Goal: Task Accomplishment & Management: Use online tool/utility

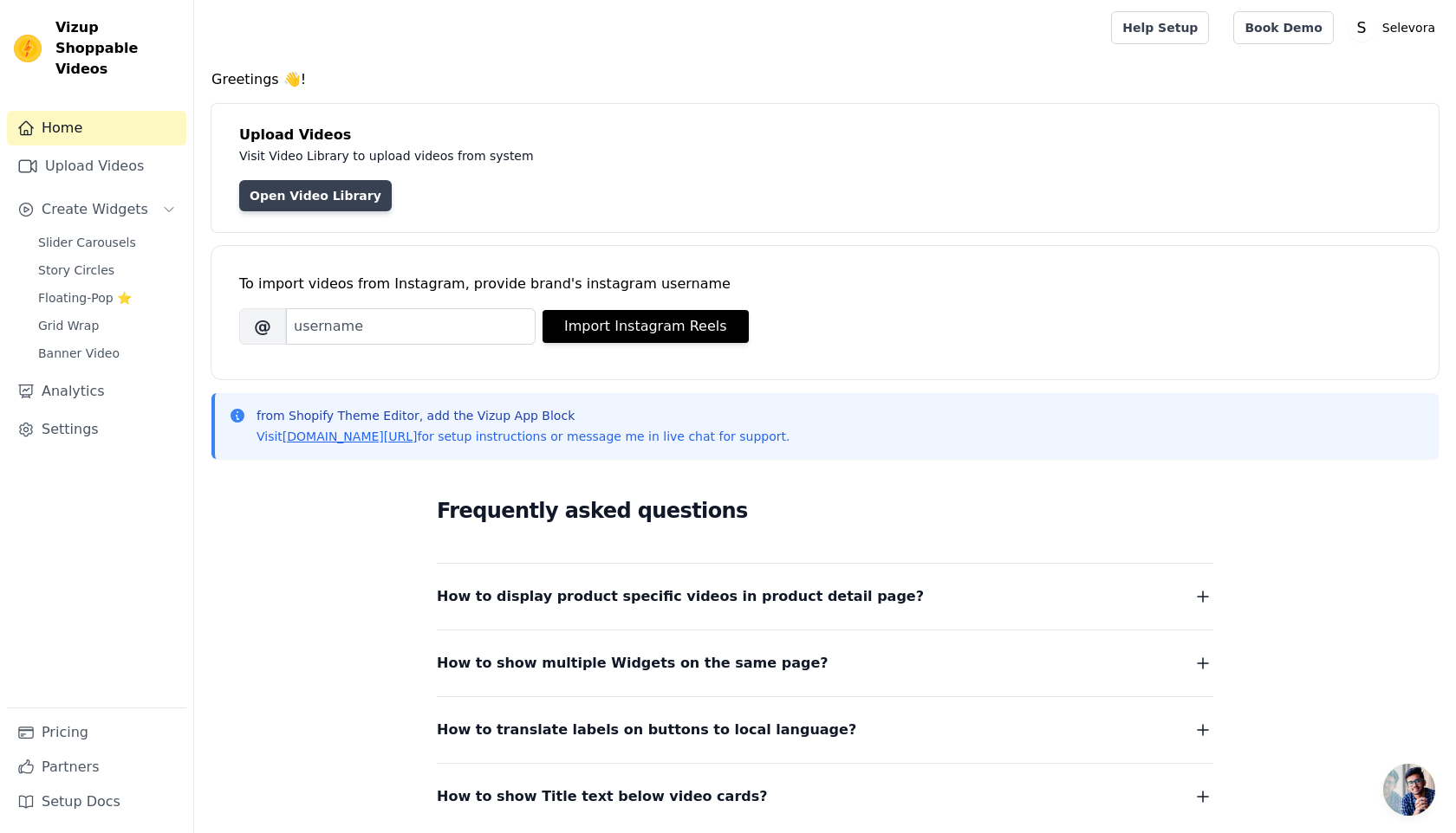
click at [285, 199] on link "Open Video Library" at bounding box center [315, 196] width 153 height 31
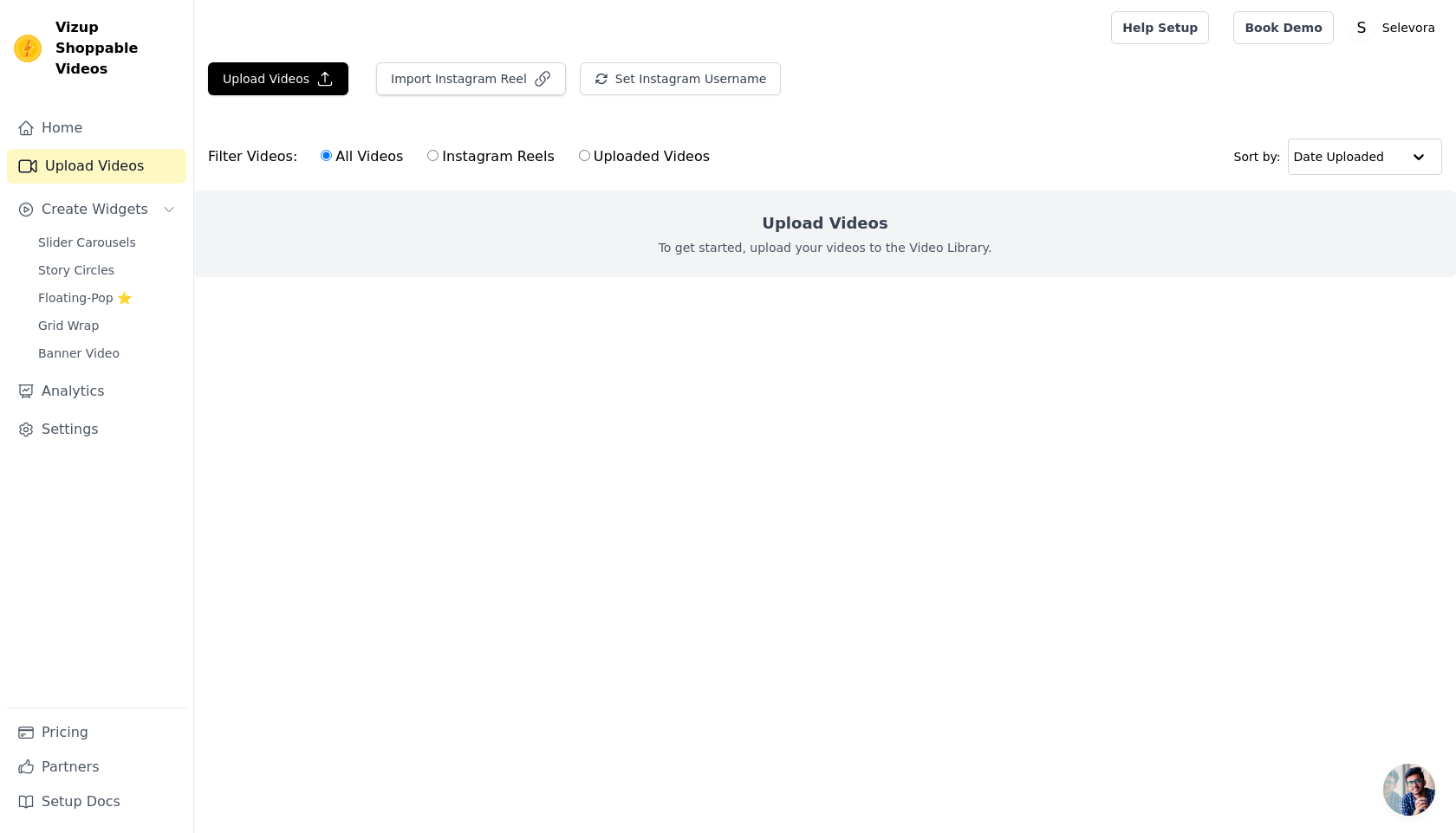
click at [427, 156] on input "Instagram Reels" at bounding box center [432, 155] width 11 height 11
radio input "true"
click at [320, 155] on input "All Videos" at bounding box center [326, 155] width 11 height 11
radio input "true"
click at [466, 70] on button "Import Instagram Reel" at bounding box center [471, 79] width 190 height 33
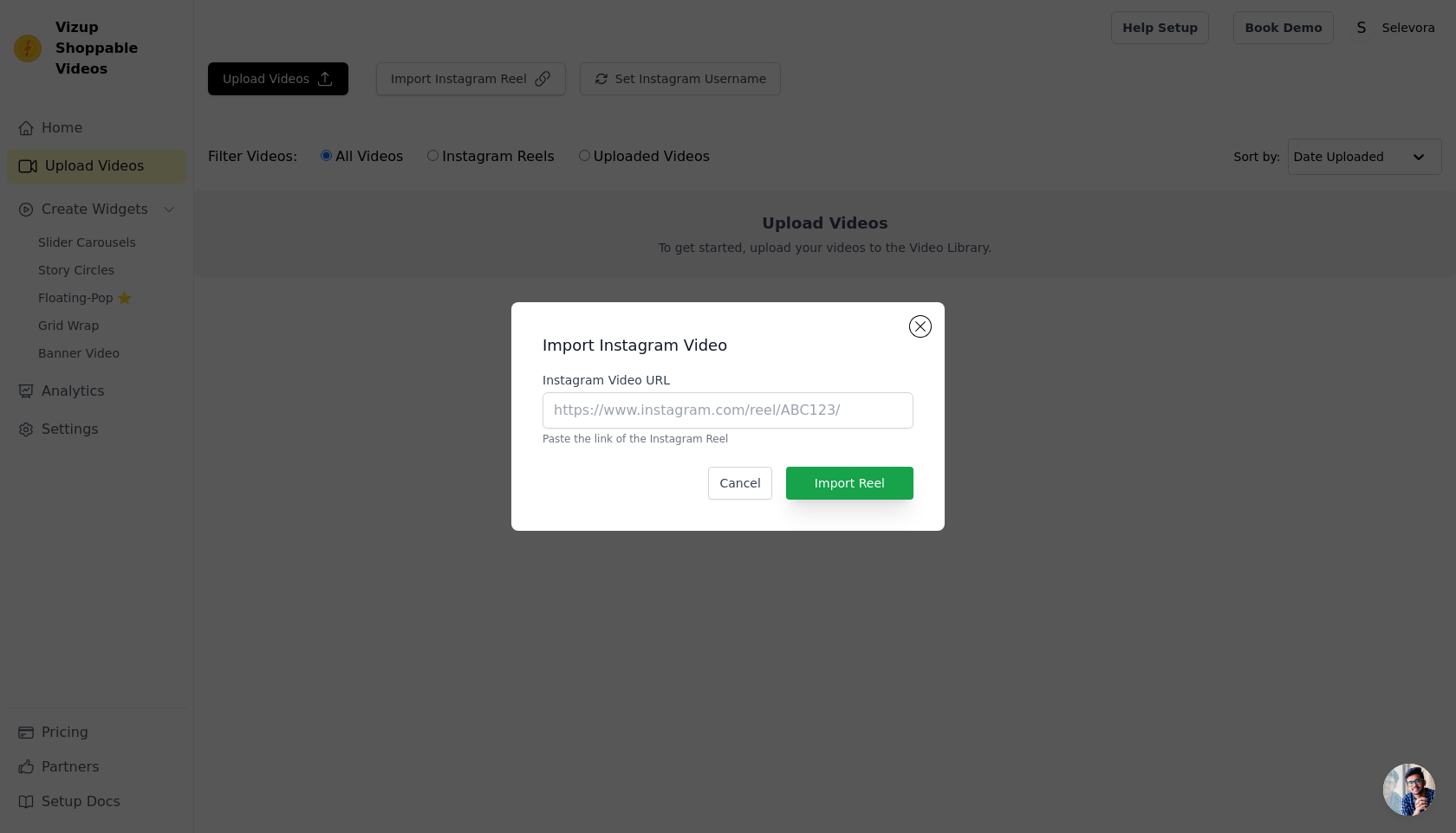
click at [623, 430] on div "Instagram Video URL Paste the link of the Instagram Reel" at bounding box center [728, 409] width 371 height 75
click at [715, 426] on input "Instagram Video URL" at bounding box center [728, 410] width 371 height 36
paste input "[URL][DOMAIN_NAME]"
type input "[URL][DOMAIN_NAME]"
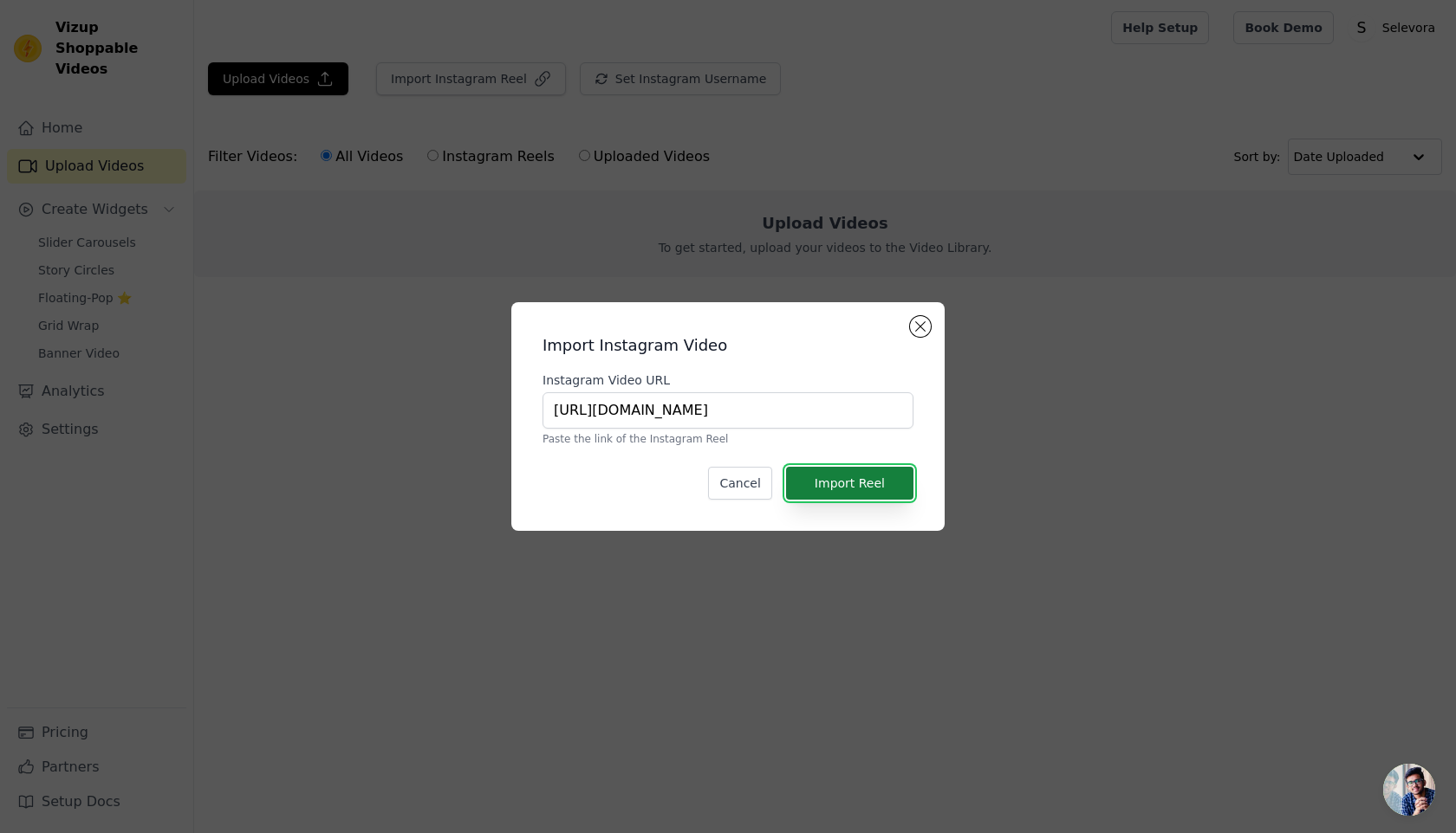
click at [827, 476] on button "Import Reel" at bounding box center [849, 483] width 128 height 33
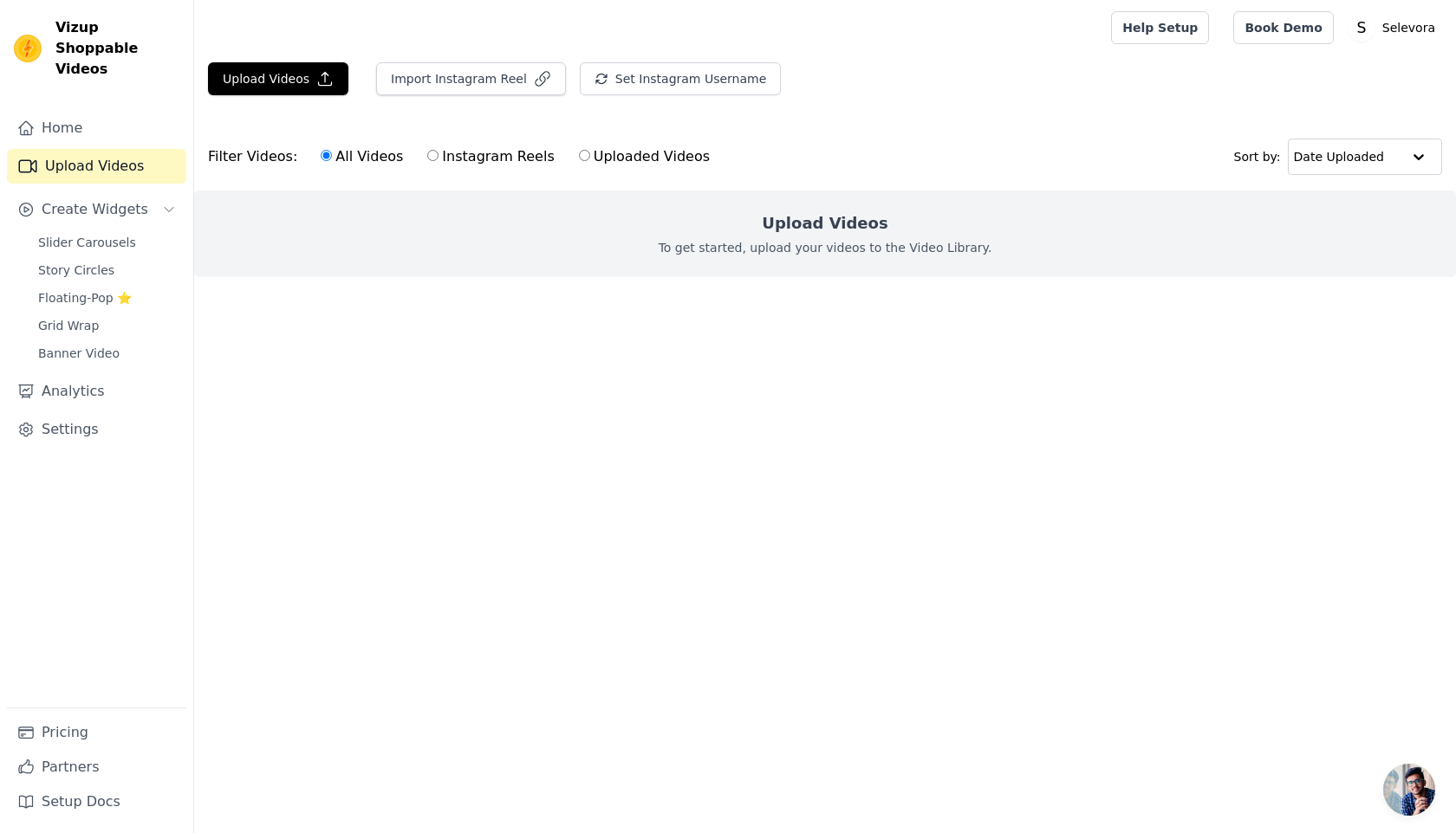
click at [427, 157] on input "Instagram Reels" at bounding box center [432, 155] width 11 height 11
radio input "true"
click at [473, 82] on button "Import Instagram Reel" at bounding box center [471, 79] width 190 height 33
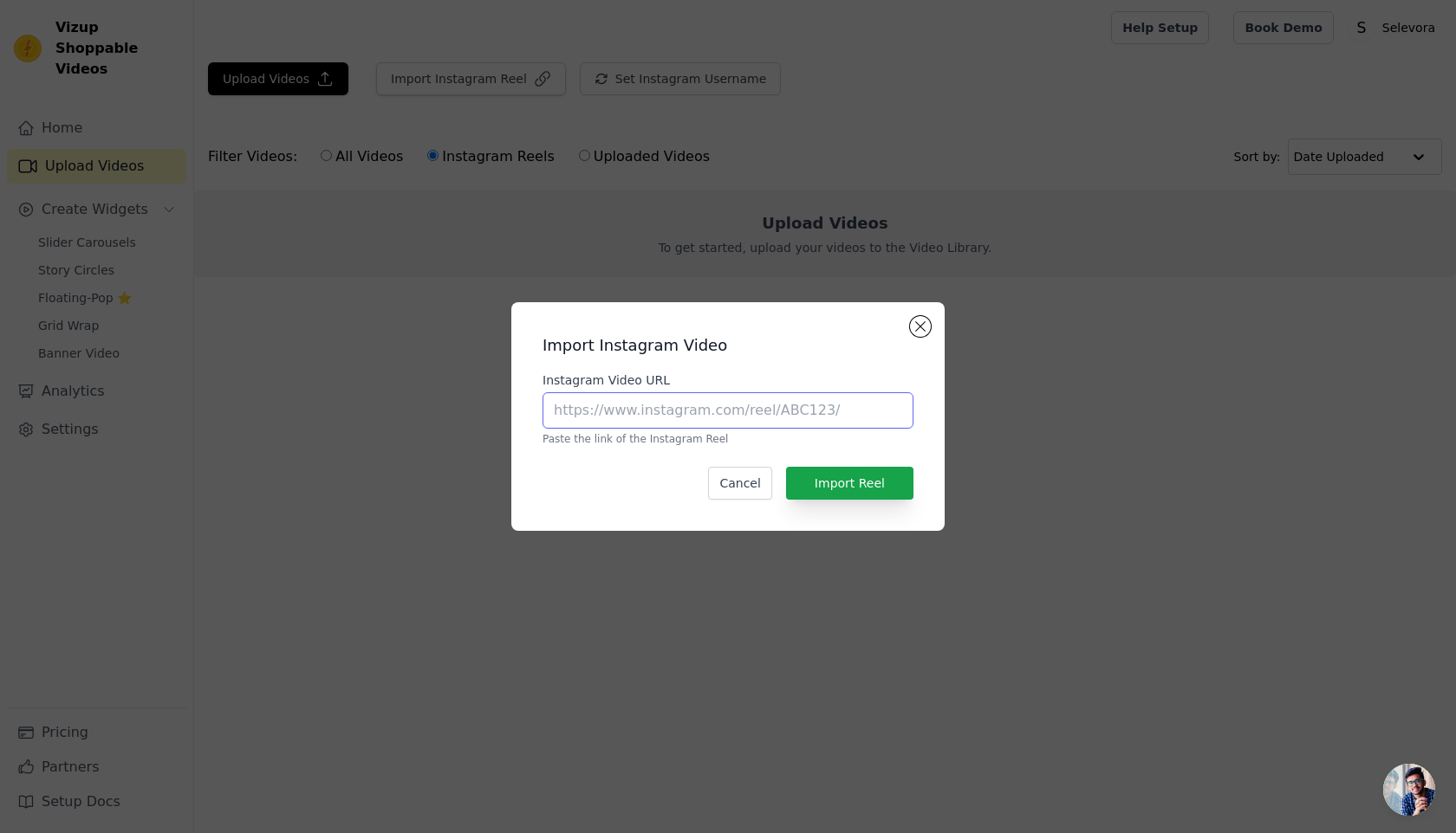
click at [657, 409] on input "Instagram Video URL" at bounding box center [728, 410] width 371 height 36
type input "[URL][DOMAIN_NAME]"
click at [849, 484] on button "Import Reel" at bounding box center [849, 483] width 128 height 33
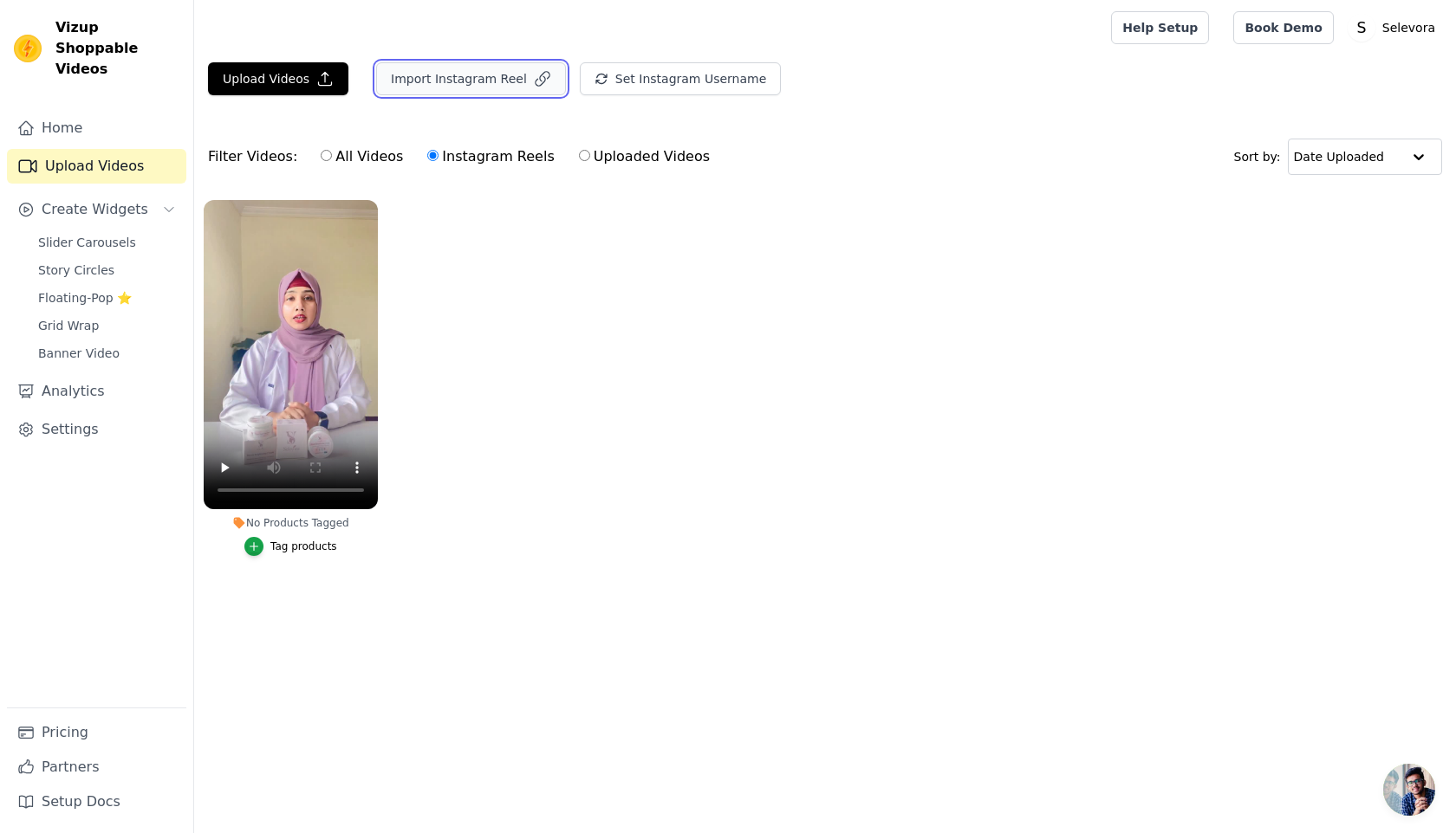
click at [478, 87] on button "Import Instagram Reel" at bounding box center [471, 79] width 190 height 33
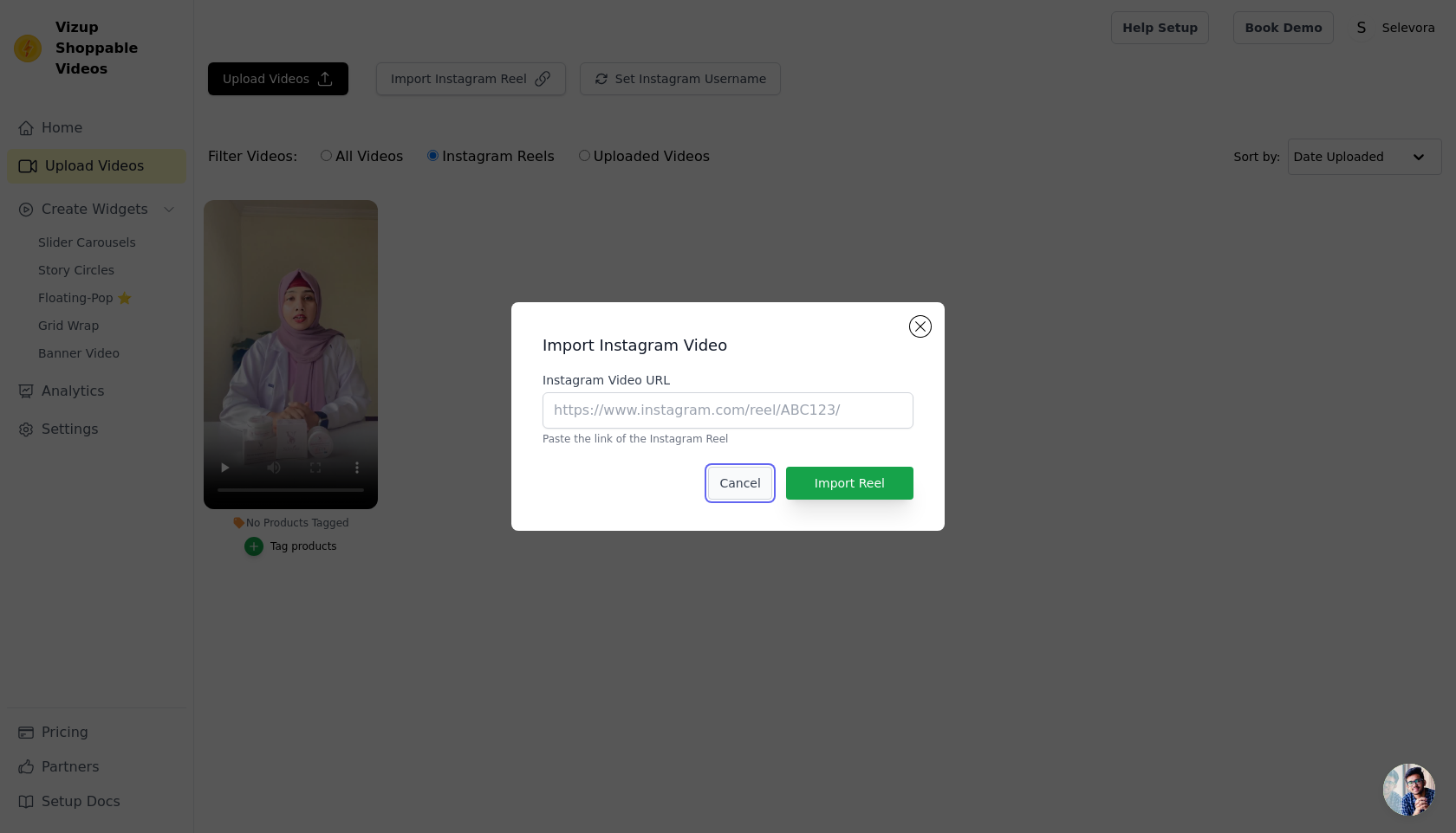
click at [753, 476] on button "Cancel" at bounding box center [739, 483] width 63 height 33
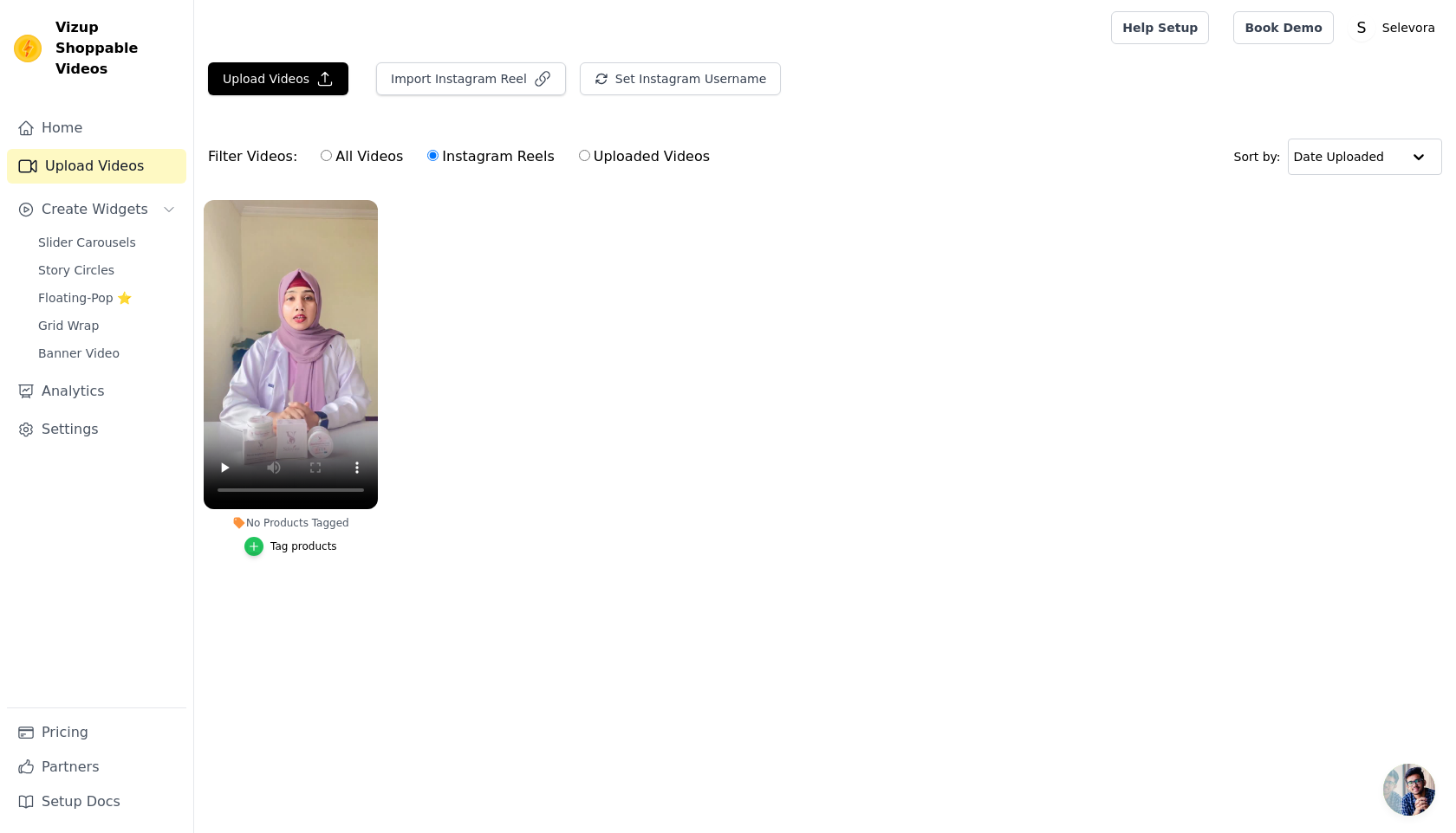
click at [252, 551] on icon "button" at bounding box center [254, 547] width 12 height 12
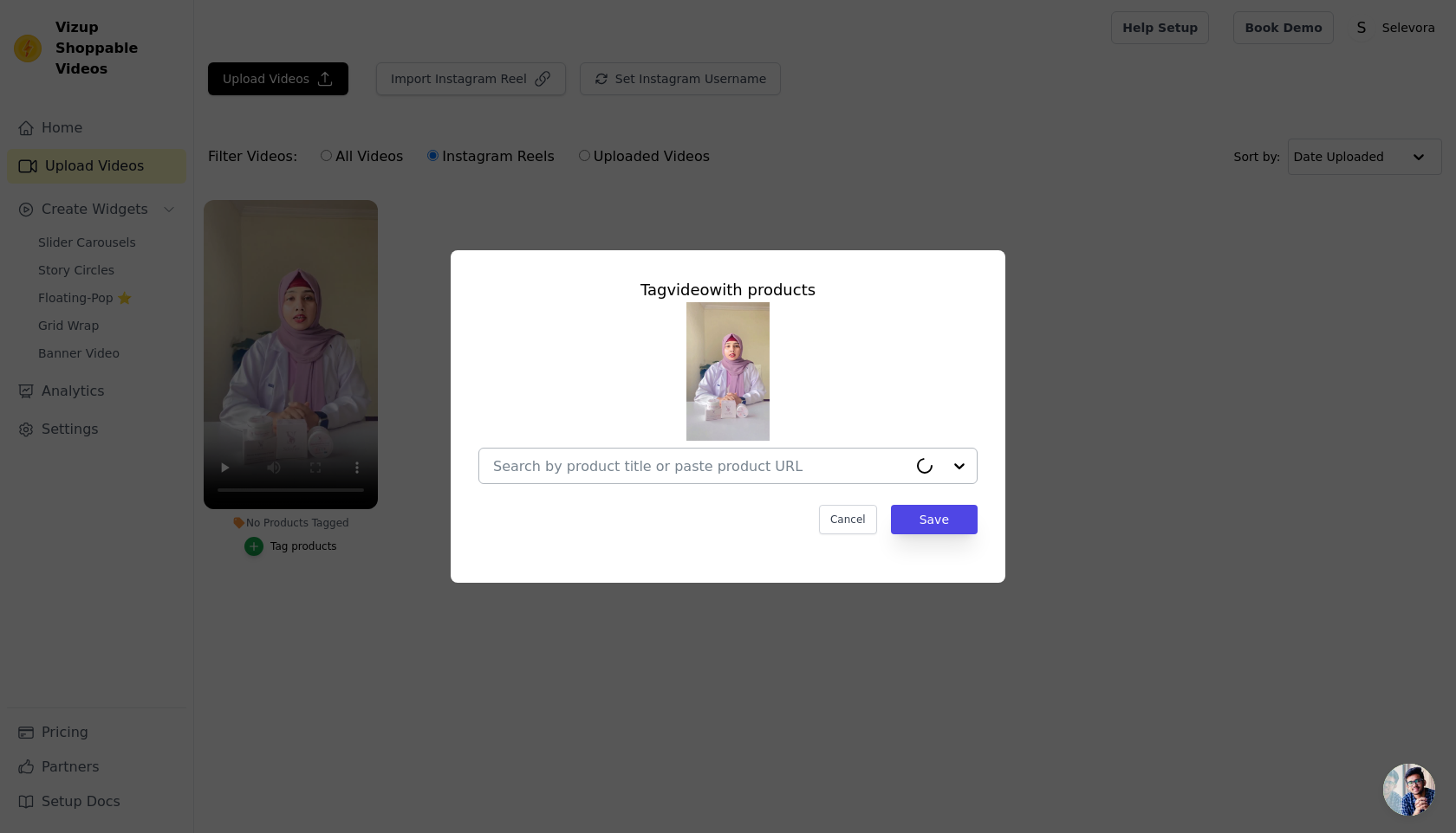
click at [723, 456] on div at bounding box center [700, 466] width 414 height 35
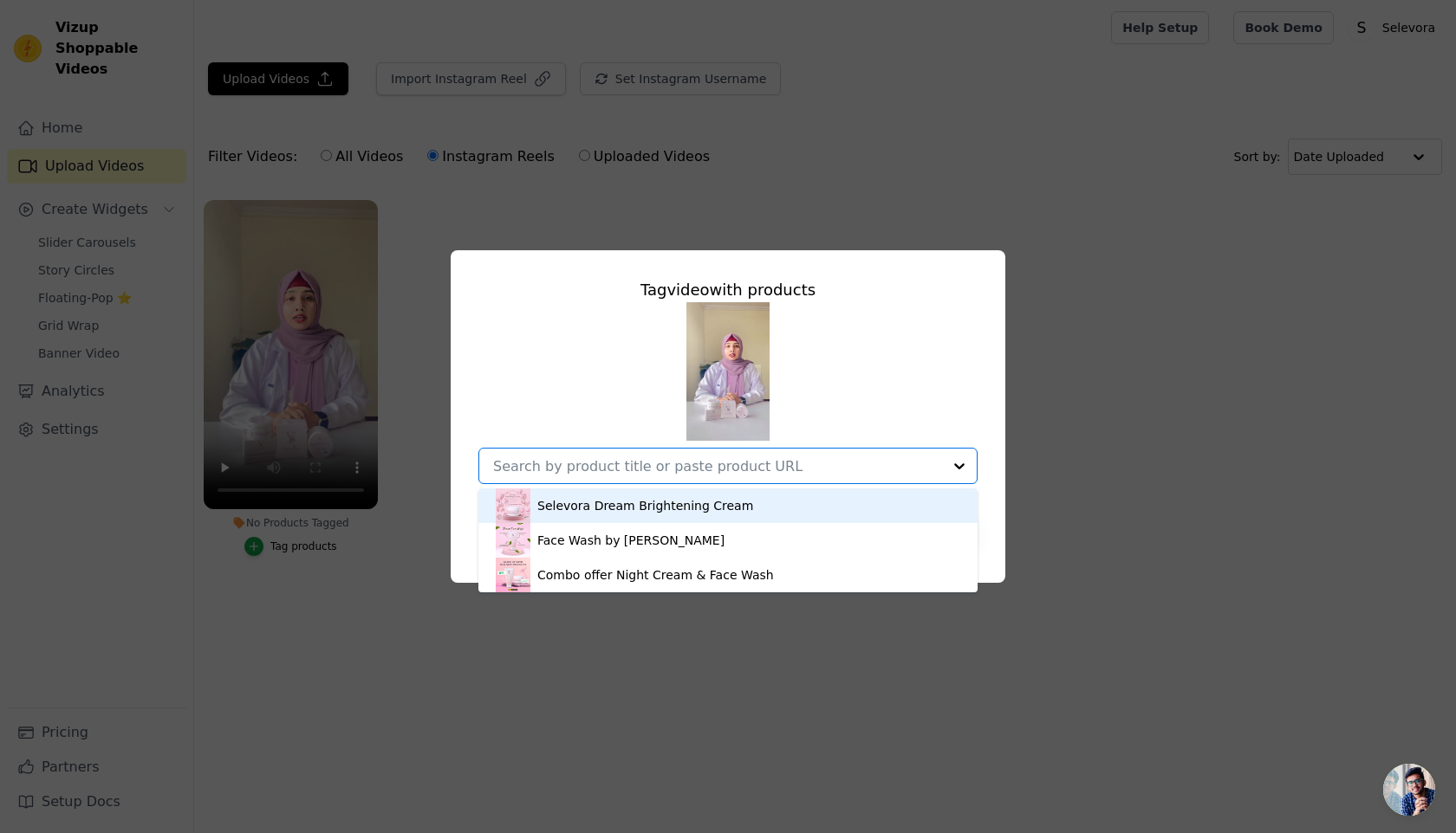
click at [642, 495] on div "Selevora Dream Brightening Cream" at bounding box center [728, 506] width 464 height 35
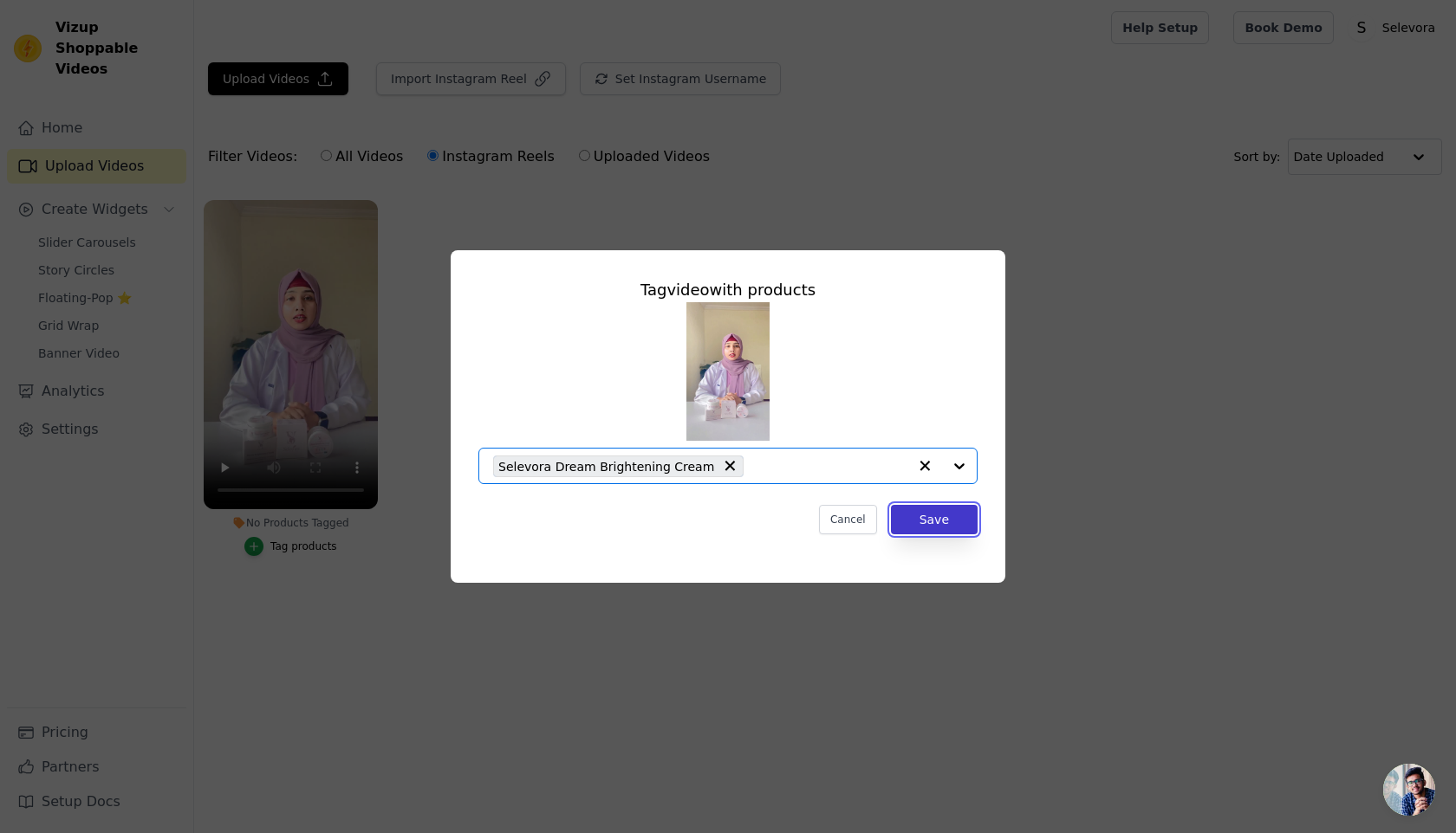
click at [903, 521] on button "Save" at bounding box center [934, 520] width 87 height 30
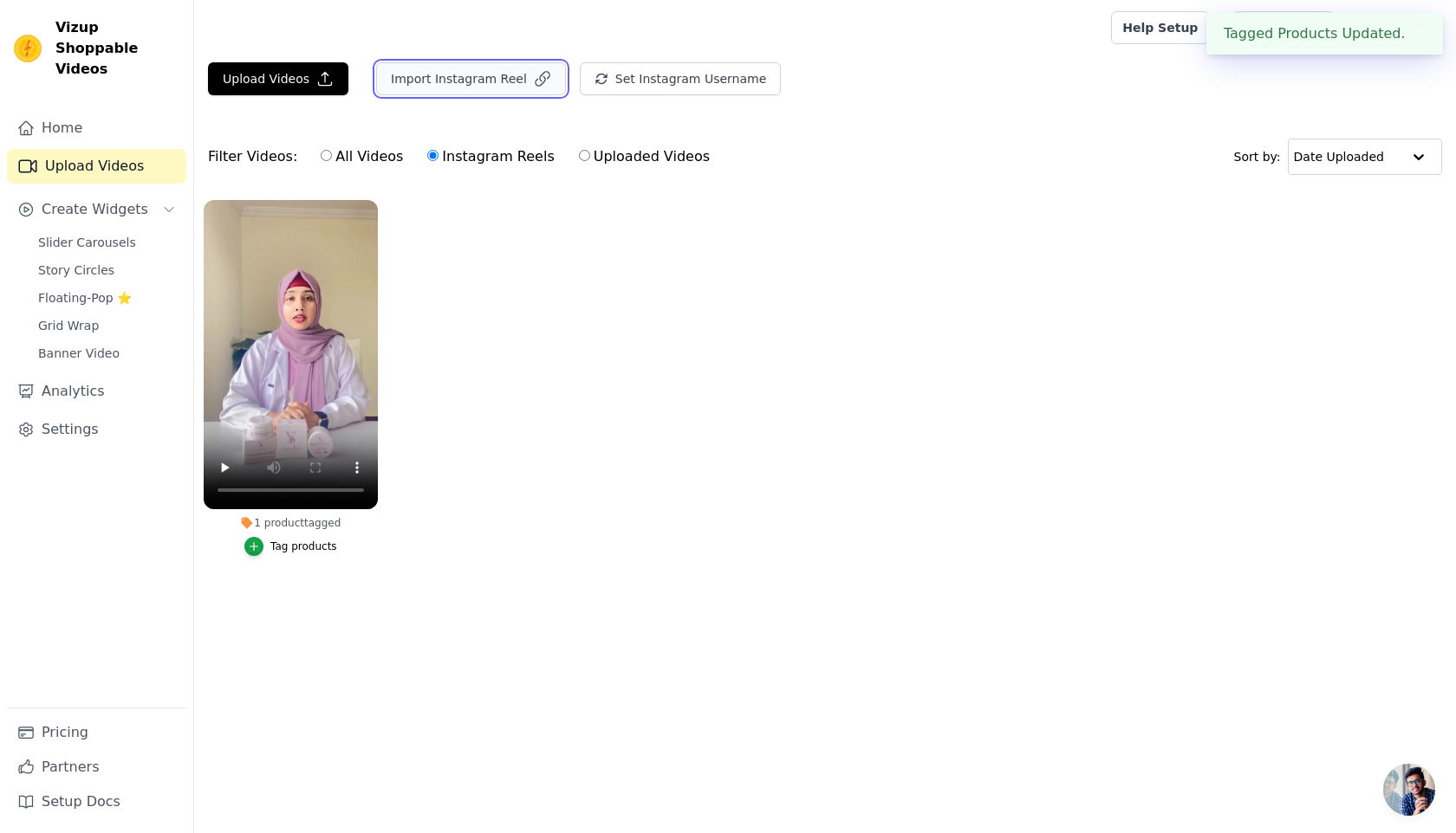
click at [459, 71] on button "Import Instagram Reel" at bounding box center [471, 79] width 190 height 33
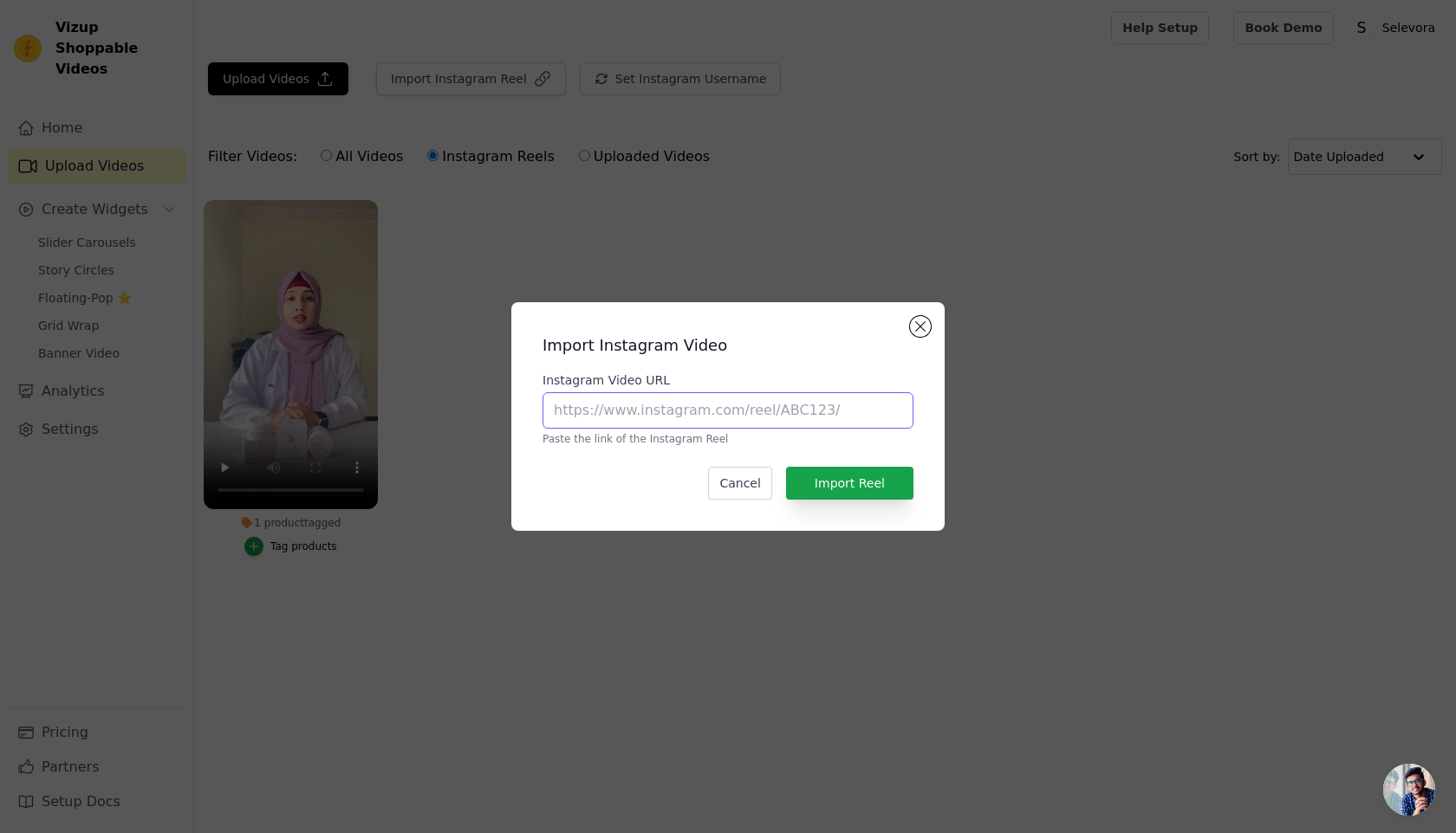
click at [667, 403] on input "Instagram Video URL" at bounding box center [728, 410] width 371 height 36
paste input "[URL][DOMAIN_NAME]"
type input "[URL][DOMAIN_NAME]"
click at [826, 484] on button "Import Reel" at bounding box center [849, 483] width 128 height 33
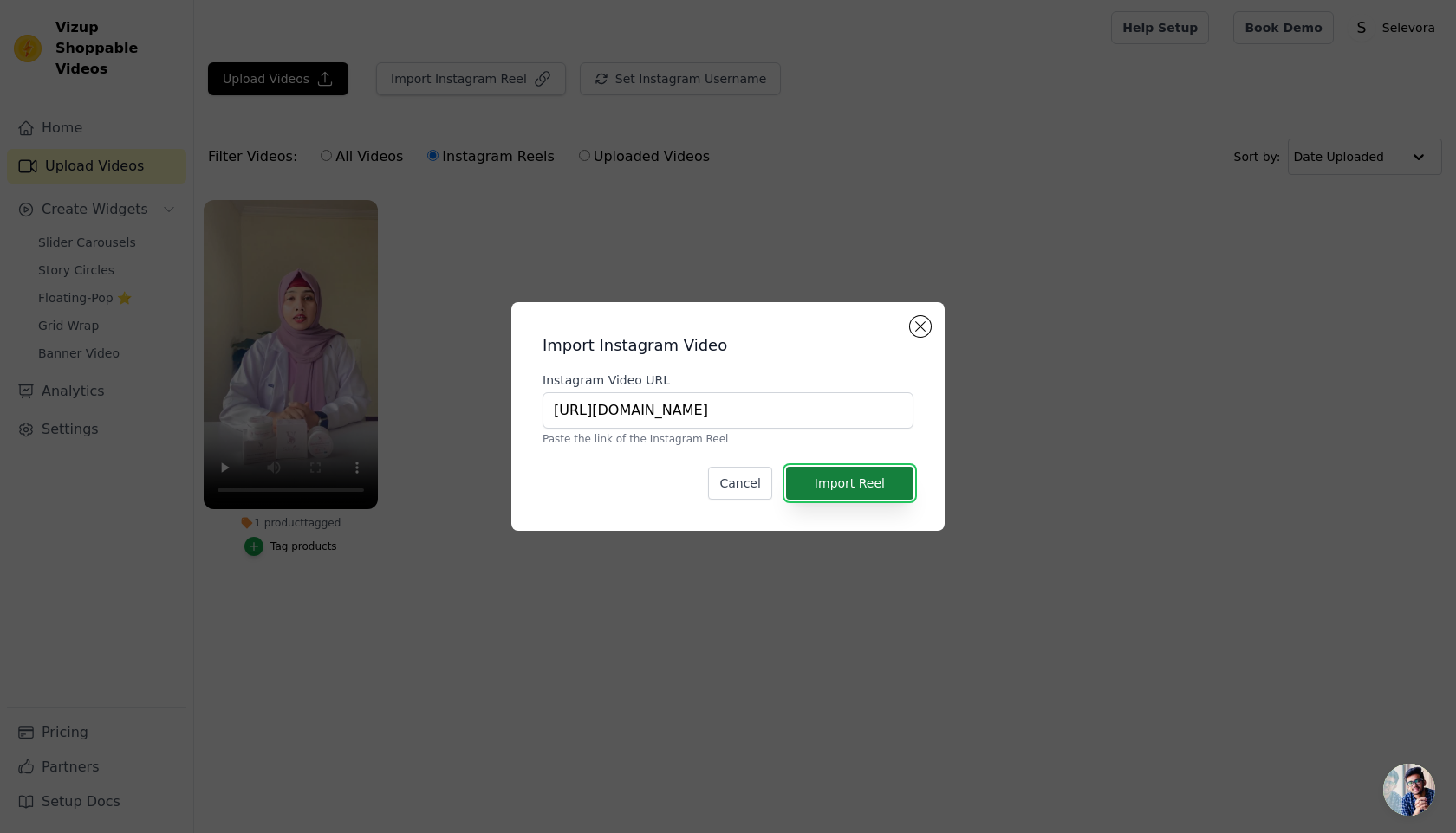
scroll to position [0, 0]
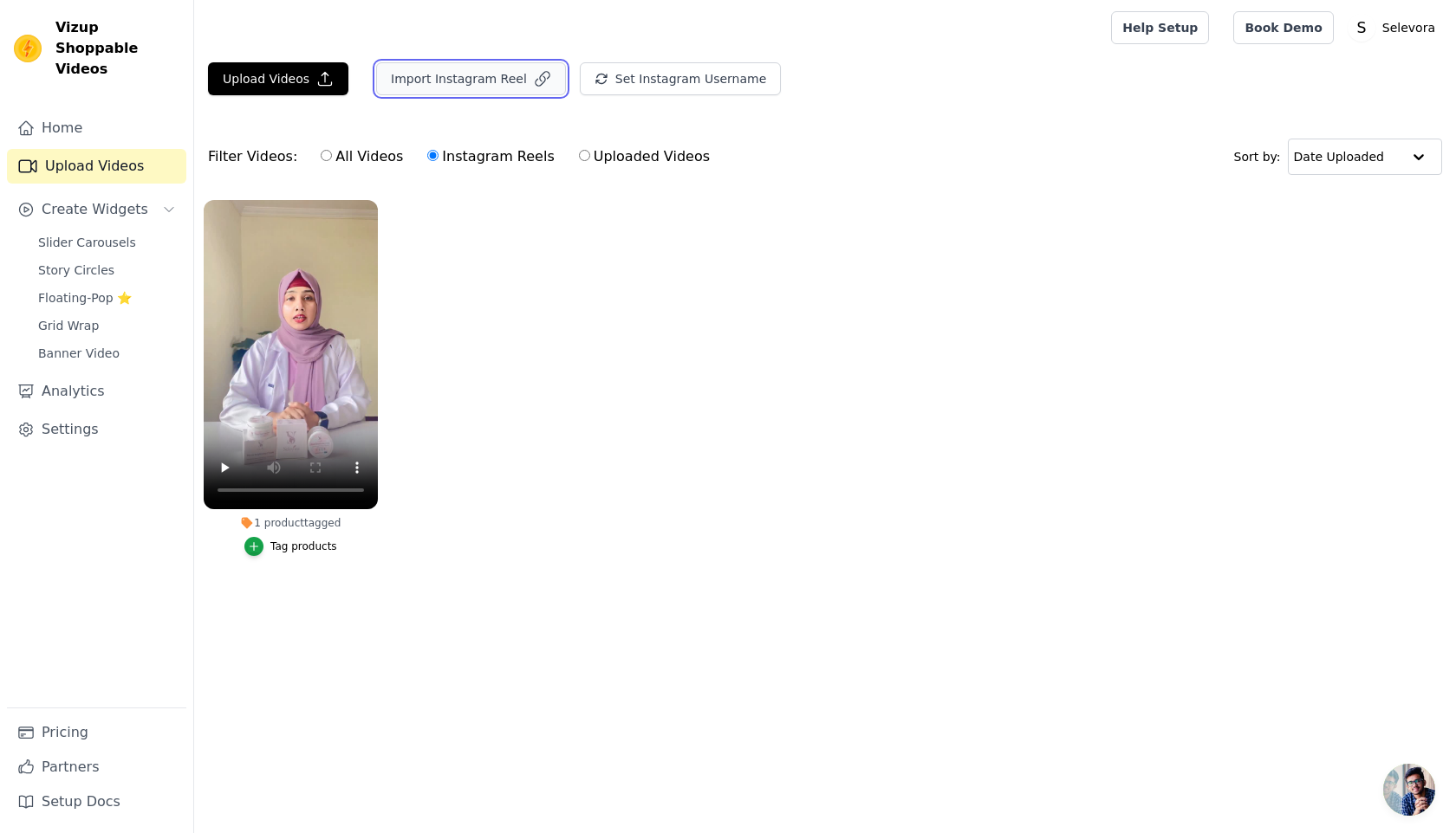
click at [434, 83] on button "Import Instagram Reel" at bounding box center [471, 79] width 190 height 33
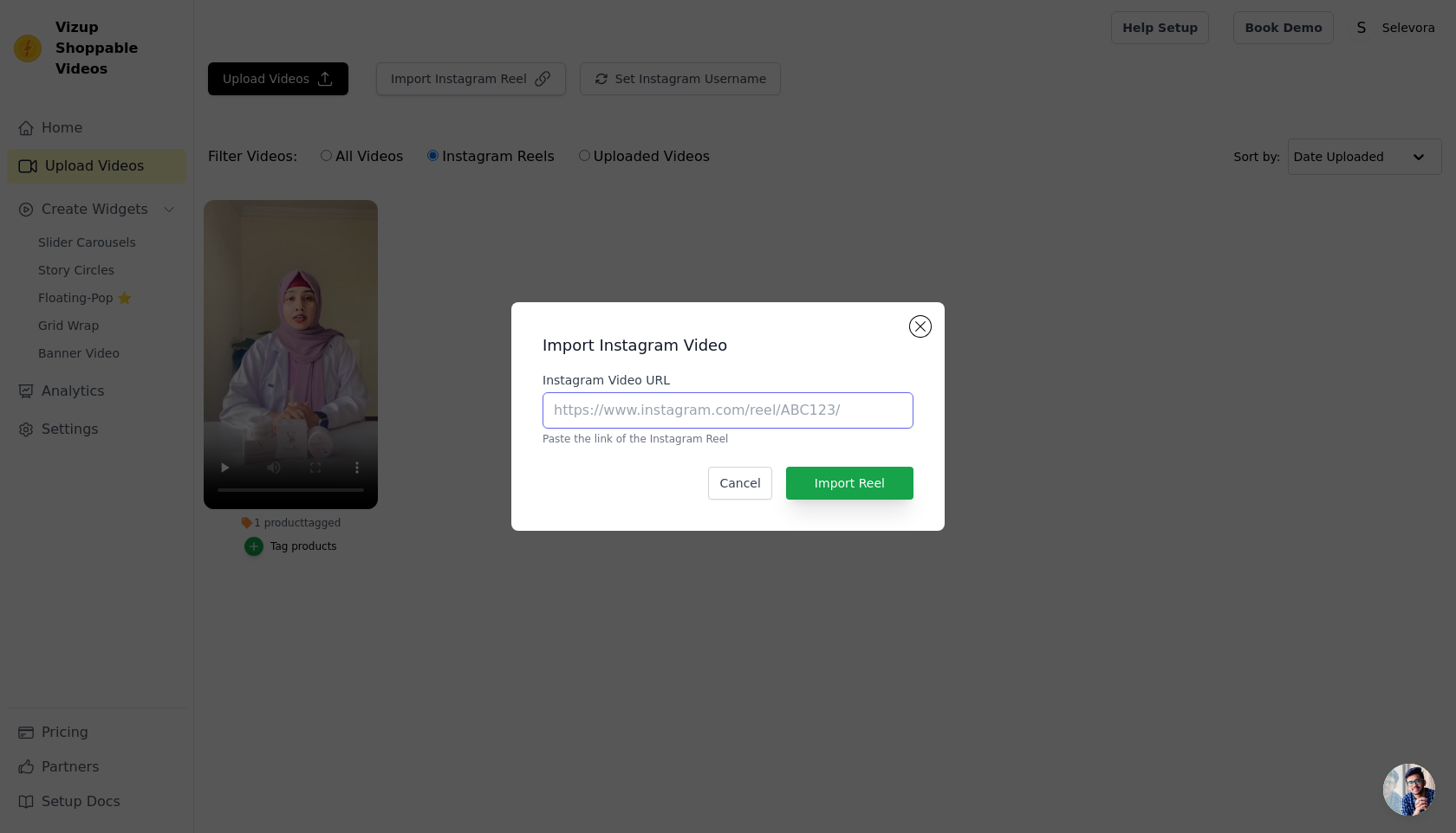
click at [673, 402] on input "Instagram Video URL" at bounding box center [728, 410] width 371 height 36
paste input "[URL][DOMAIN_NAME]"
type input "[URL][DOMAIN_NAME]"
click at [864, 475] on button "Import Reel" at bounding box center [849, 483] width 128 height 33
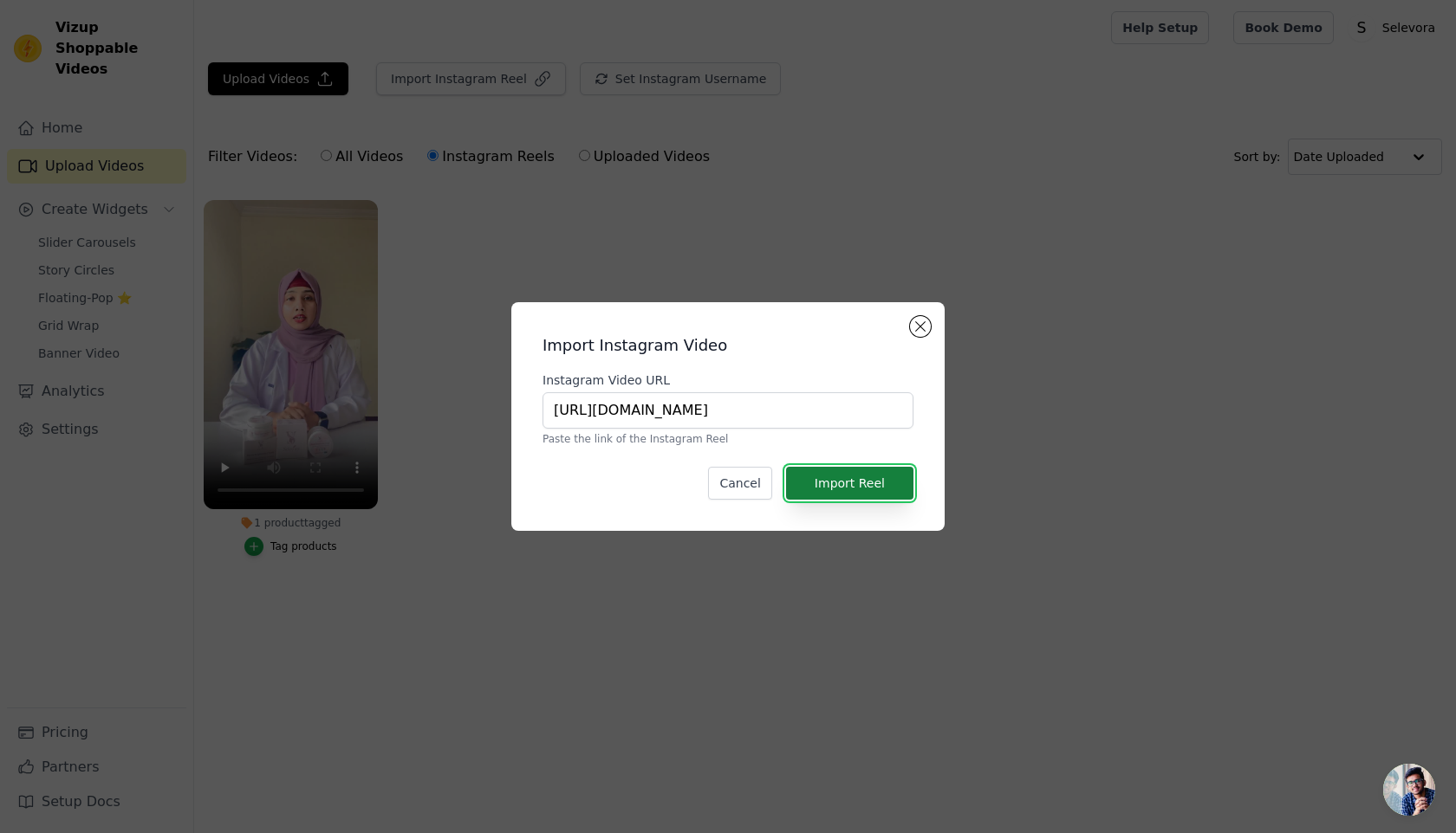
scroll to position [0, 0]
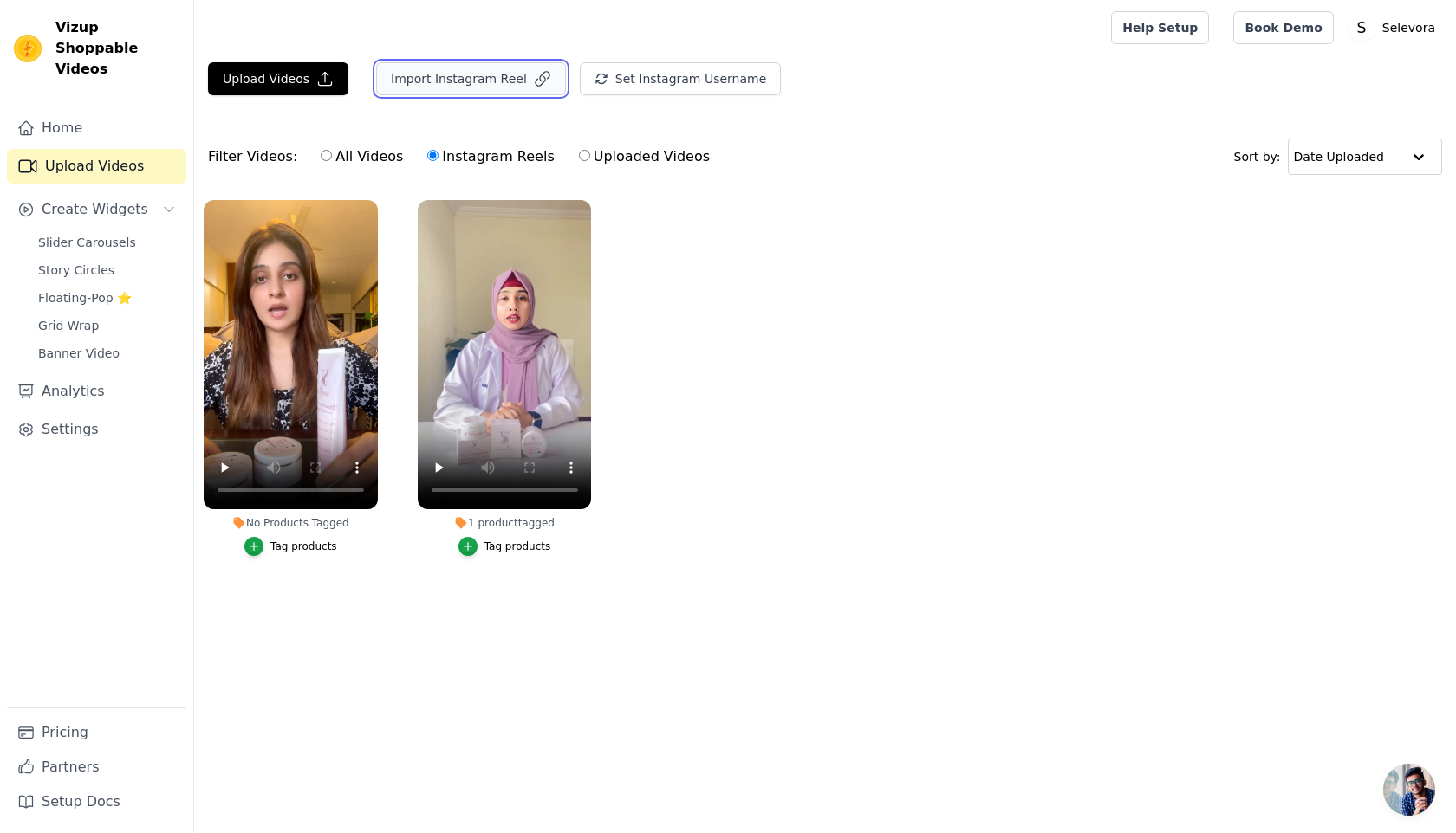
click at [476, 72] on button "Import Instagram Reel" at bounding box center [471, 79] width 190 height 33
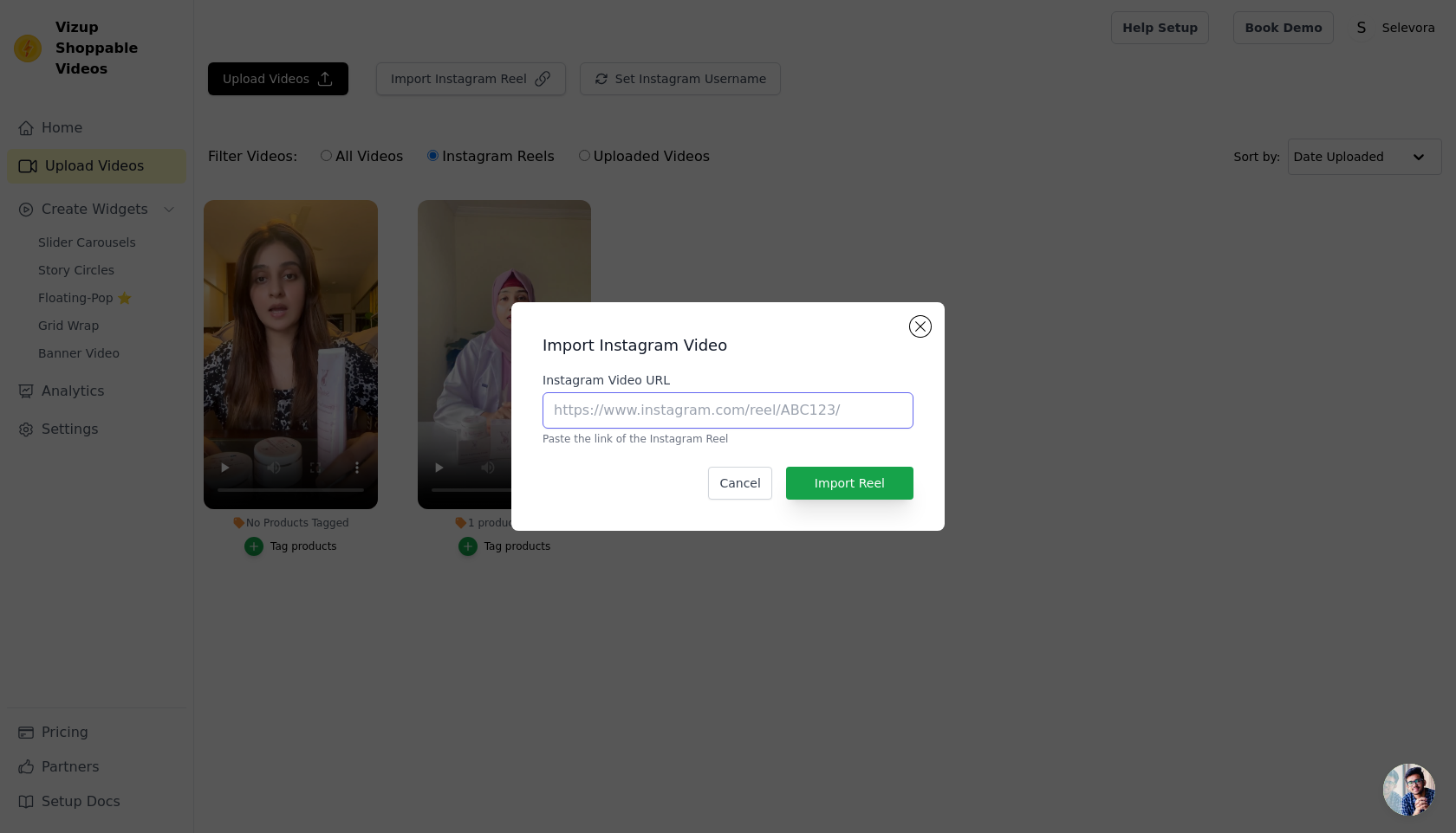
click at [642, 410] on input "Instagram Video URL" at bounding box center [728, 410] width 371 height 36
paste input "[URL][DOMAIN_NAME]"
type input "[URL][DOMAIN_NAME]"
click at [849, 457] on div "Import Instagram Video Instagram Video URL [URL][DOMAIN_NAME] Paste the link of…" at bounding box center [728, 416] width 405 height 201
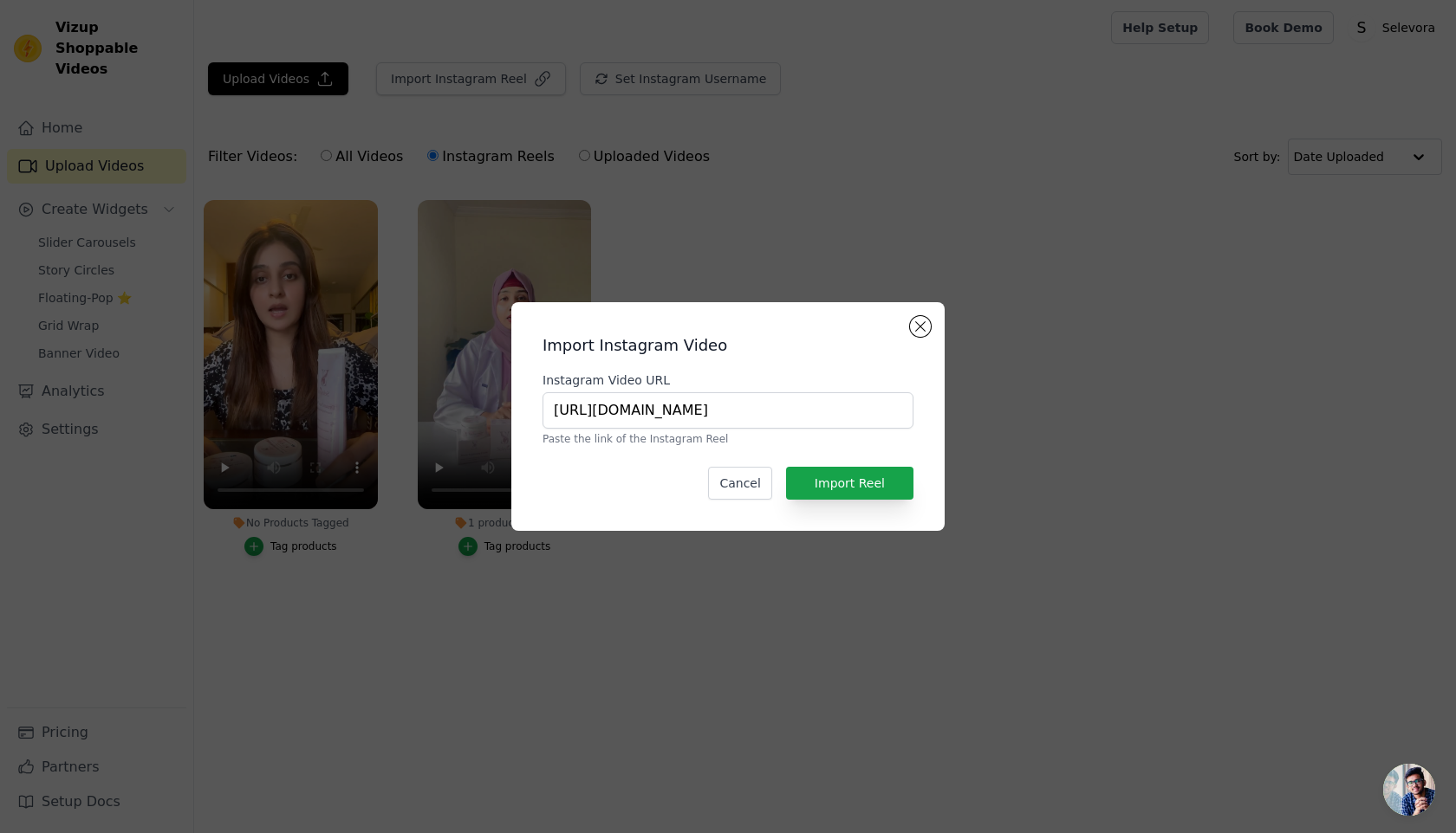
scroll to position [0, 0]
click at [845, 471] on button "Import Reel" at bounding box center [849, 483] width 128 height 33
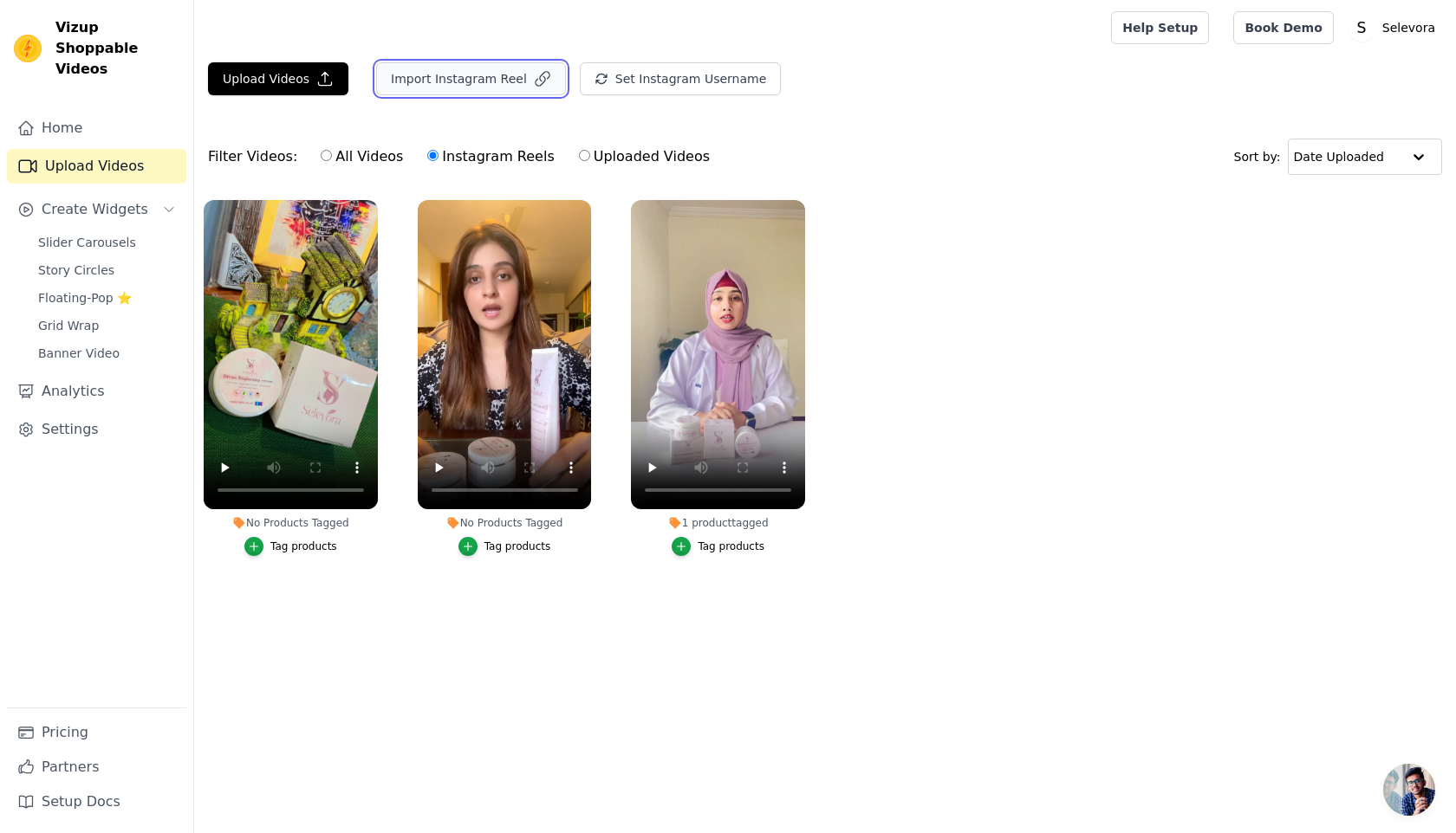
click at [536, 78] on icon "button" at bounding box center [543, 79] width 14 height 14
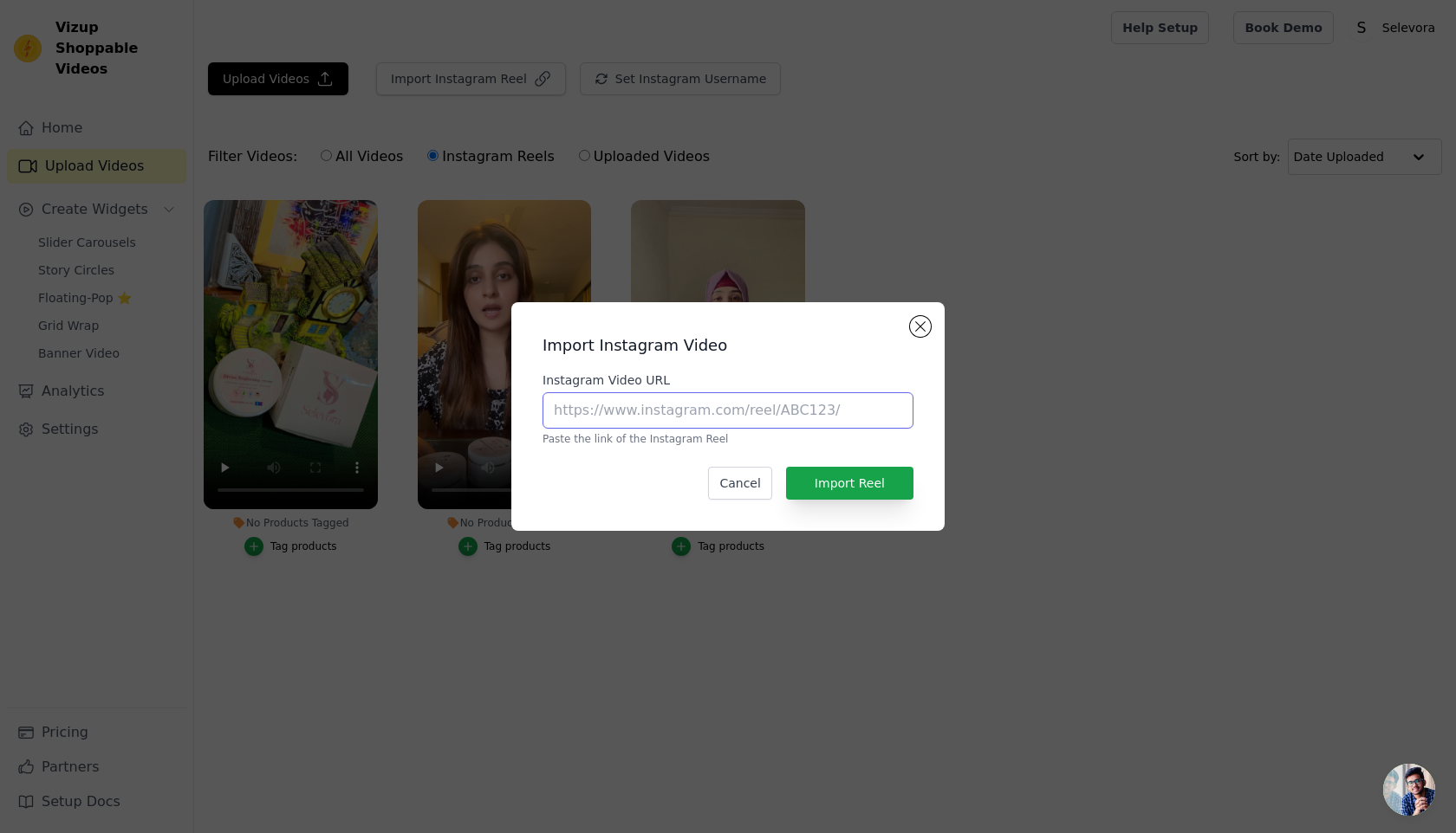
click at [689, 410] on input "Instagram Video URL" at bounding box center [728, 410] width 371 height 36
paste input "[URL][DOMAIN_NAME]"
type input "[URL][DOMAIN_NAME]"
click at [861, 480] on button "Import Reel" at bounding box center [849, 483] width 128 height 33
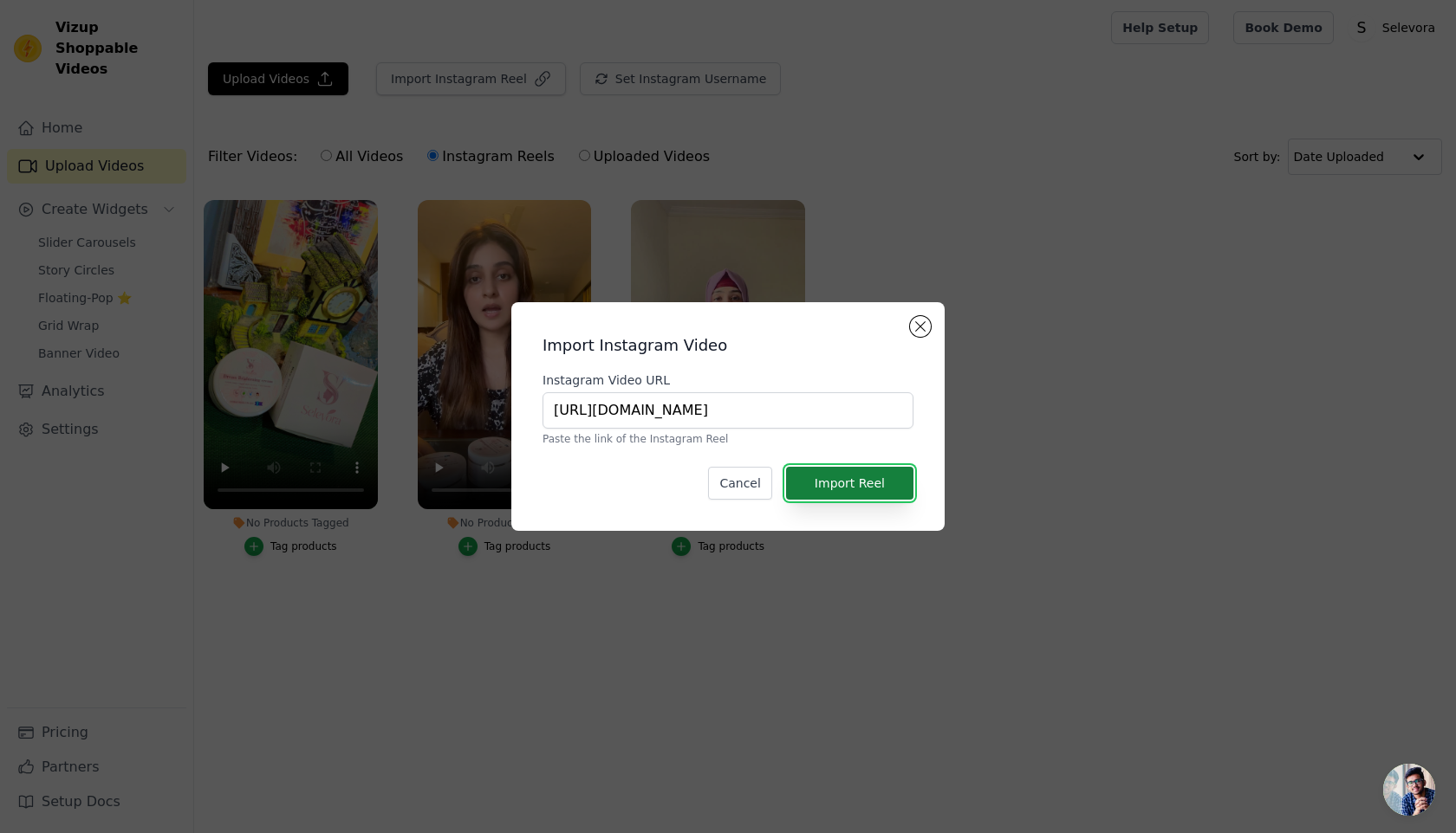
scroll to position [0, 0]
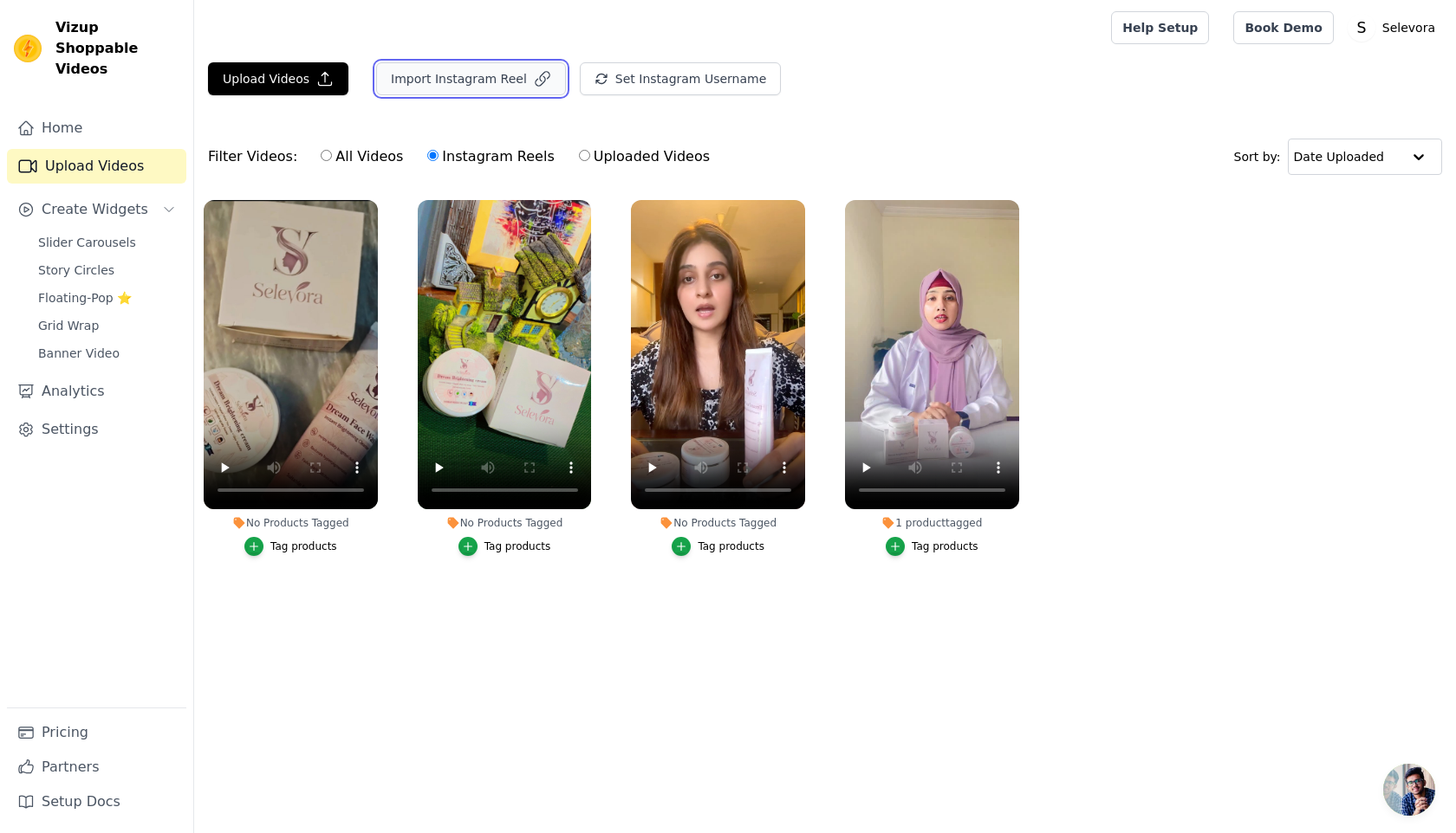
click at [534, 77] on icon "button" at bounding box center [543, 79] width 17 height 17
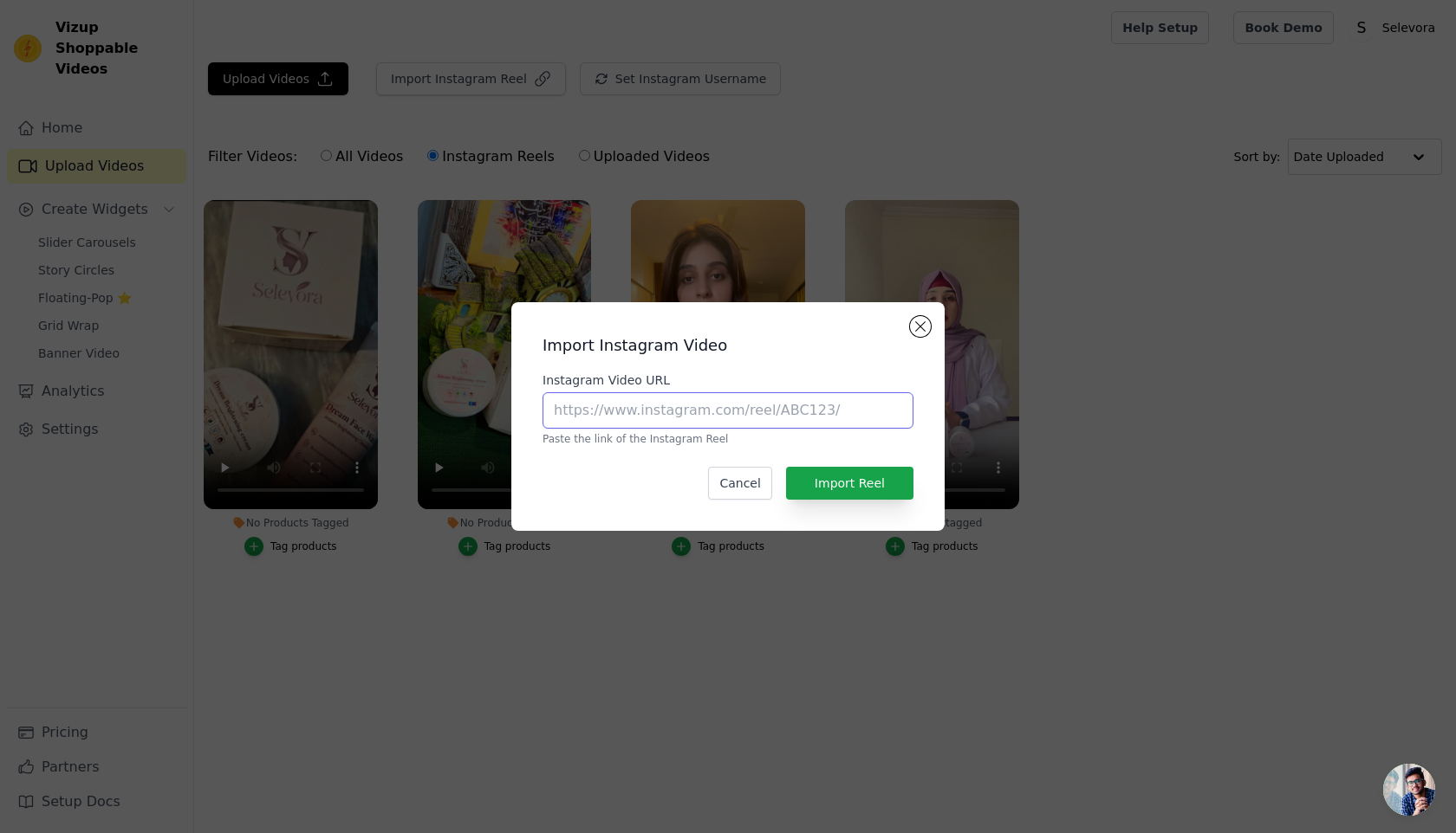
click at [615, 418] on input "Instagram Video URL" at bounding box center [728, 410] width 371 height 36
paste input "[URL][DOMAIN_NAME]"
type input "[URL][DOMAIN_NAME]"
click at [864, 477] on button "Import Reel" at bounding box center [849, 483] width 128 height 33
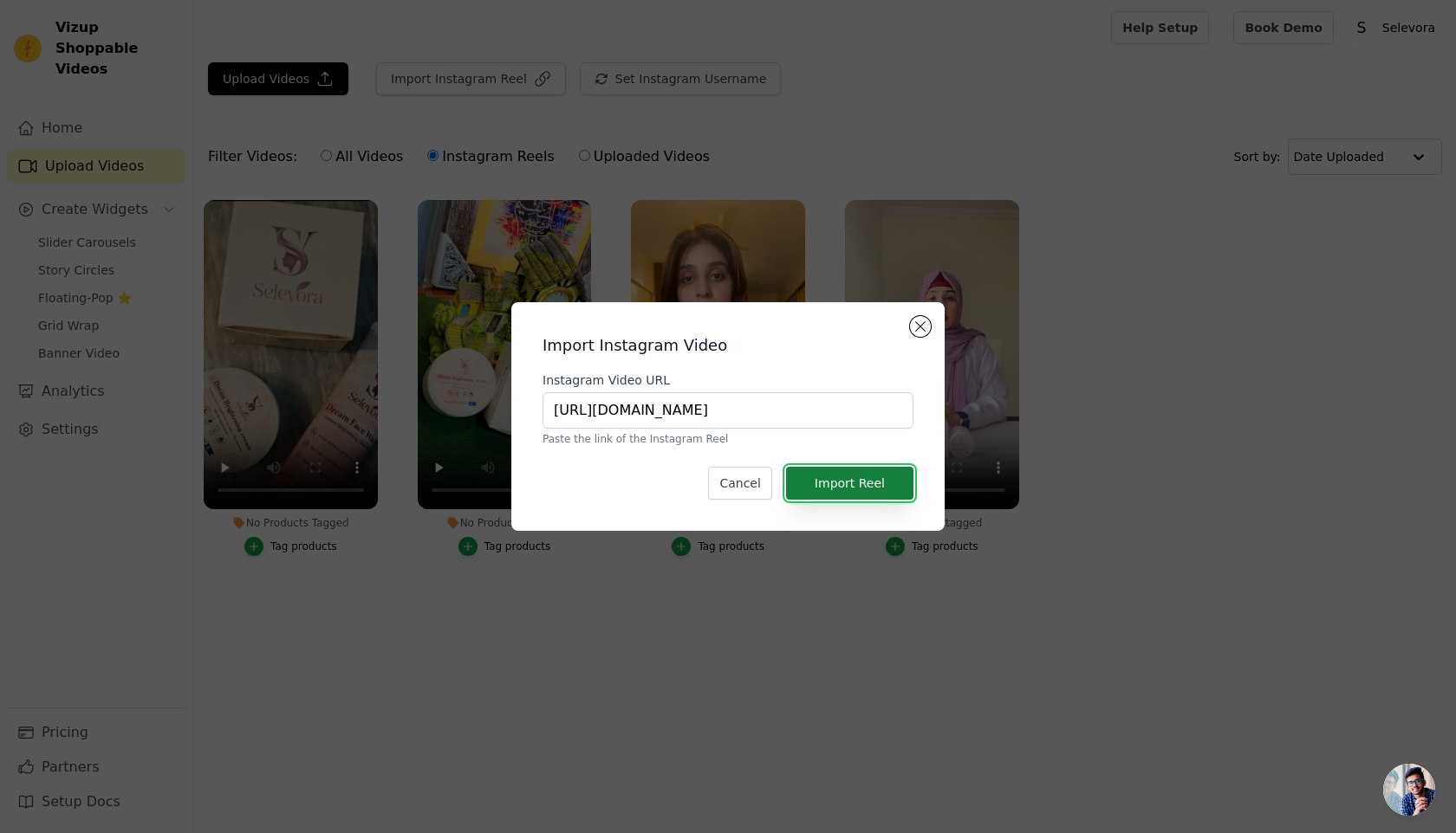
scroll to position [0, 0]
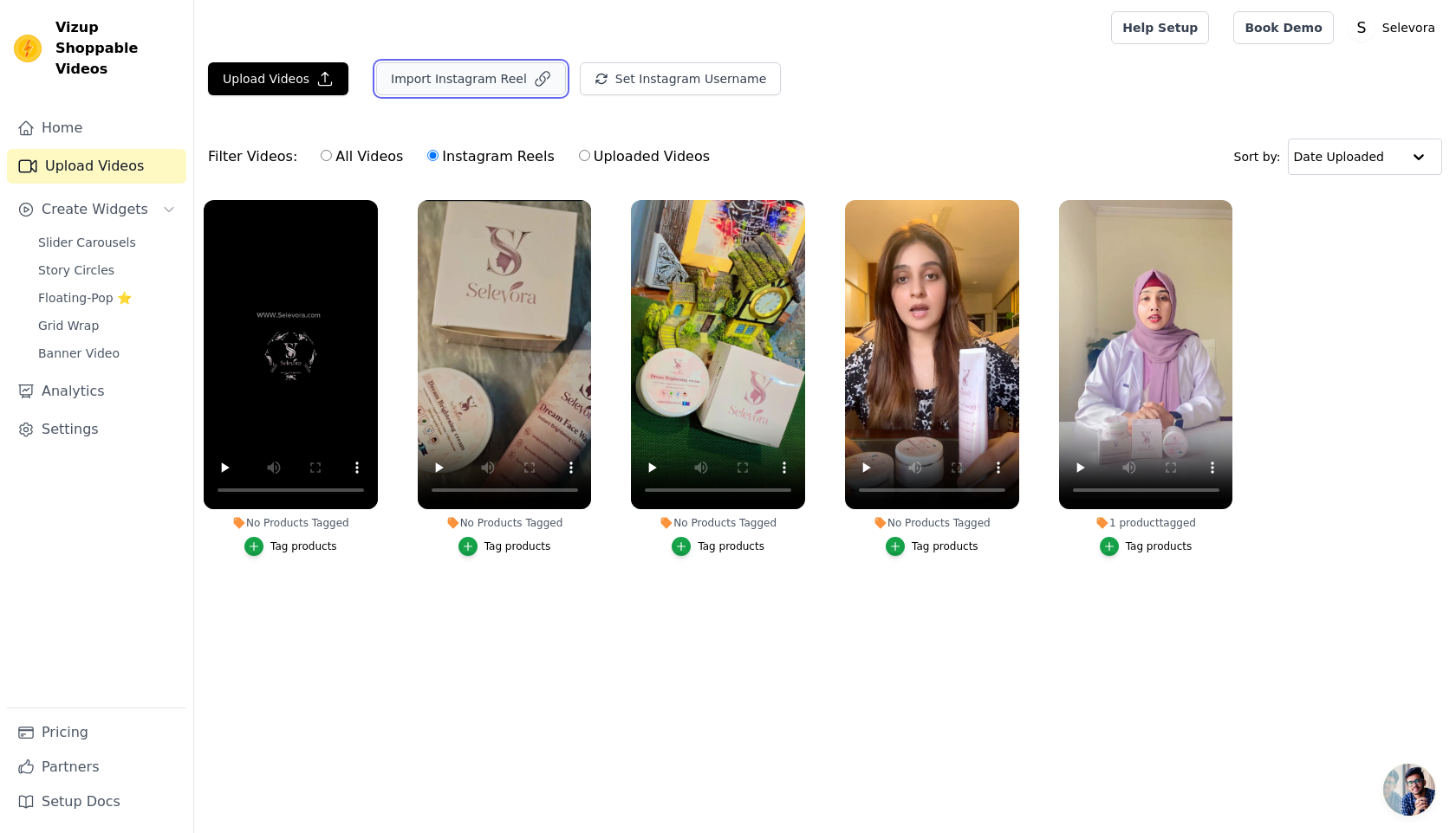
click at [437, 83] on button "Import Instagram Reel" at bounding box center [471, 79] width 190 height 33
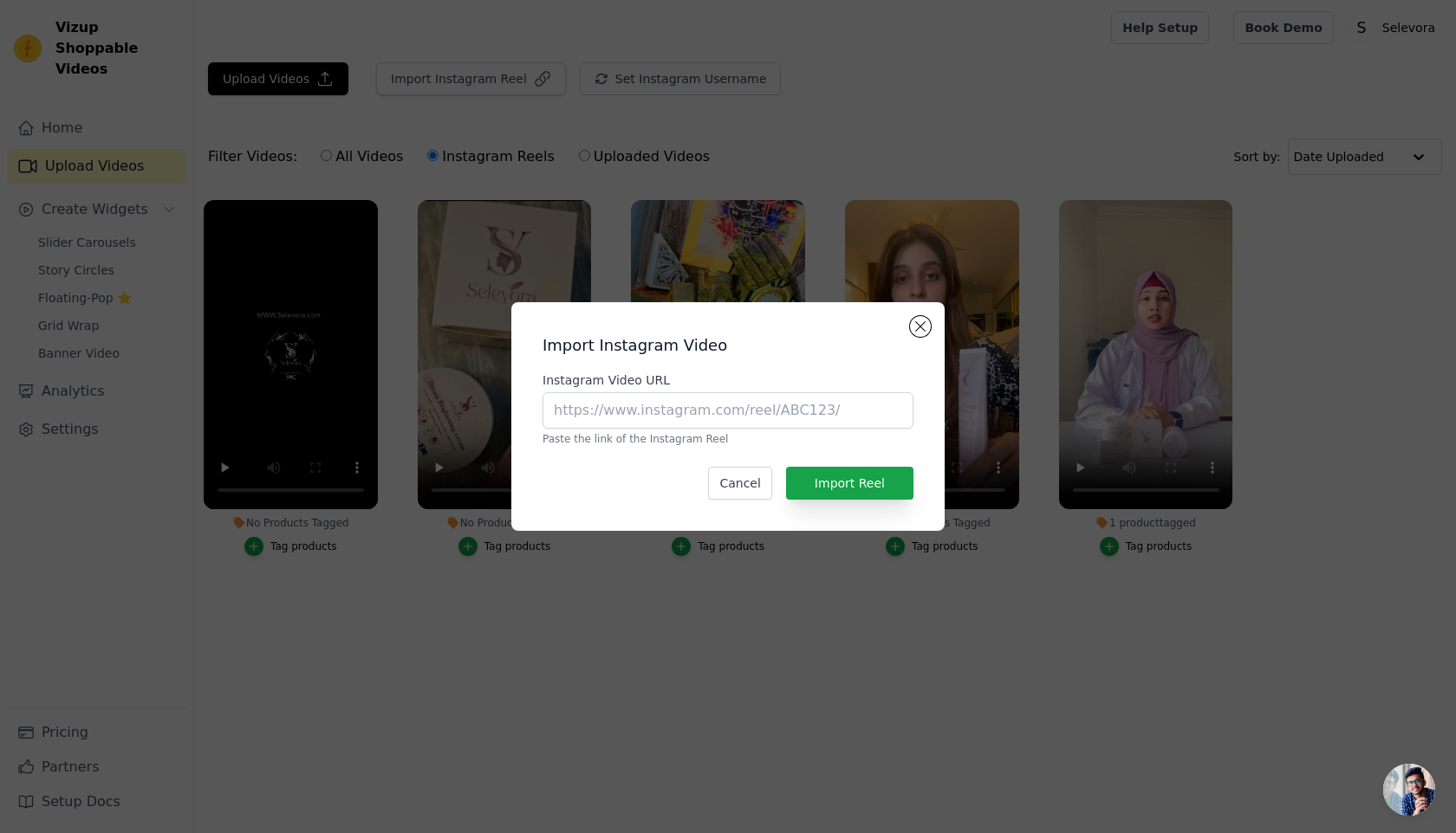
click at [392, 546] on div "Import Instagram Video Instagram Video URL Paste the link of the Instagram Reel…" at bounding box center [728, 416] width 1400 height 284
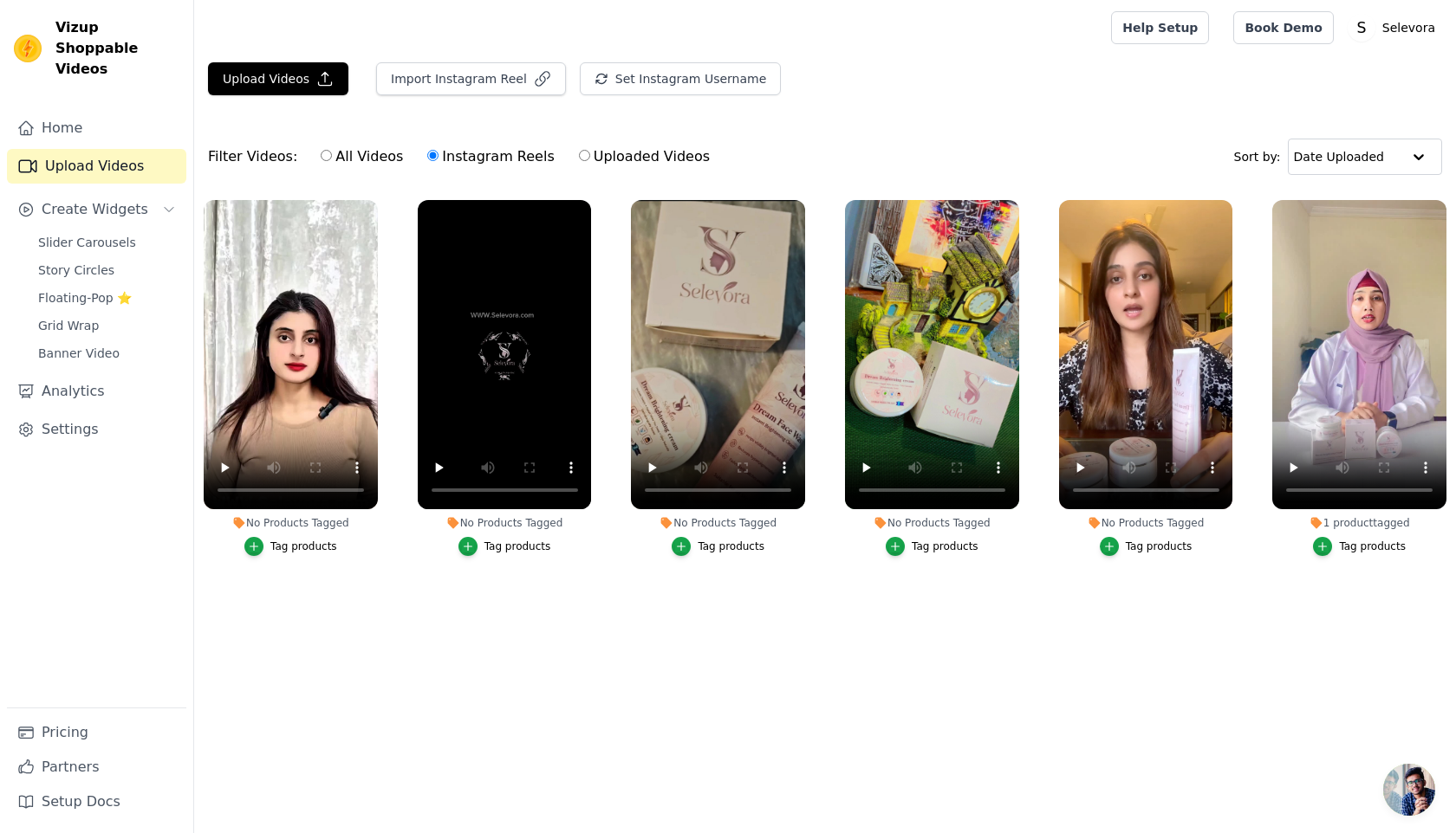
click at [396, 591] on ul "No Products Tagged Tag products No Products Tagged Tag products No Products Tag…" at bounding box center [825, 410] width 1262 height 437
click at [530, 644] on main "Upload Videos Import Instagram Reel Set Instagram Username Import Latest IG Ree…" at bounding box center [825, 363] width 1262 height 614
click at [586, 203] on icon "button" at bounding box center [588, 204] width 13 height 13
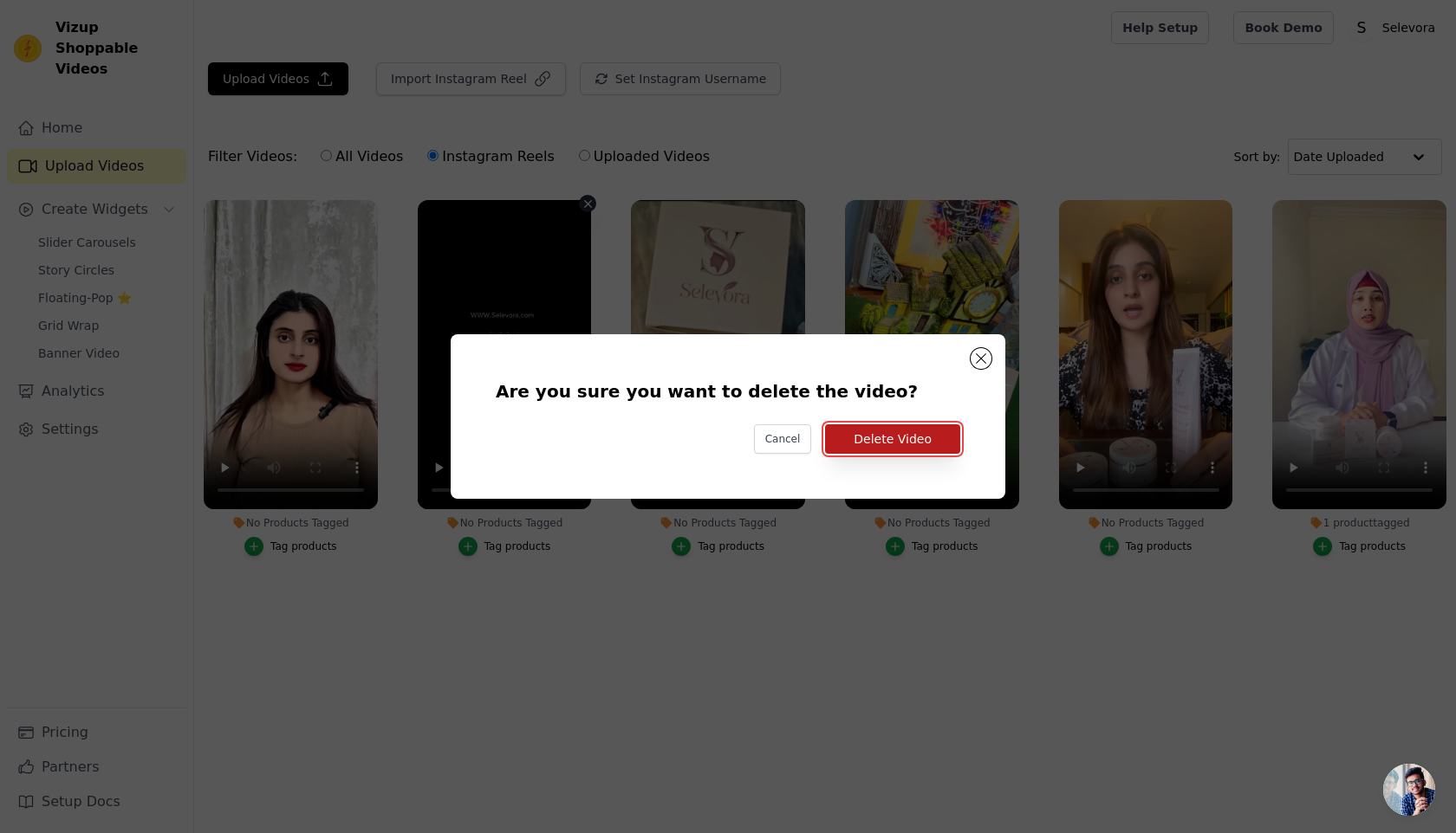
click at [899, 430] on button "Delete Video" at bounding box center [893, 439] width 135 height 30
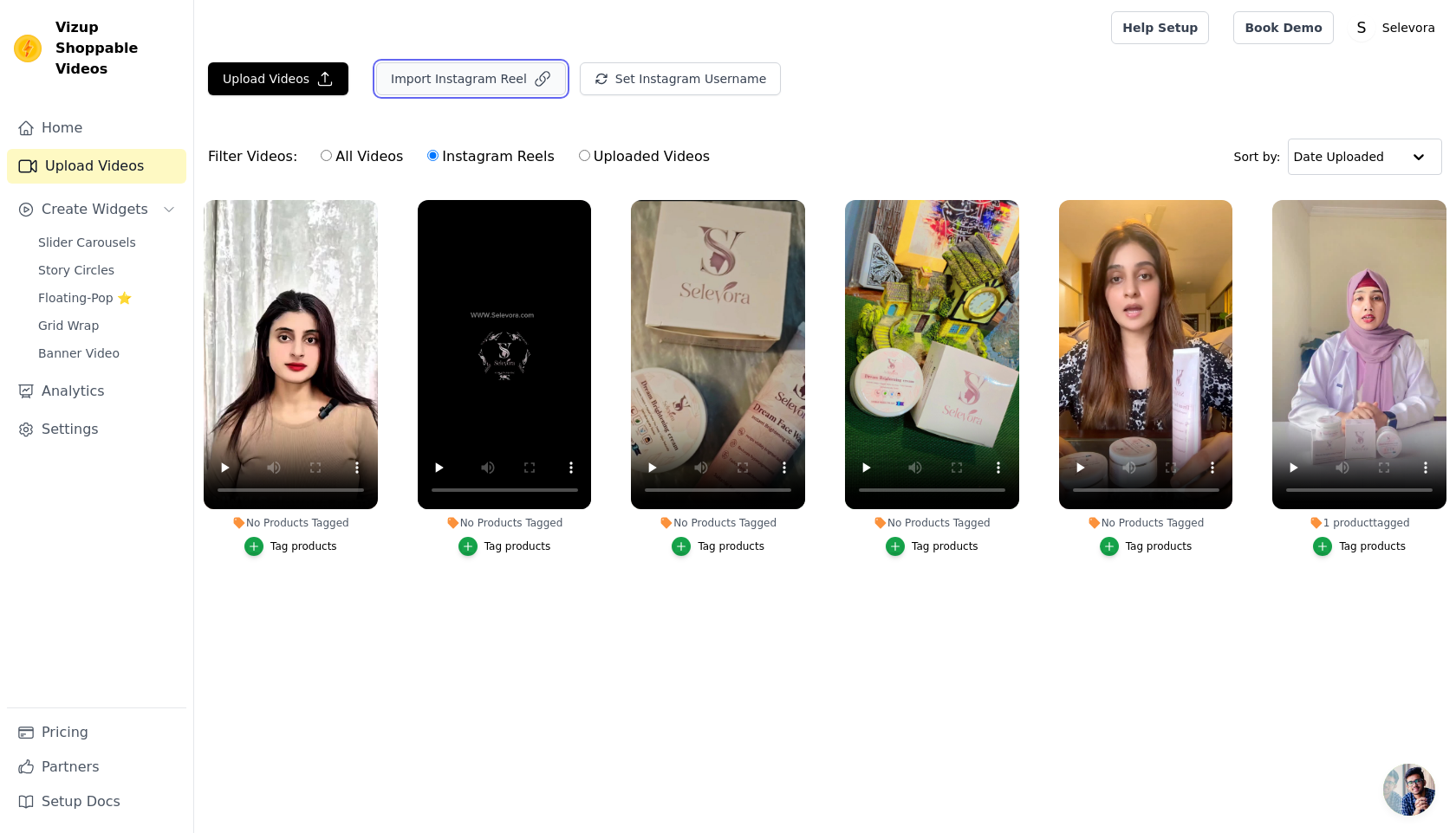
click at [445, 71] on button "Import Instagram Reel" at bounding box center [471, 79] width 190 height 33
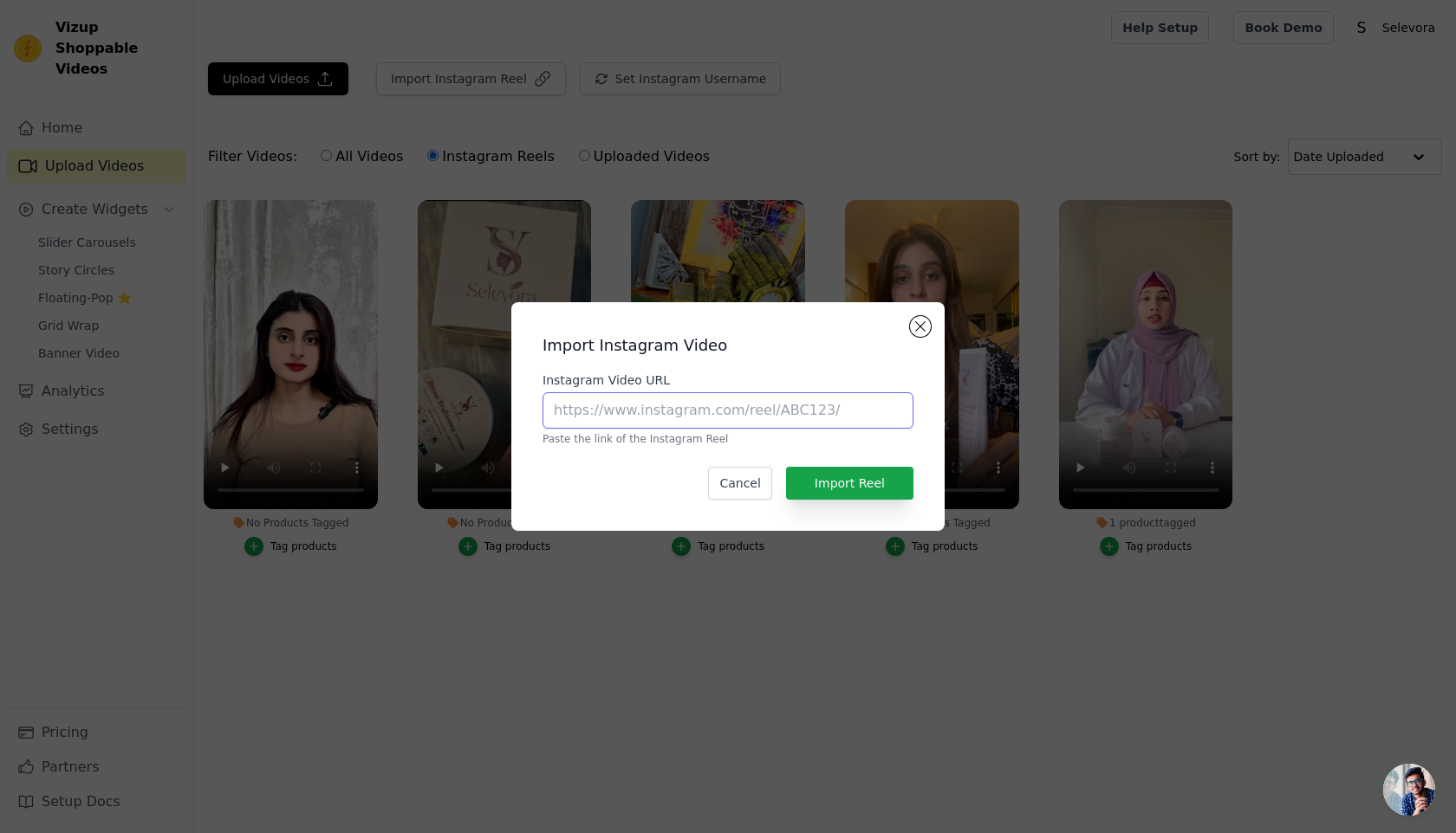
click at [669, 402] on input "Instagram Video URL" at bounding box center [728, 410] width 371 height 36
paste input "[URL][DOMAIN_NAME]"
type input "[URL][DOMAIN_NAME]"
click at [826, 469] on button "Import Reel" at bounding box center [849, 483] width 128 height 33
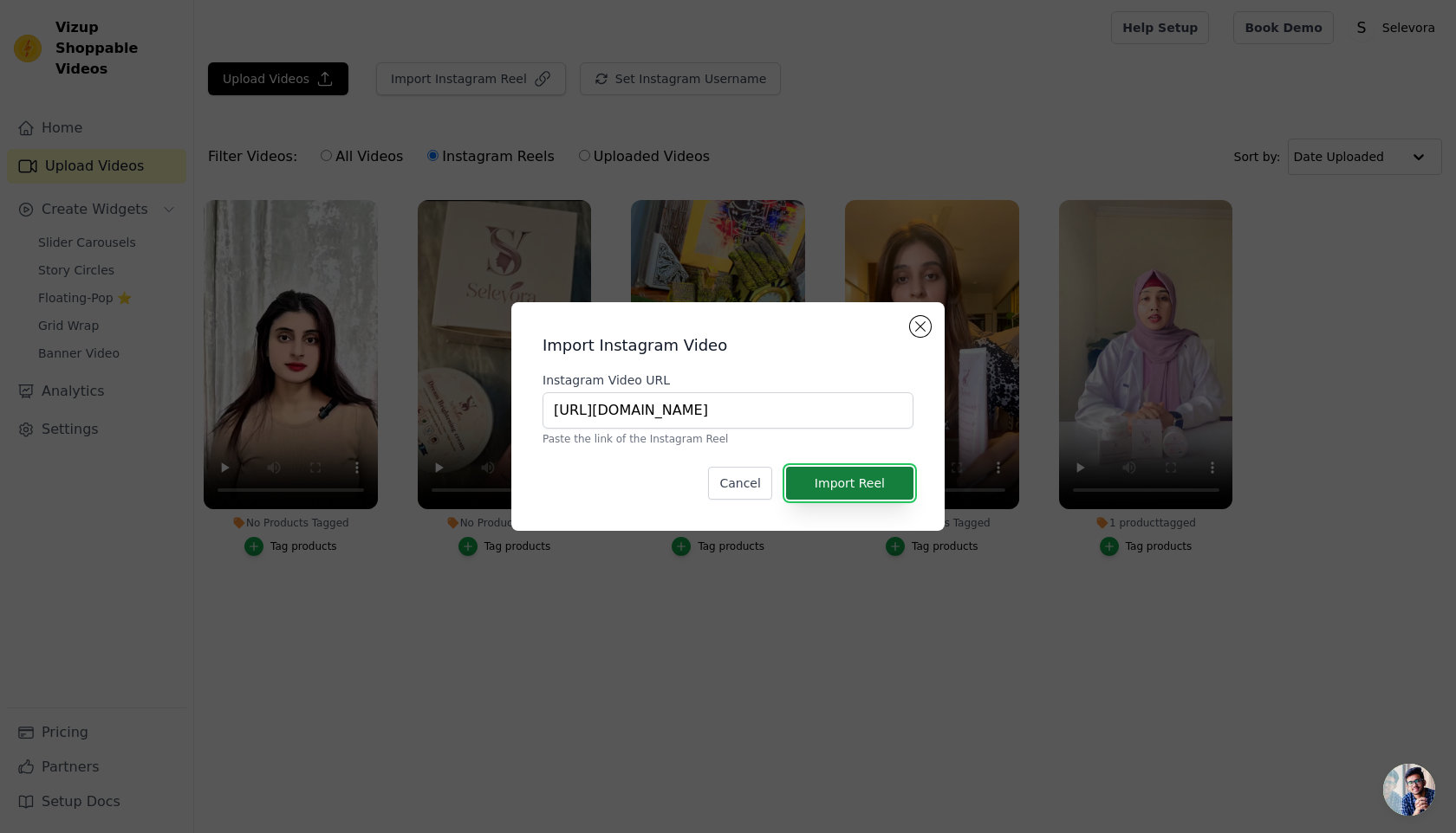
scroll to position [0, 0]
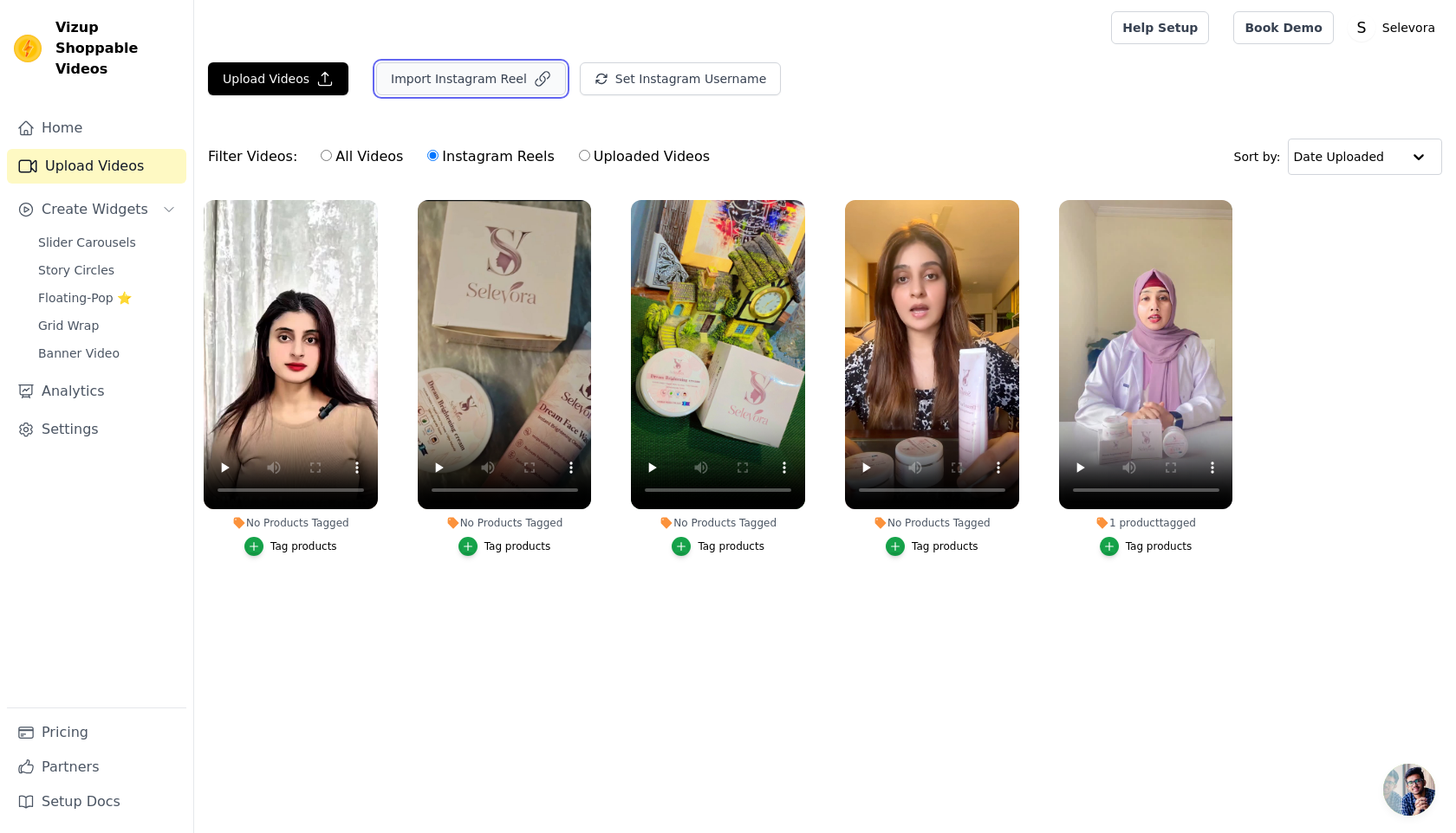
click at [524, 89] on button "Import Instagram Reel" at bounding box center [471, 79] width 190 height 33
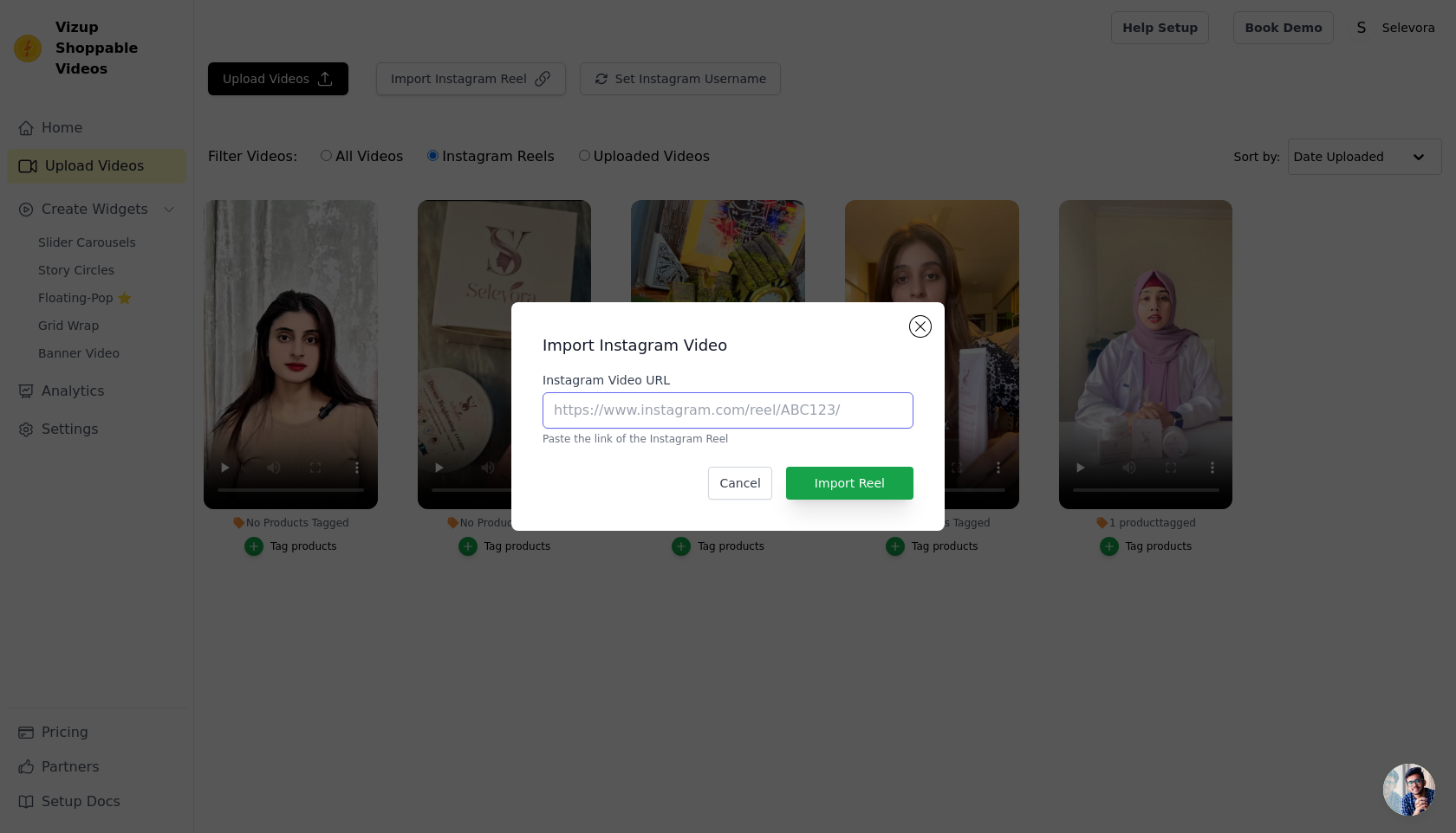
click at [581, 409] on input "Instagram Video URL" at bounding box center [728, 410] width 371 height 36
paste input "[URL][DOMAIN_NAME]"
type input "[URL][DOMAIN_NAME]"
click at [866, 484] on button "Import Reel" at bounding box center [849, 483] width 128 height 33
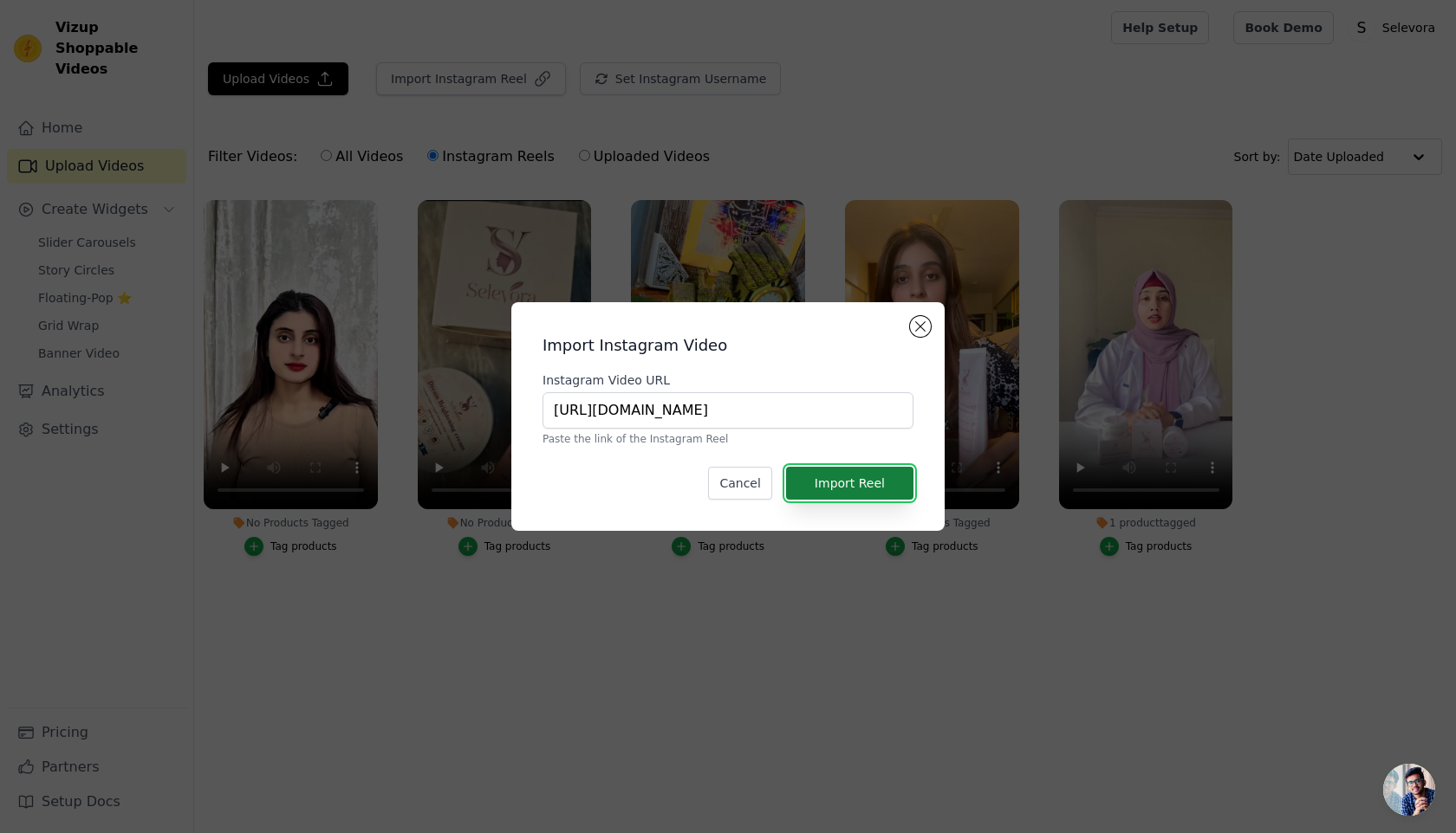
scroll to position [0, 0]
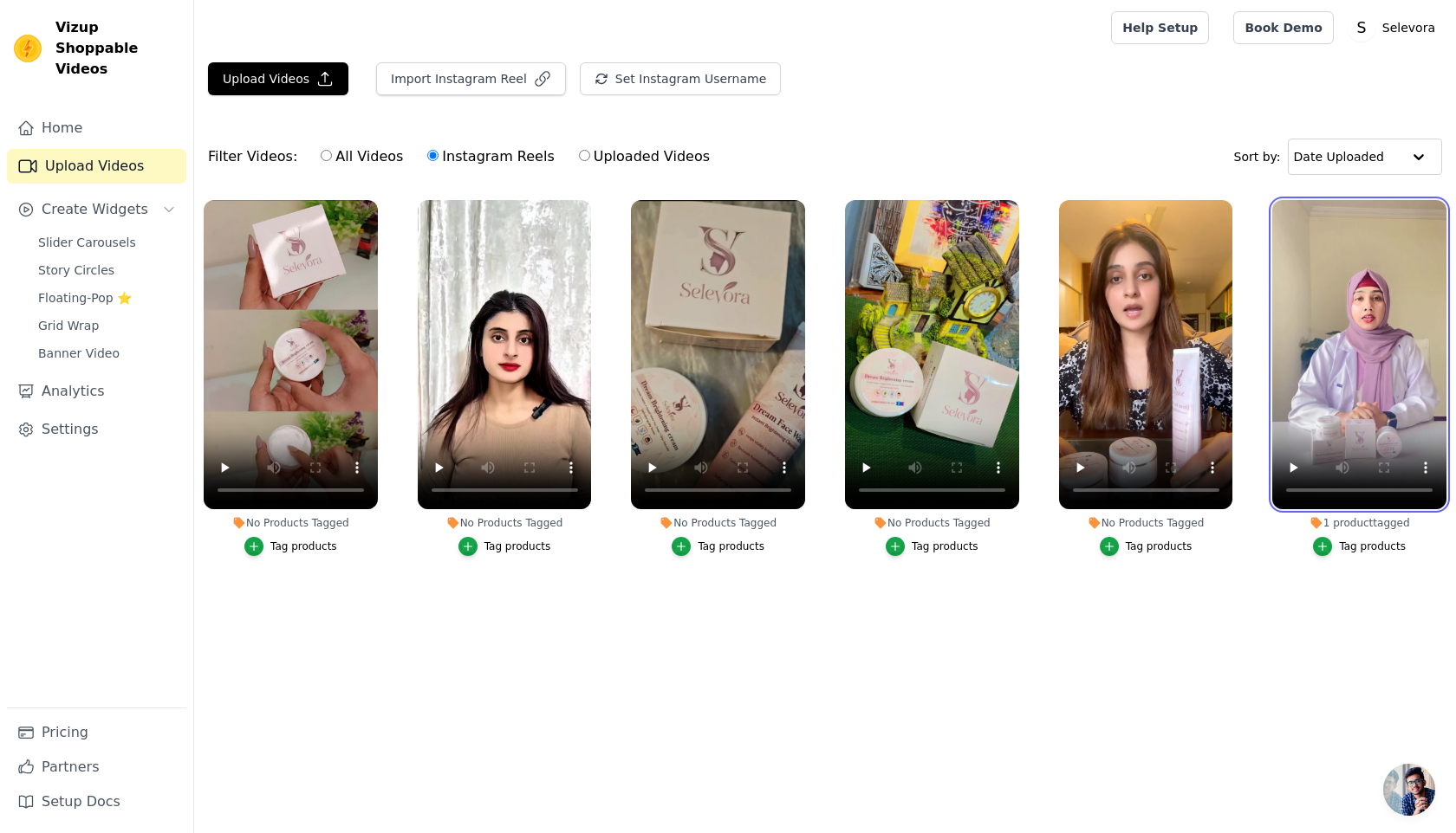
drag, startPoint x: 1342, startPoint y: 322, endPoint x: 807, endPoint y: 327, distance: 535.0
click at [807, 329] on ul "No Products Tagged Tag products No Products Tagged Tag products No Products Tag…" at bounding box center [825, 410] width 1262 height 437
click at [1370, 574] on ul "No Products Tagged Tag products No Products Tagged Tag products No Products Tag…" at bounding box center [825, 410] width 1262 height 437
click at [336, 156] on label "All Videos" at bounding box center [361, 157] width 84 height 23
click at [332, 156] on input "All Videos" at bounding box center [326, 155] width 11 height 11
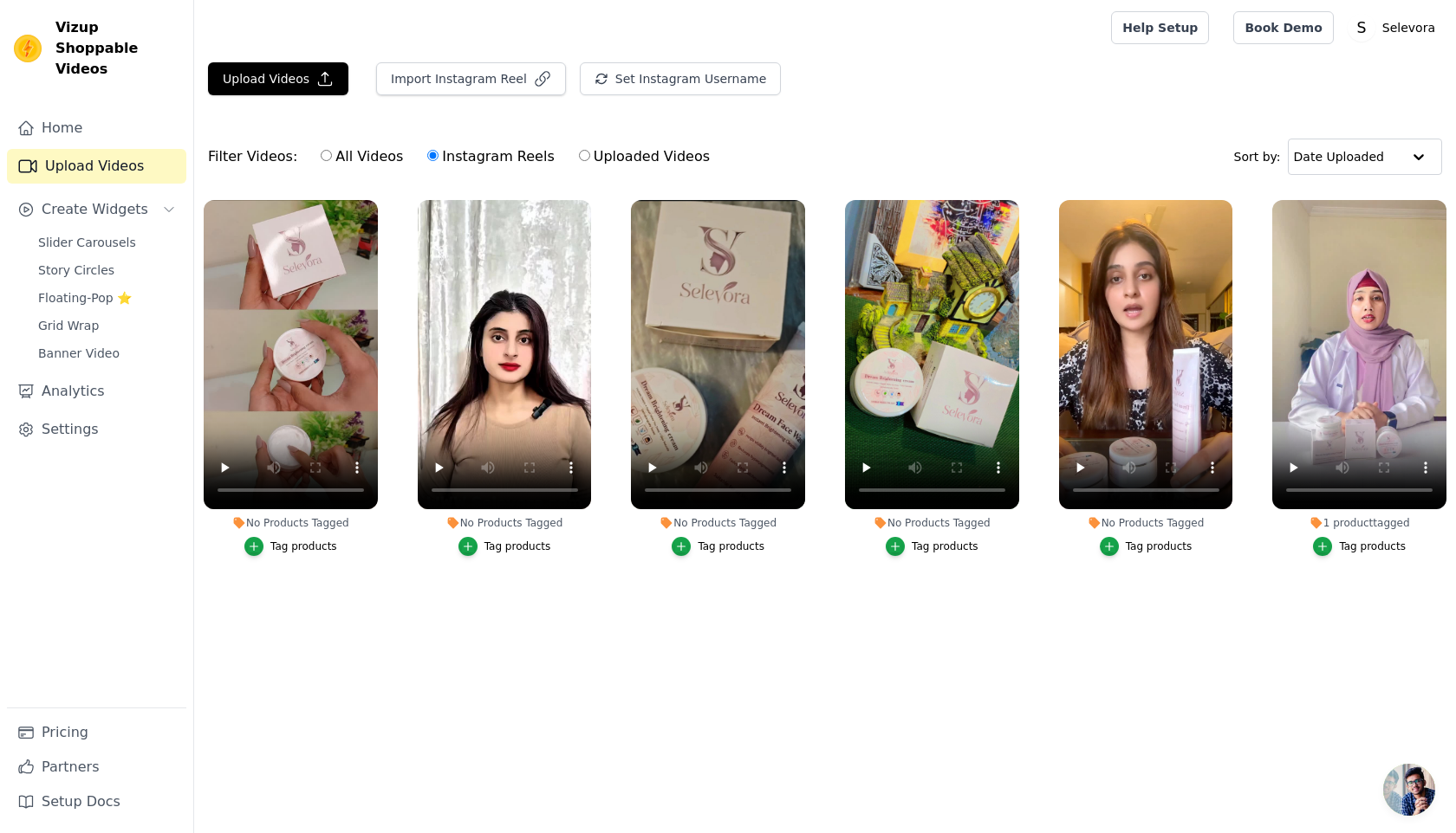
radio input "true"
click at [120, 233] on span "Slider Carousels" at bounding box center [87, 242] width 98 height 17
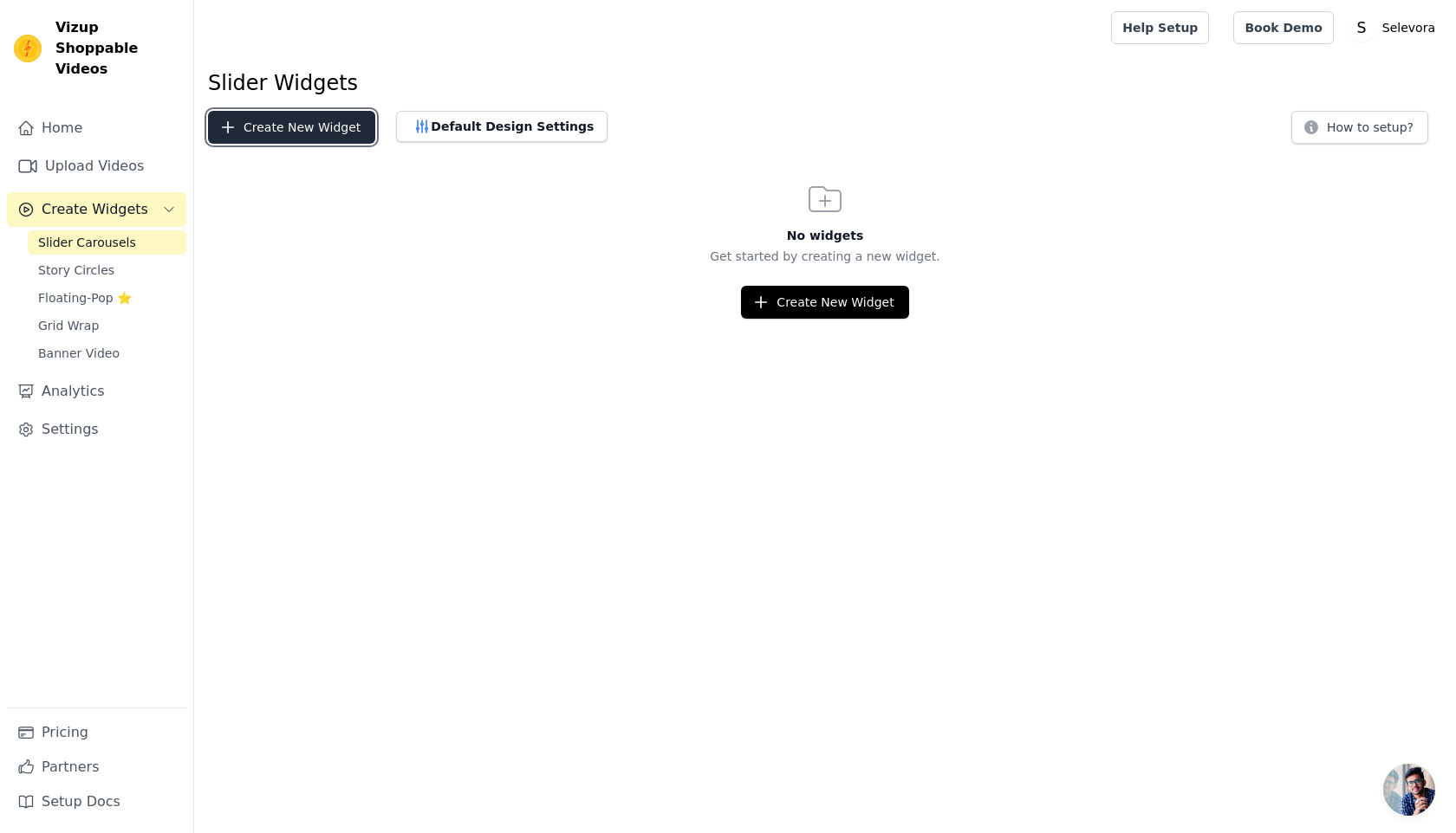
click at [252, 135] on button "Create New Widget" at bounding box center [292, 128] width 168 height 33
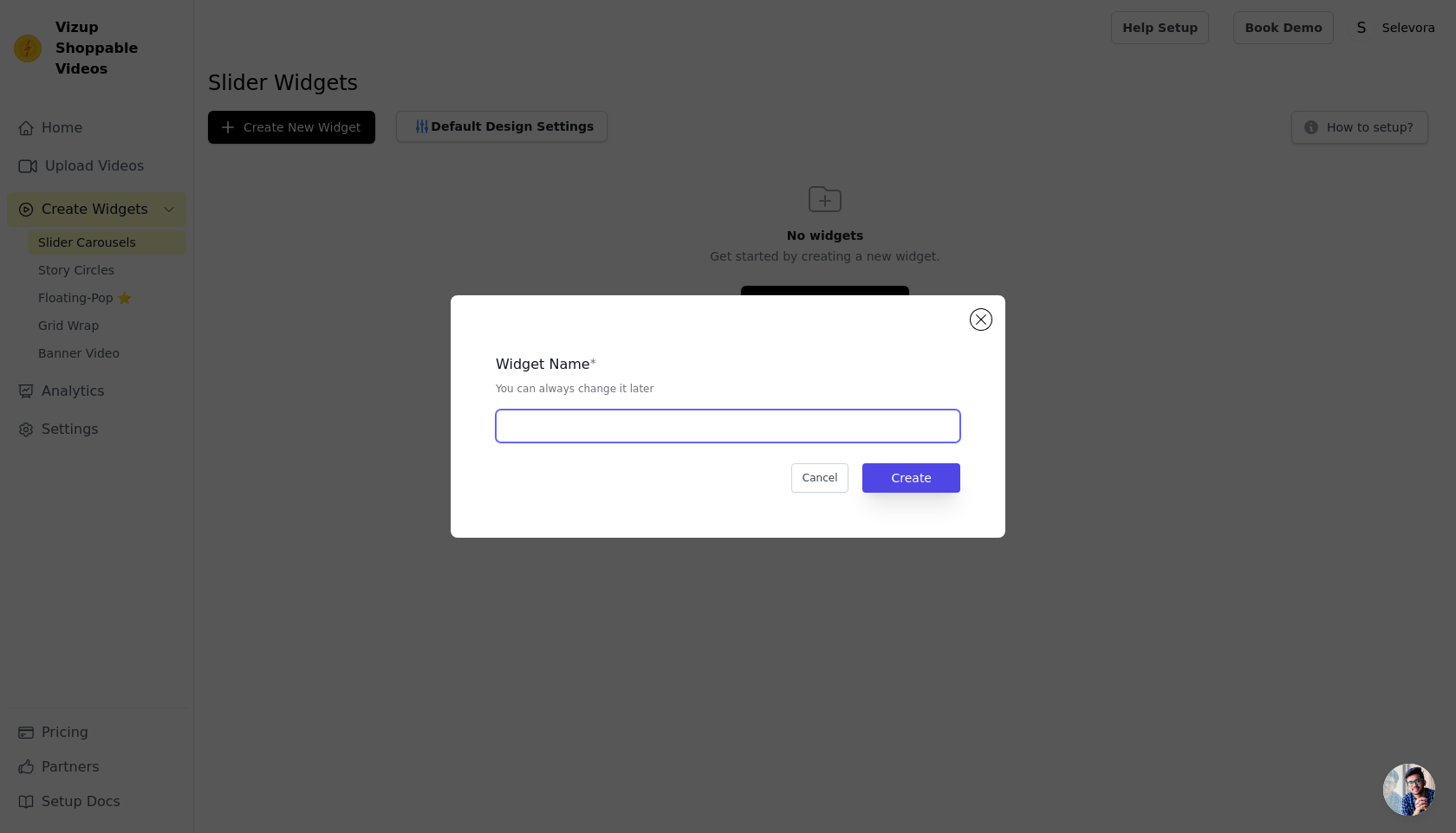
click at [704, 442] on input "text" at bounding box center [728, 426] width 464 height 33
type input "s"
click at [934, 476] on button "Create" at bounding box center [911, 478] width 98 height 30
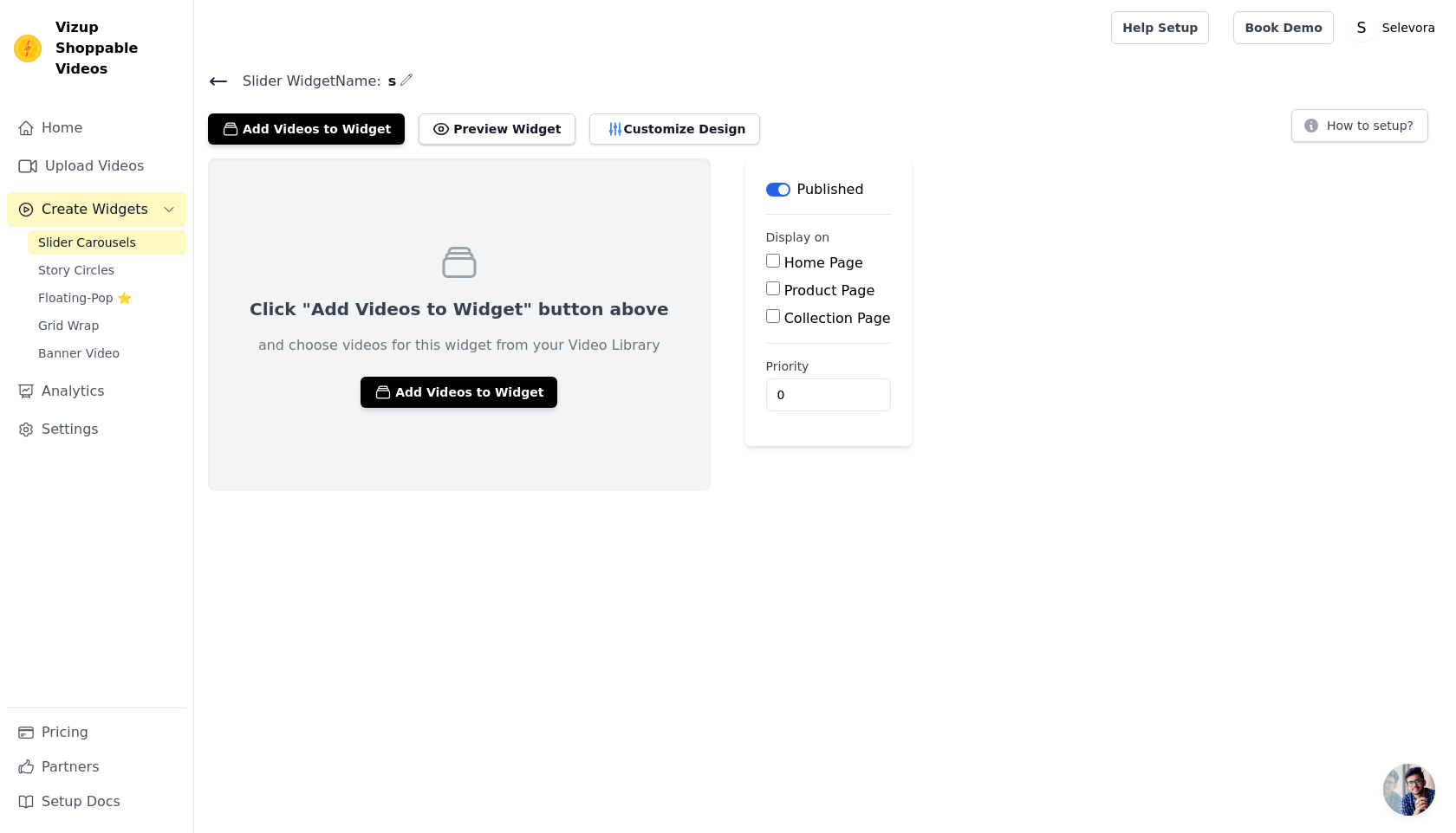
click at [766, 290] on input "Product Page" at bounding box center [773, 288] width 14 height 14
checkbox input "true"
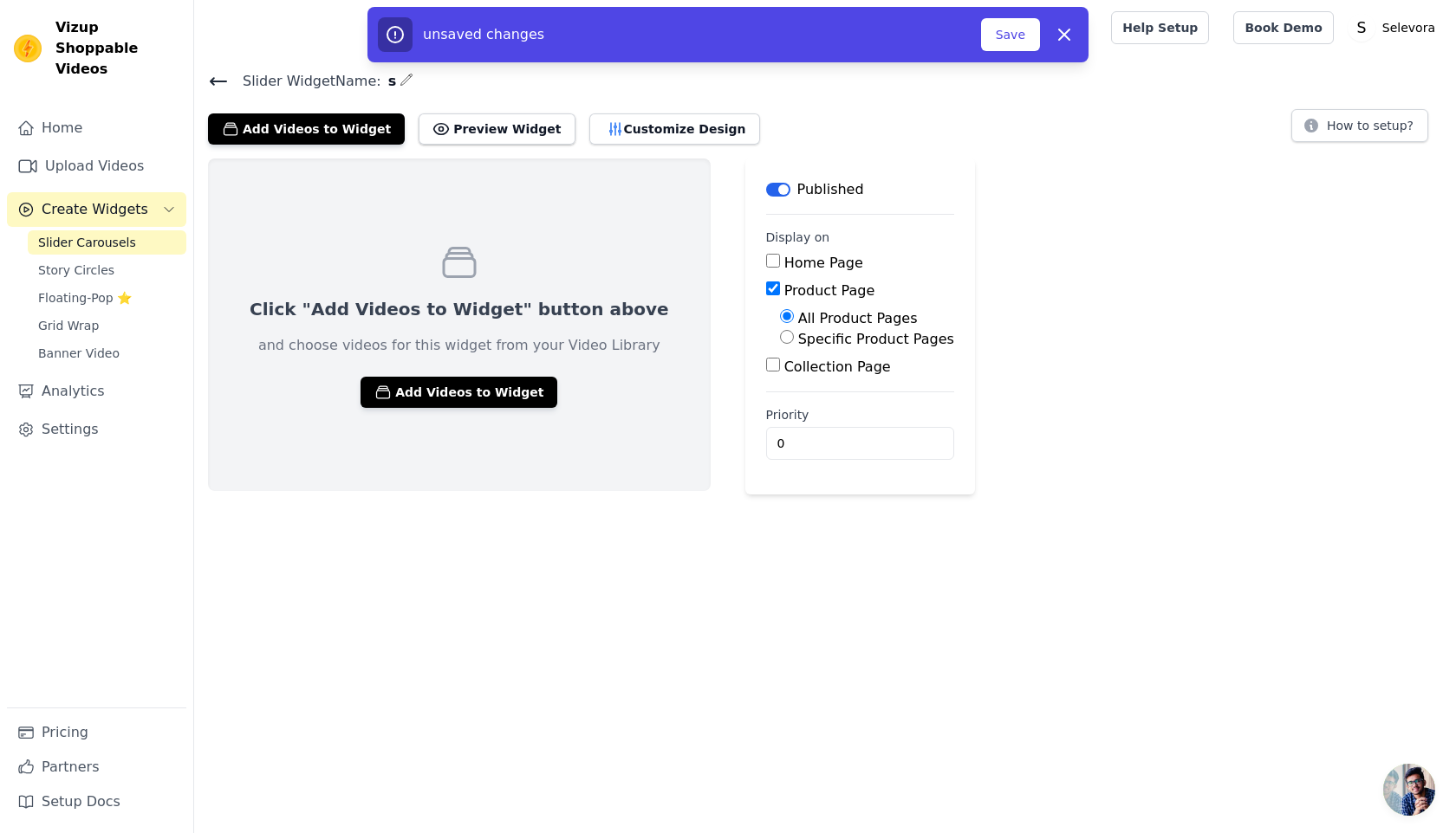
click at [766, 366] on div "Collection Page" at bounding box center [860, 367] width 188 height 21
click at [766, 364] on input "Collection Page" at bounding box center [773, 364] width 14 height 14
checkbox input "true"
click at [1018, 36] on button "Save" at bounding box center [1011, 35] width 59 height 33
click at [991, 40] on button "Save" at bounding box center [1011, 35] width 59 height 33
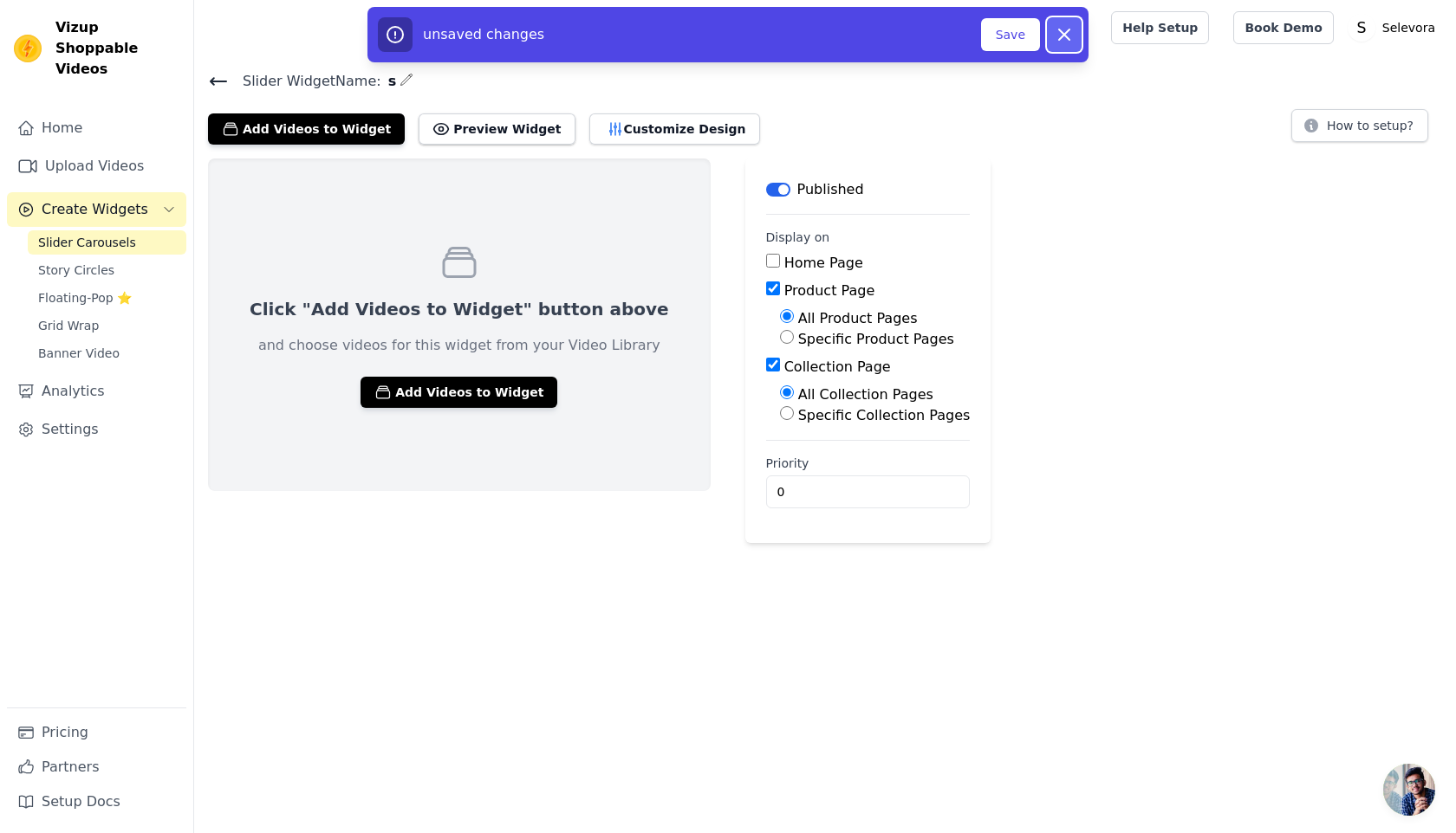
click at [1055, 36] on icon "button" at bounding box center [1064, 35] width 21 height 21
checkbox input "false"
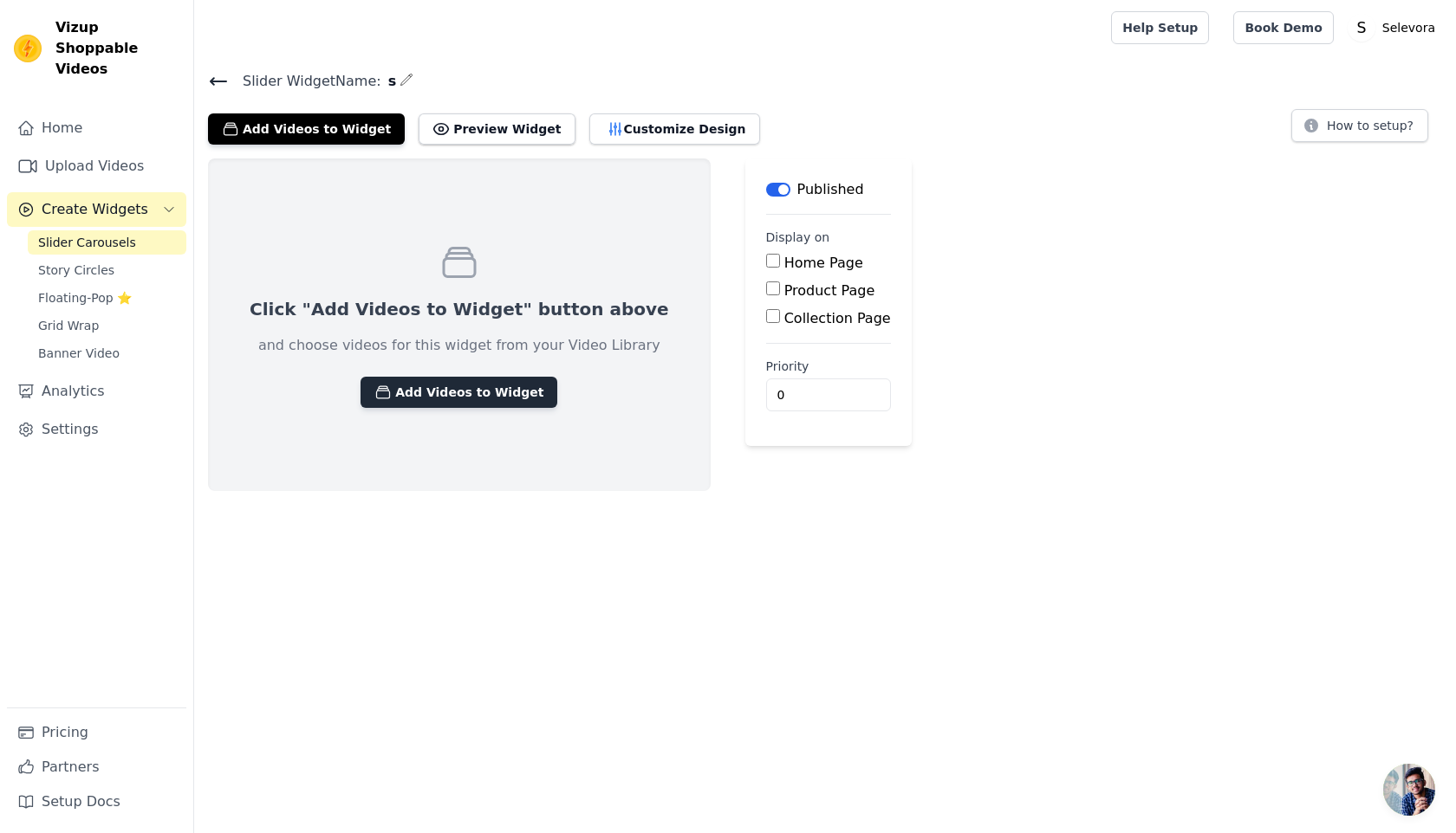
click at [440, 399] on button "Add Videos to Widget" at bounding box center [458, 392] width 197 height 31
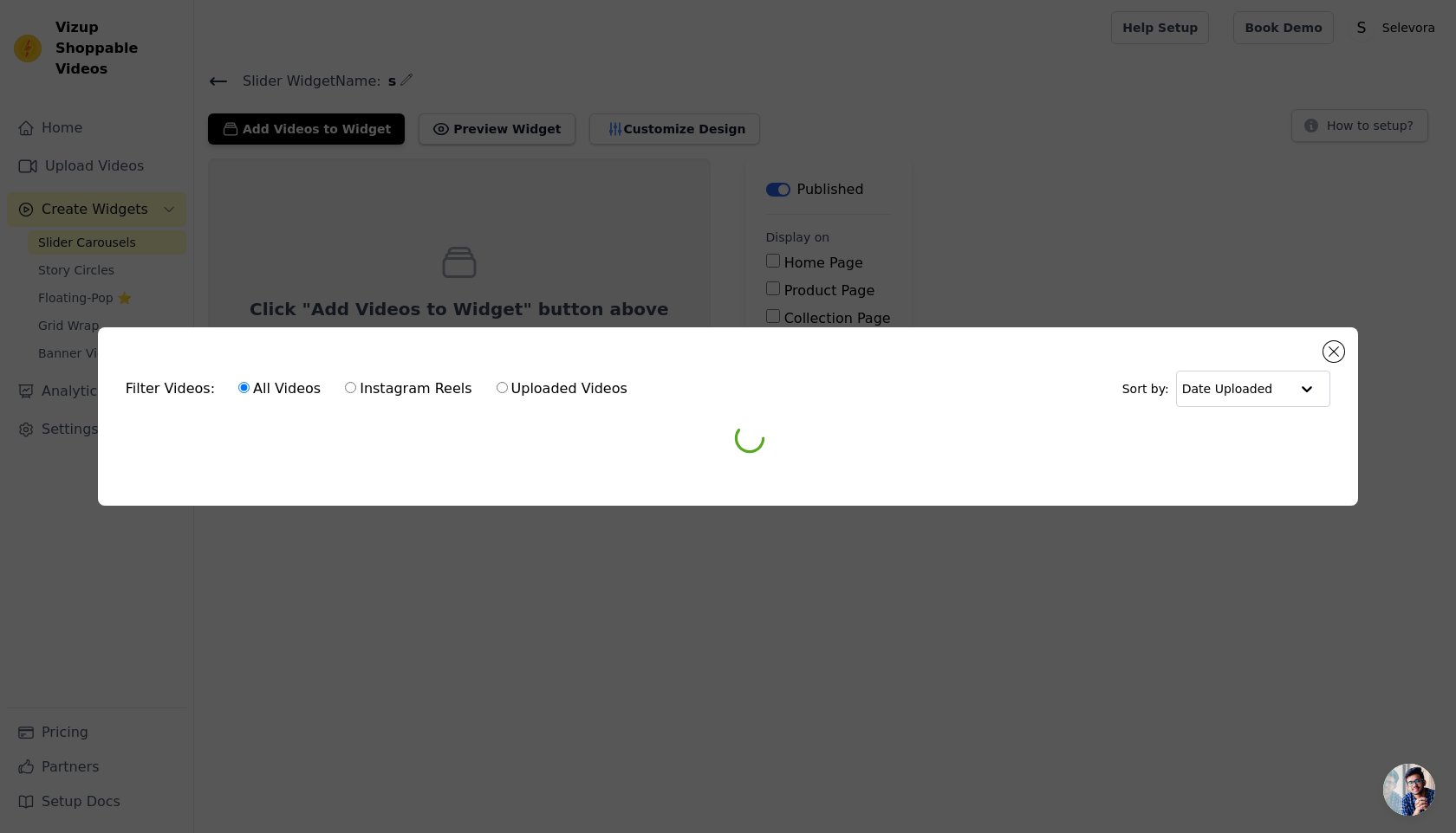
click at [345, 390] on input "Instagram Reels" at bounding box center [350, 387] width 11 height 11
radio input "true"
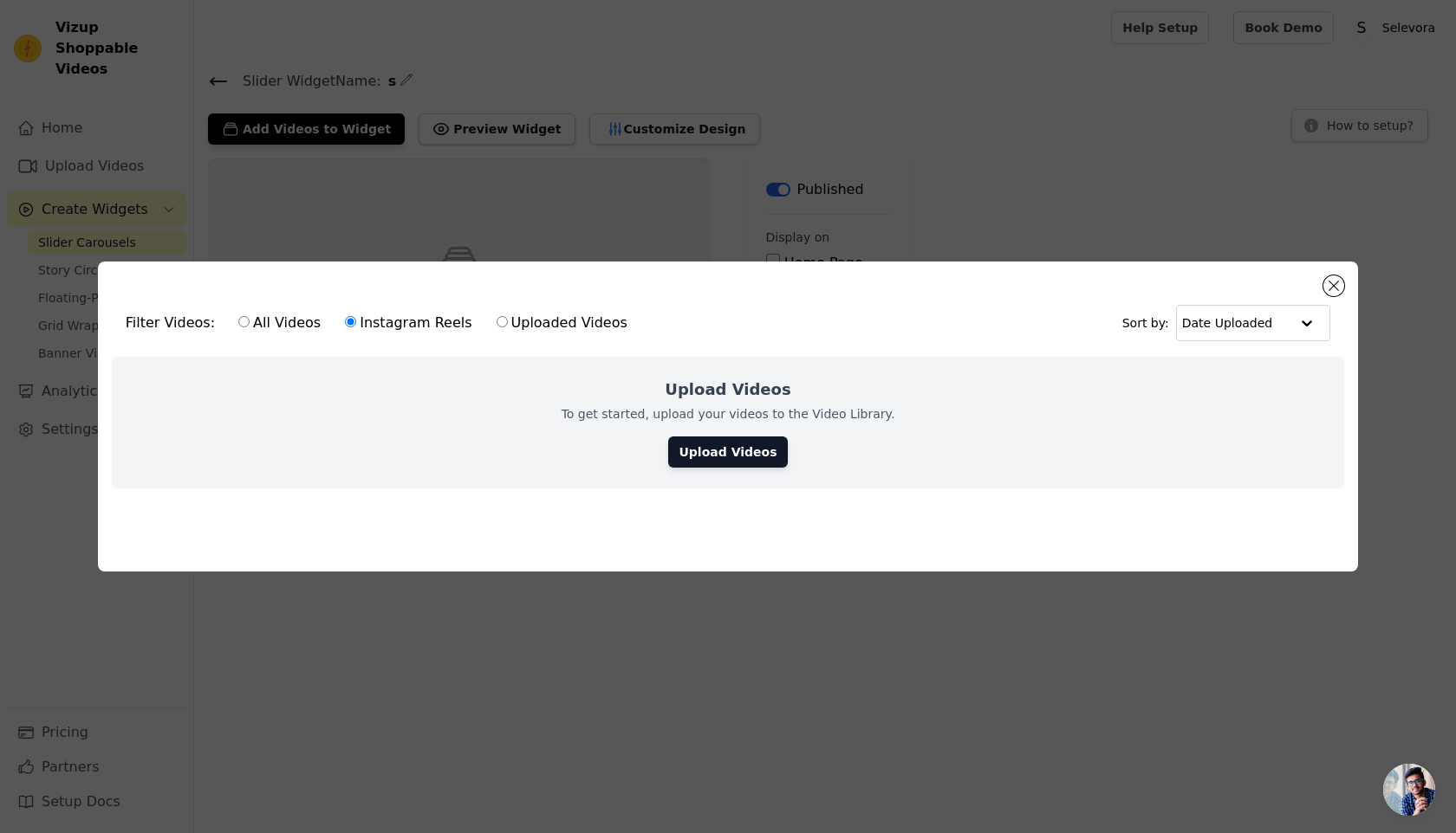
click at [730, 484] on div "Upload Videos To get started, upload your videos to the Video Library. Upload V…" at bounding box center [728, 423] width 1232 height 132
click at [728, 471] on div "Upload Videos To get started, upload your videos to the Video Library. Upload V…" at bounding box center [728, 423] width 1232 height 132
click at [686, 437] on link "Upload Videos" at bounding box center [728, 452] width 119 height 31
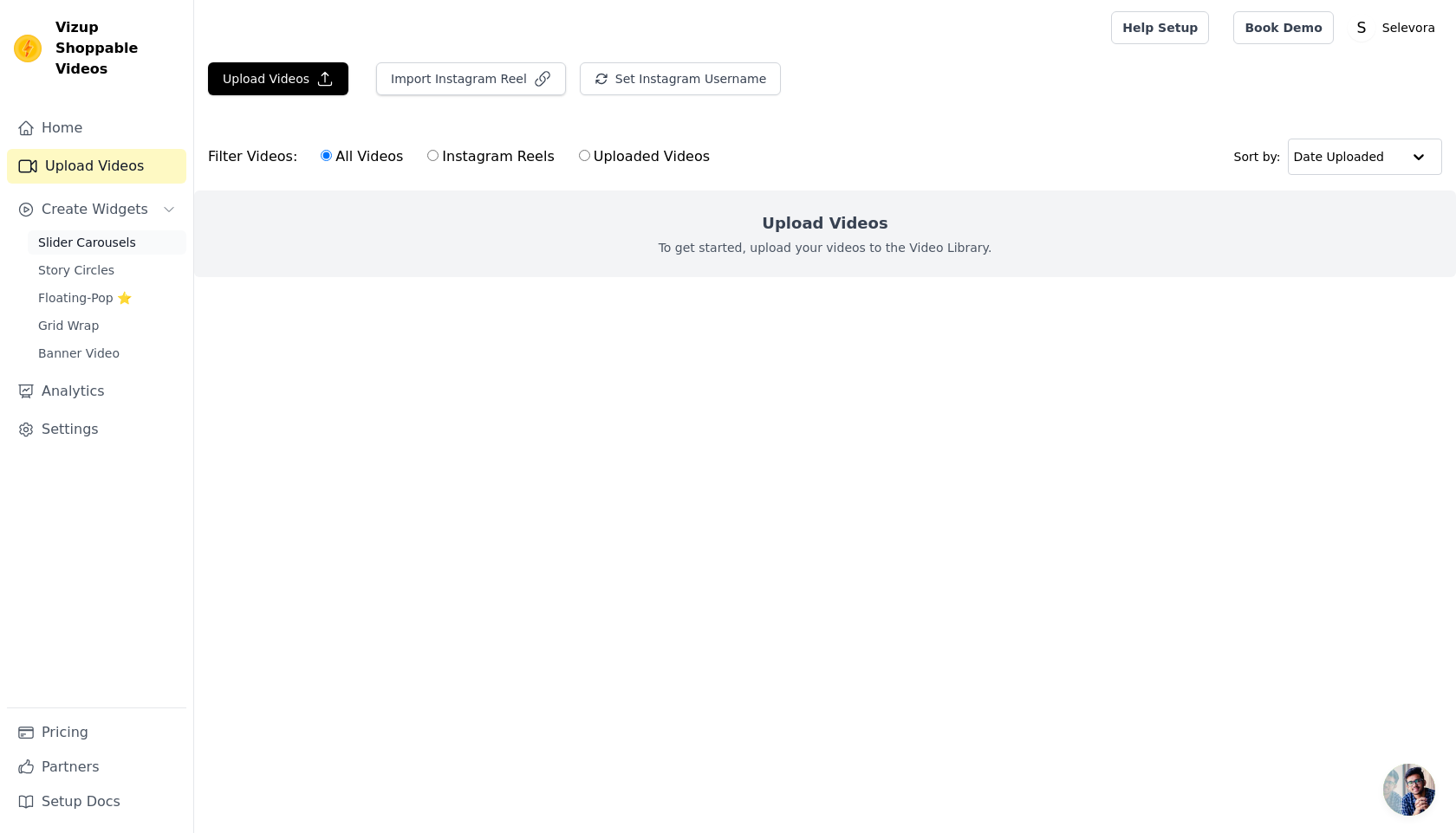
click at [101, 233] on span "Slider Carousels" at bounding box center [87, 242] width 98 height 17
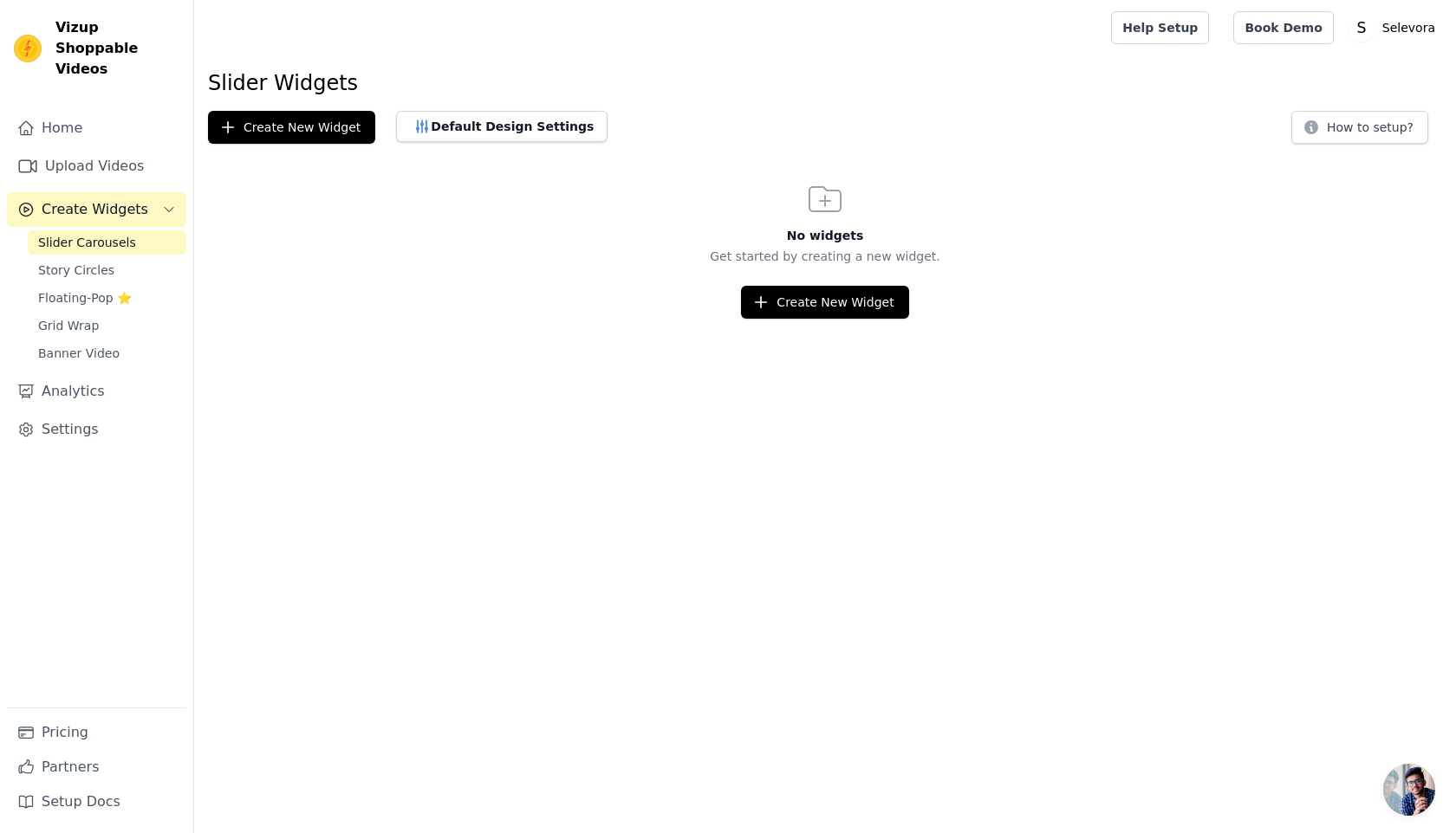
click at [524, 179] on div "No widgets Get started by creating a new widget. Create New Widget" at bounding box center [825, 249] width 1262 height 141
click at [123, 156] on link "Upload Videos" at bounding box center [96, 167] width 180 height 35
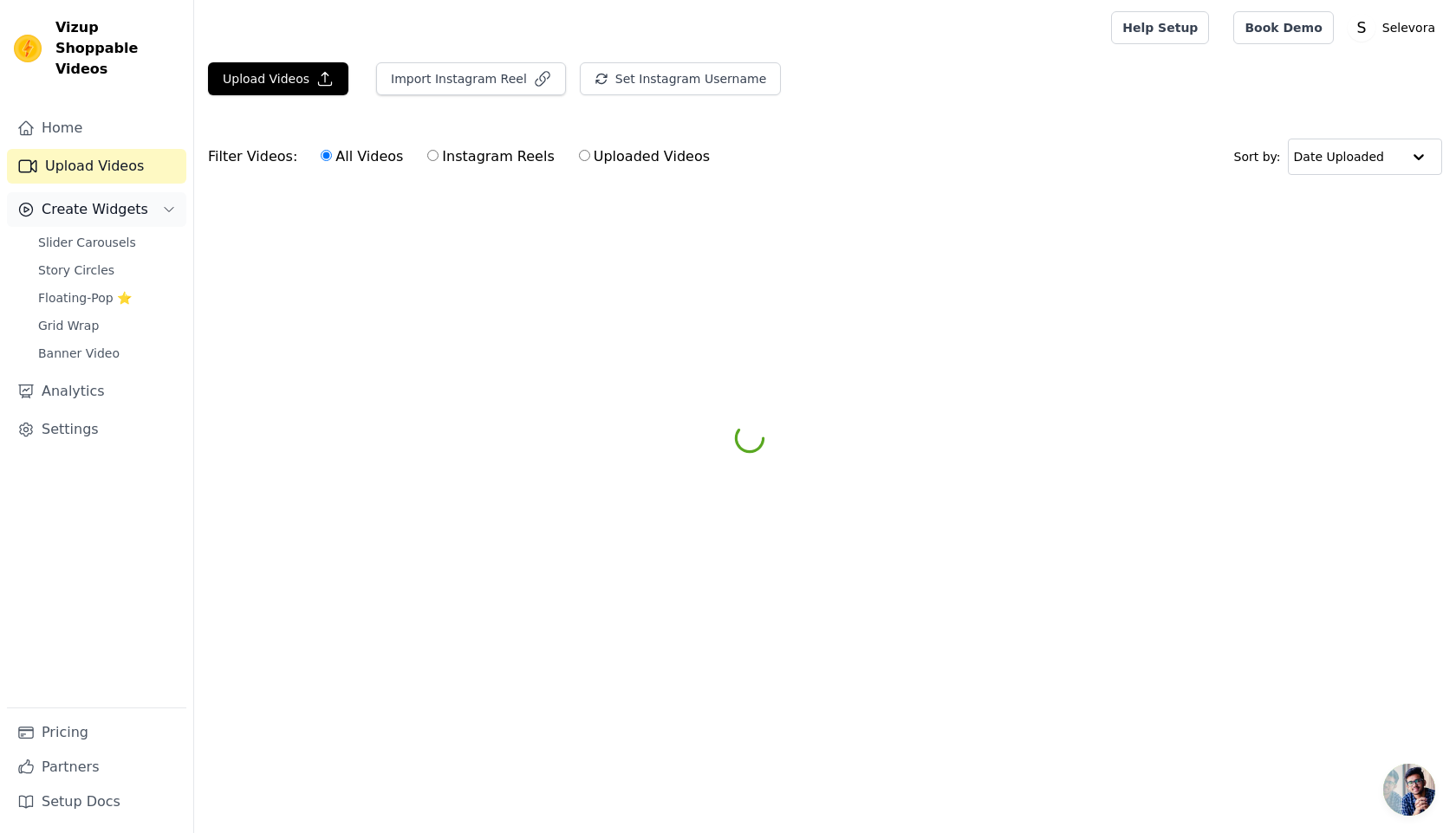
click at [166, 193] on button "Create Widgets" at bounding box center [96, 210] width 180 height 35
click at [91, 120] on link "Home" at bounding box center [96, 128] width 180 height 35
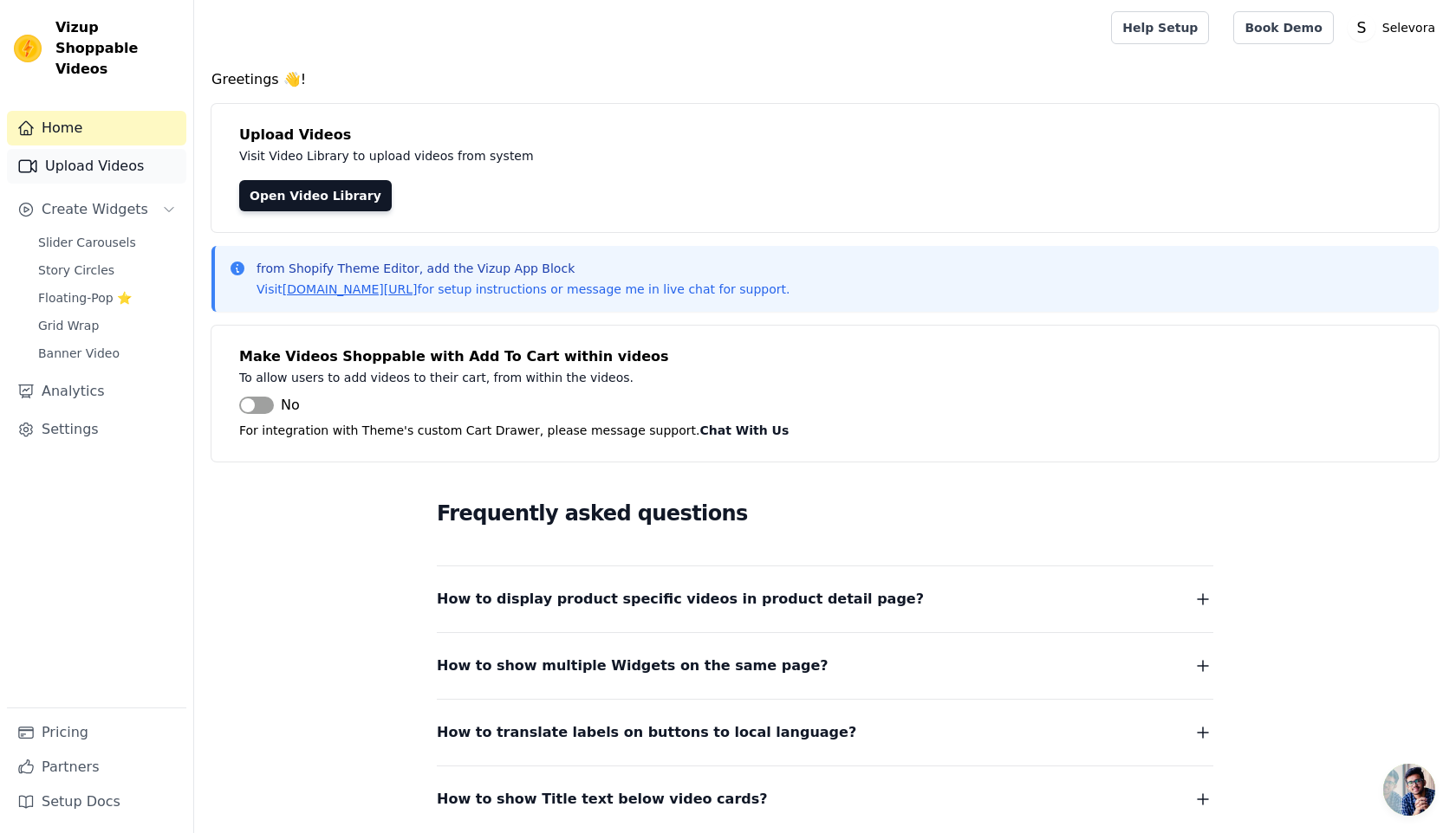
click at [79, 154] on link "Upload Videos" at bounding box center [96, 167] width 180 height 35
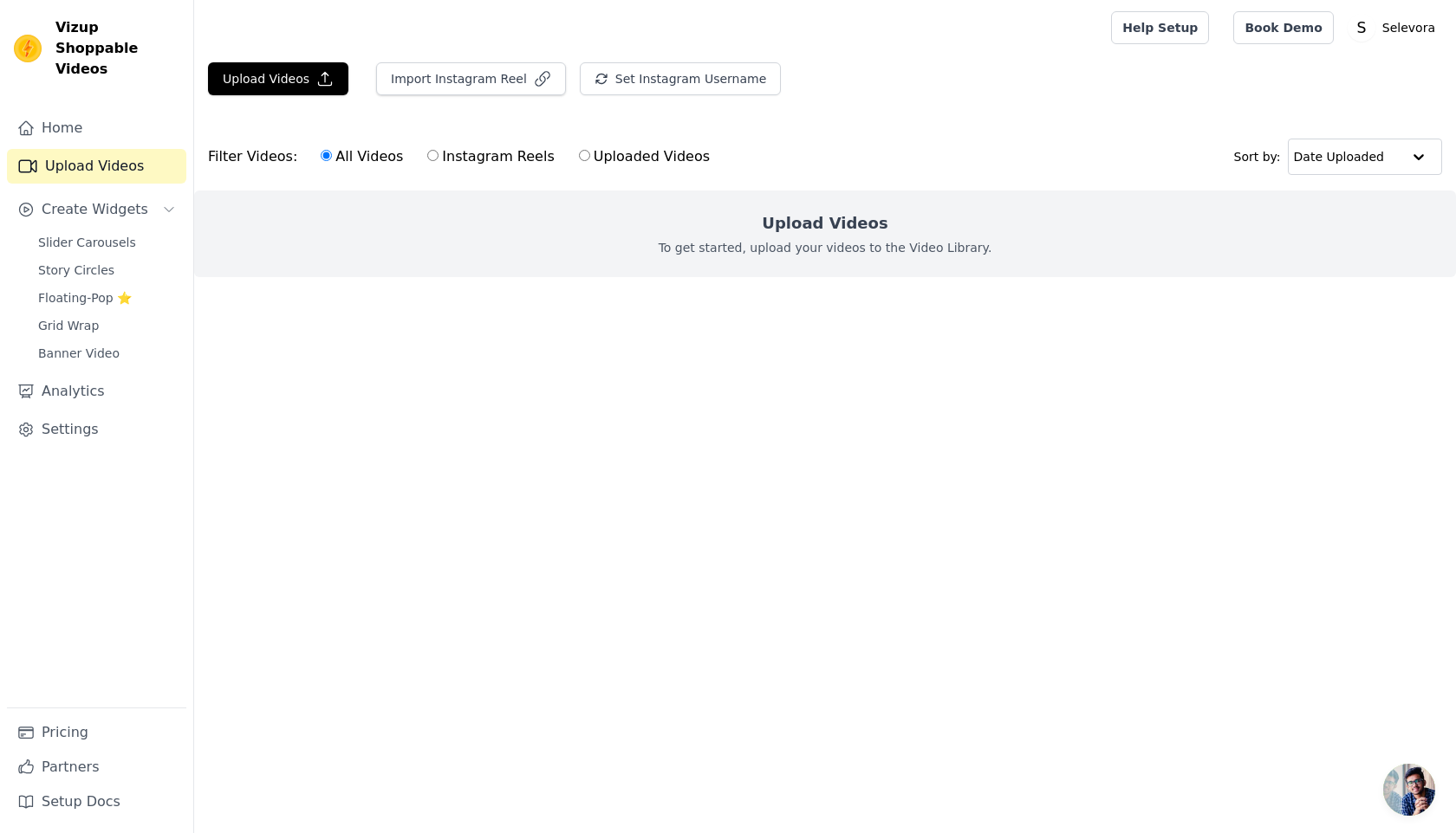
click at [427, 160] on input "Instagram Reels" at bounding box center [432, 155] width 11 height 11
radio input "true"
click at [363, 163] on label "All Videos" at bounding box center [361, 157] width 84 height 23
click at [332, 161] on input "All Videos" at bounding box center [326, 155] width 11 height 11
radio input "true"
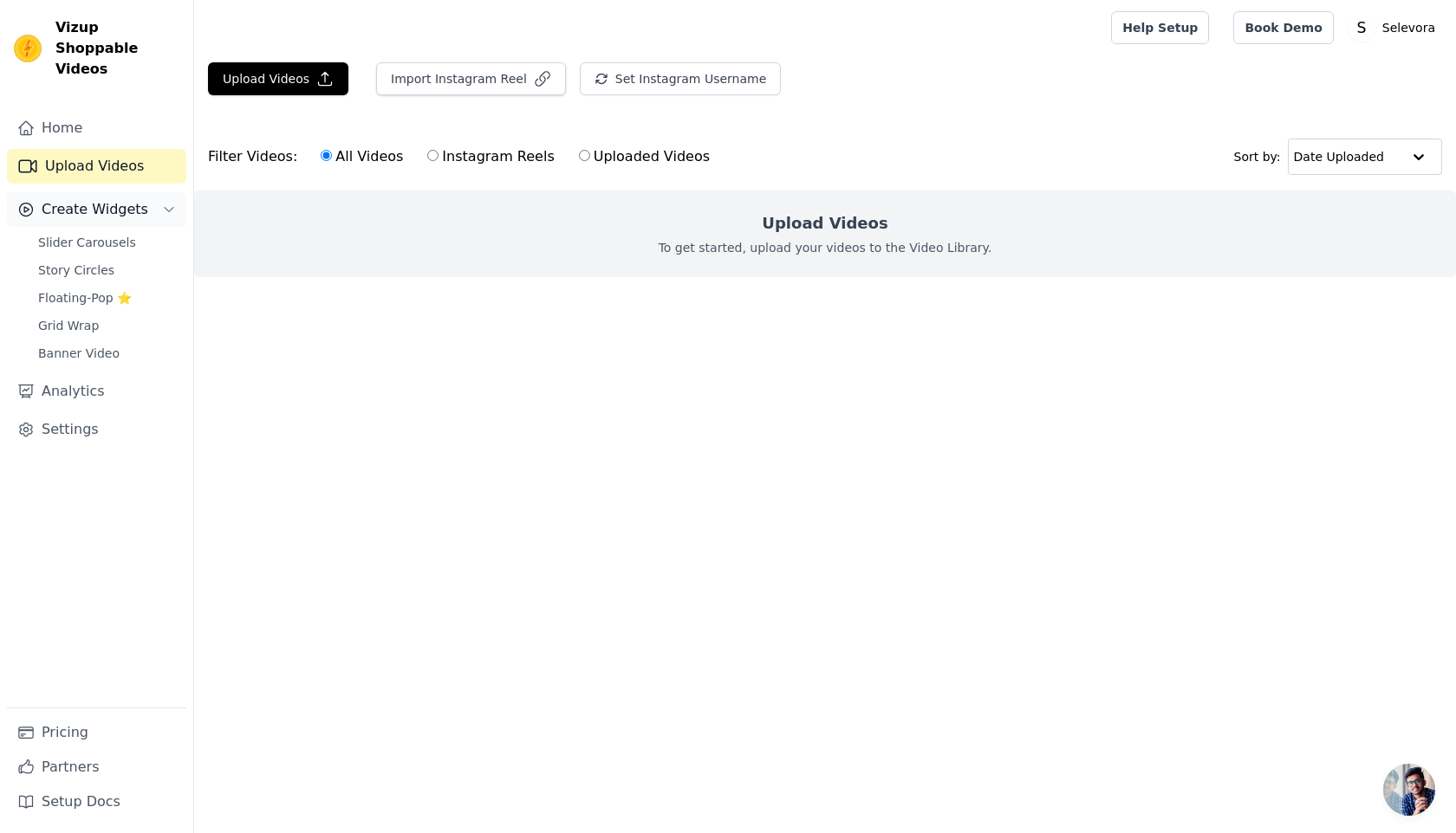
click at [139, 193] on button "Create Widgets" at bounding box center [96, 210] width 180 height 35
click at [96, 233] on span "Slider Carousels" at bounding box center [87, 242] width 98 height 17
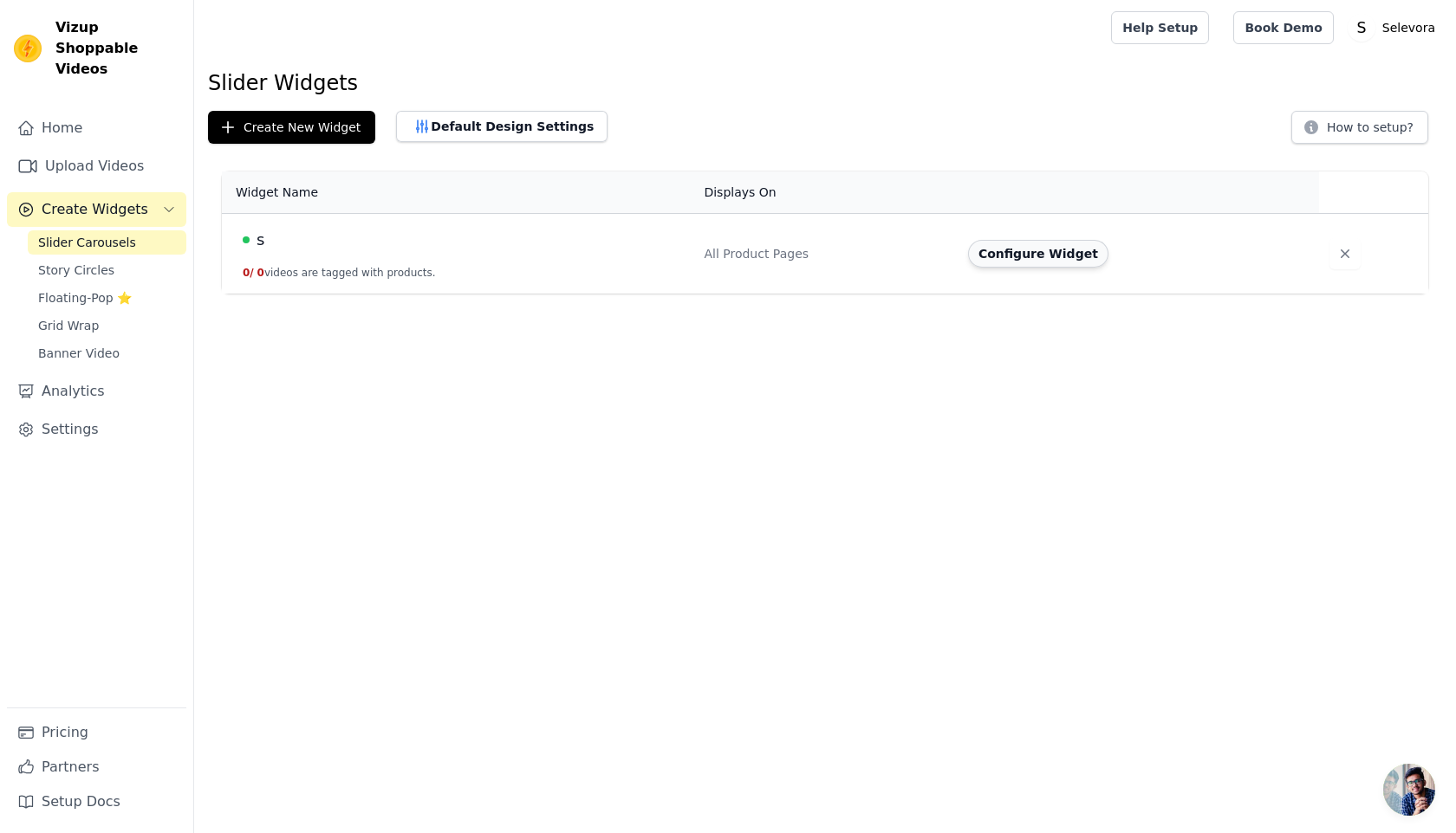
click at [1015, 253] on button "Configure Widget" at bounding box center [1038, 253] width 141 height 28
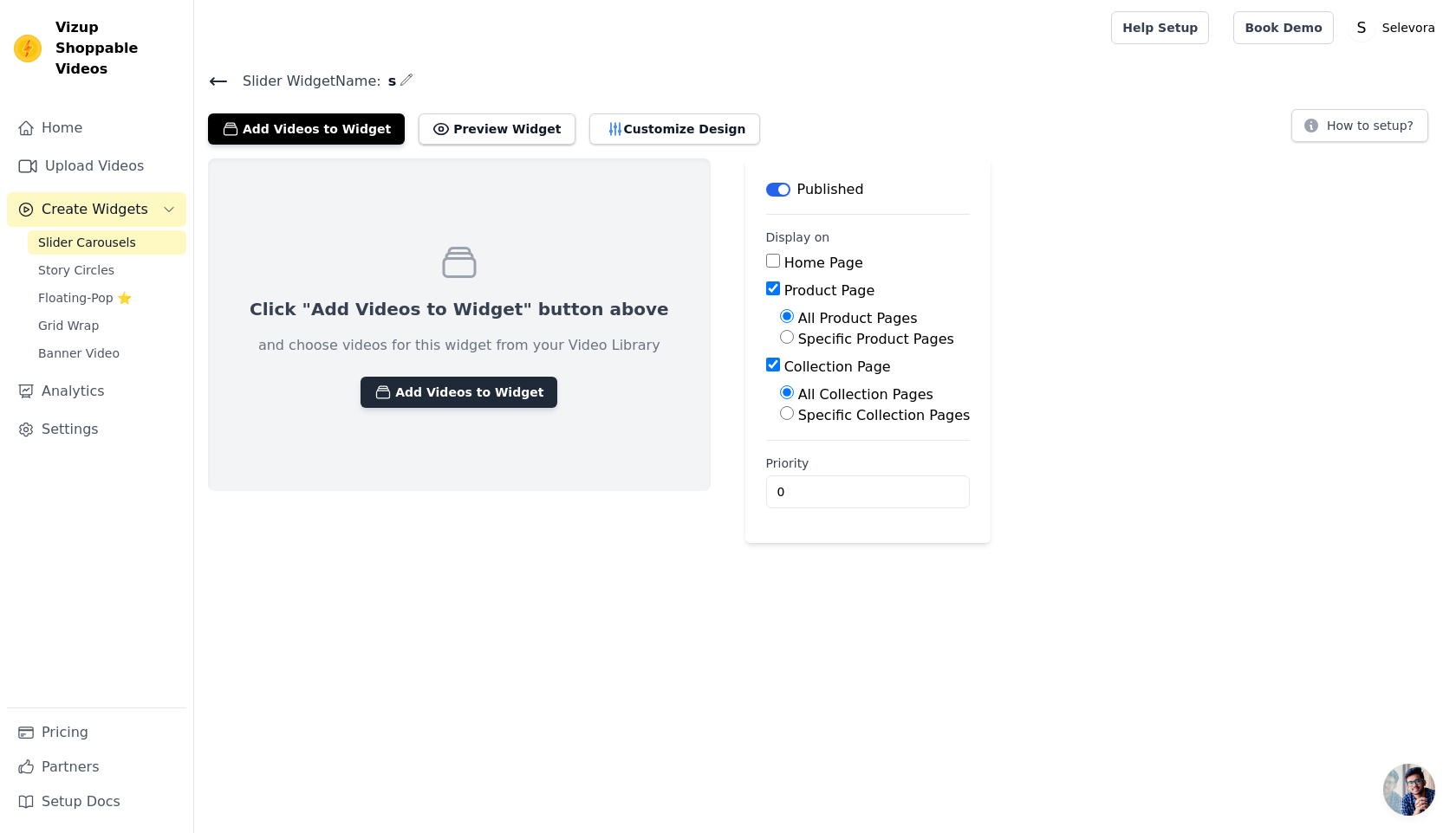
click at [418, 396] on button "Add Videos to Widget" at bounding box center [458, 392] width 197 height 31
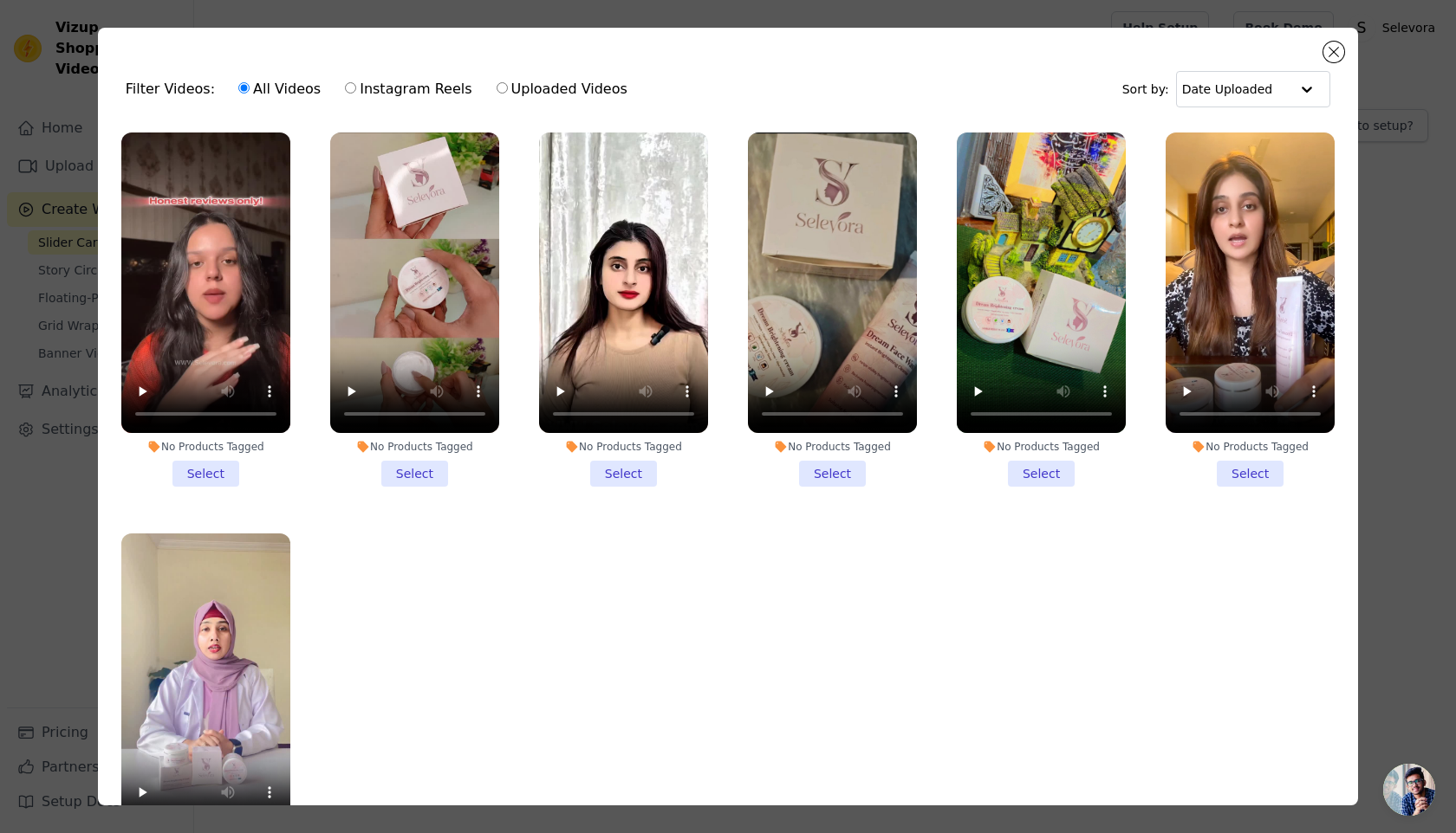
click at [197, 480] on li "No Products Tagged Select" at bounding box center [206, 310] width 169 height 354
click at [0, 0] on input "No Products Tagged Select" at bounding box center [0, 0] width 0 height 0
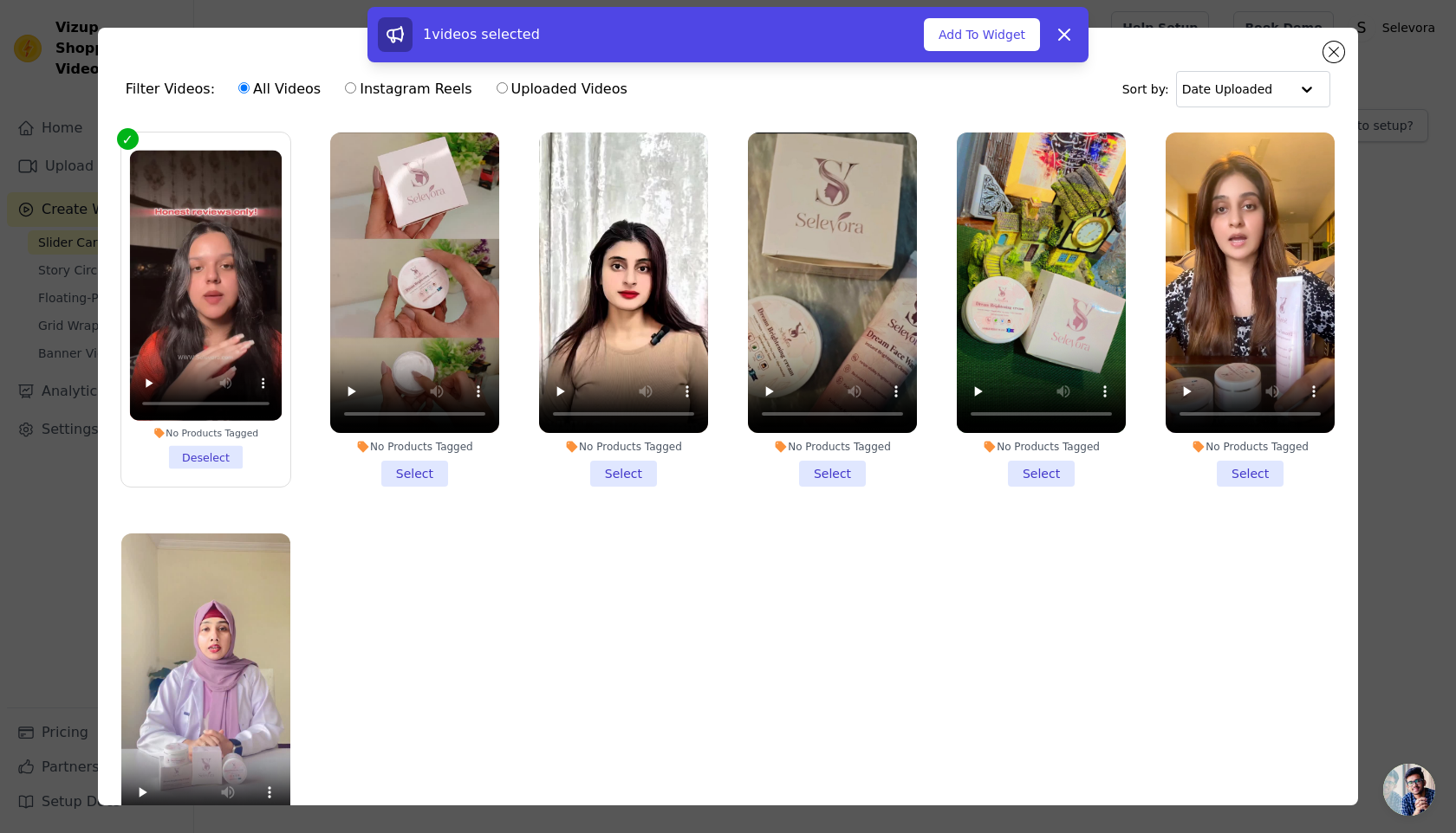
click at [419, 478] on li "No Products Tagged Select" at bounding box center [414, 310] width 169 height 354
click at [0, 0] on input "No Products Tagged Select" at bounding box center [0, 0] width 0 height 0
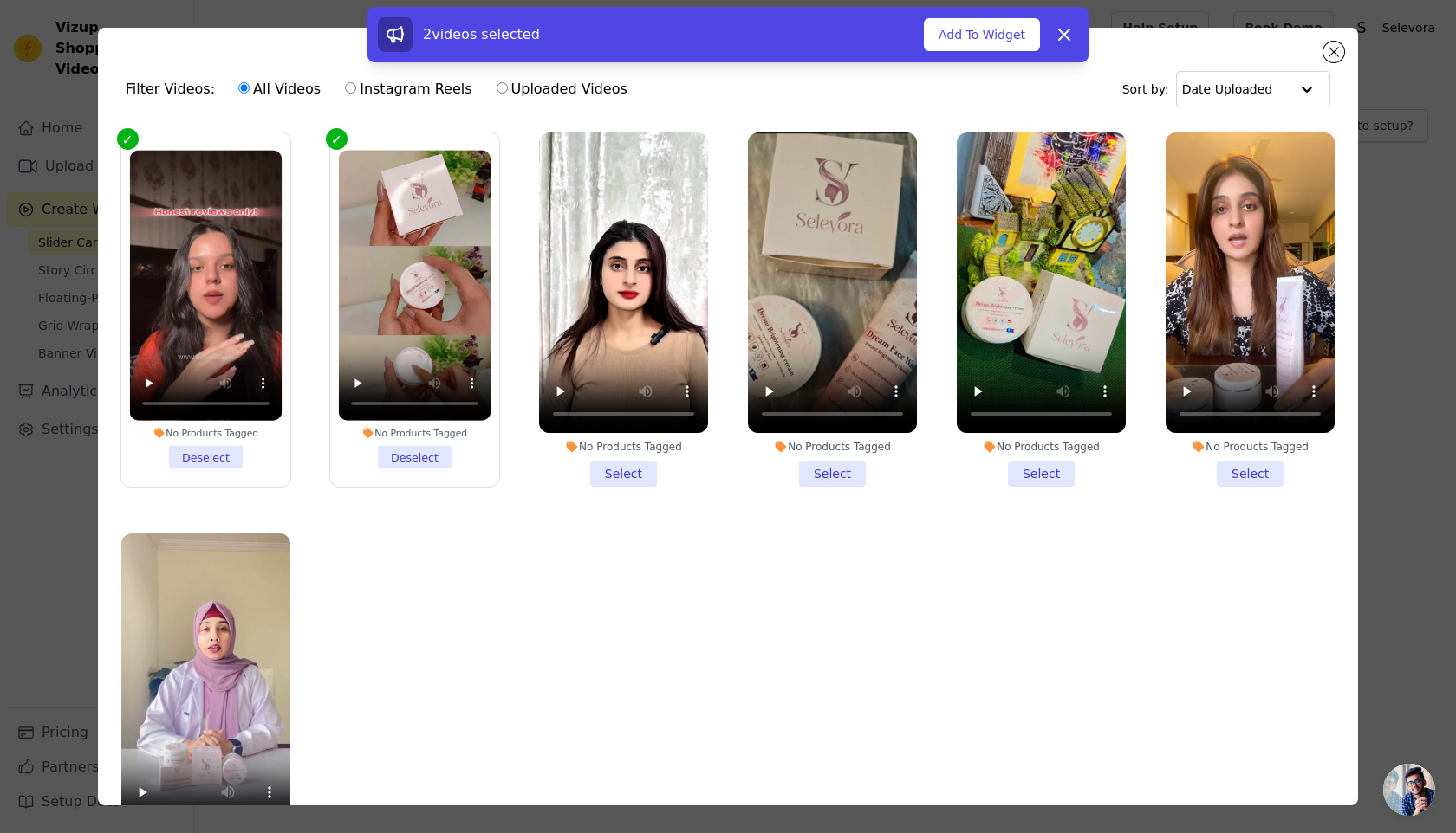
click at [629, 476] on li "No Products Tagged Select" at bounding box center [623, 310] width 169 height 354
click at [0, 0] on input "No Products Tagged Select" at bounding box center [0, 0] width 0 height 0
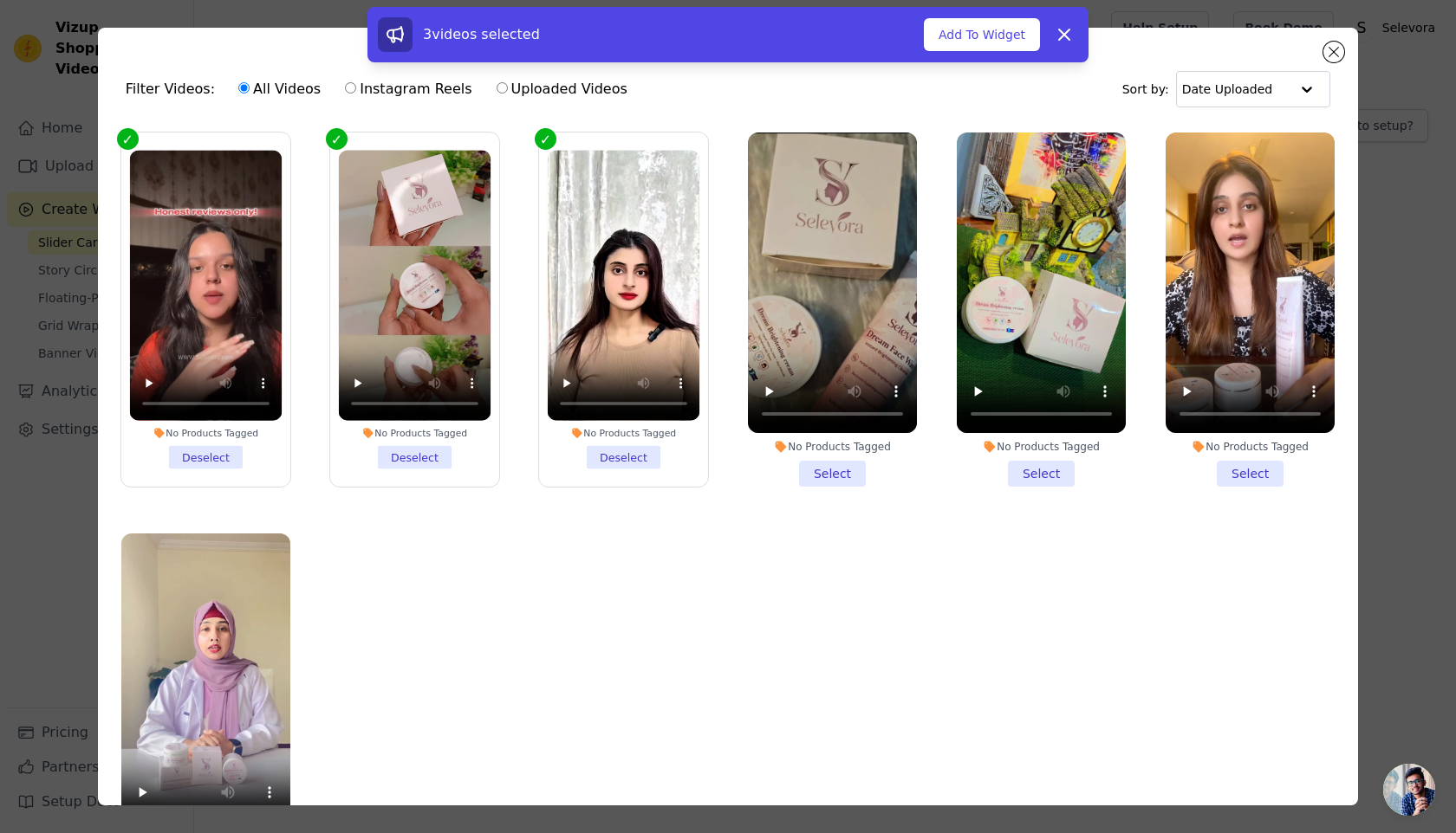
click at [809, 464] on li "No Products Tagged Select" at bounding box center [832, 310] width 169 height 354
click at [0, 0] on input "No Products Tagged Select" at bounding box center [0, 0] width 0 height 0
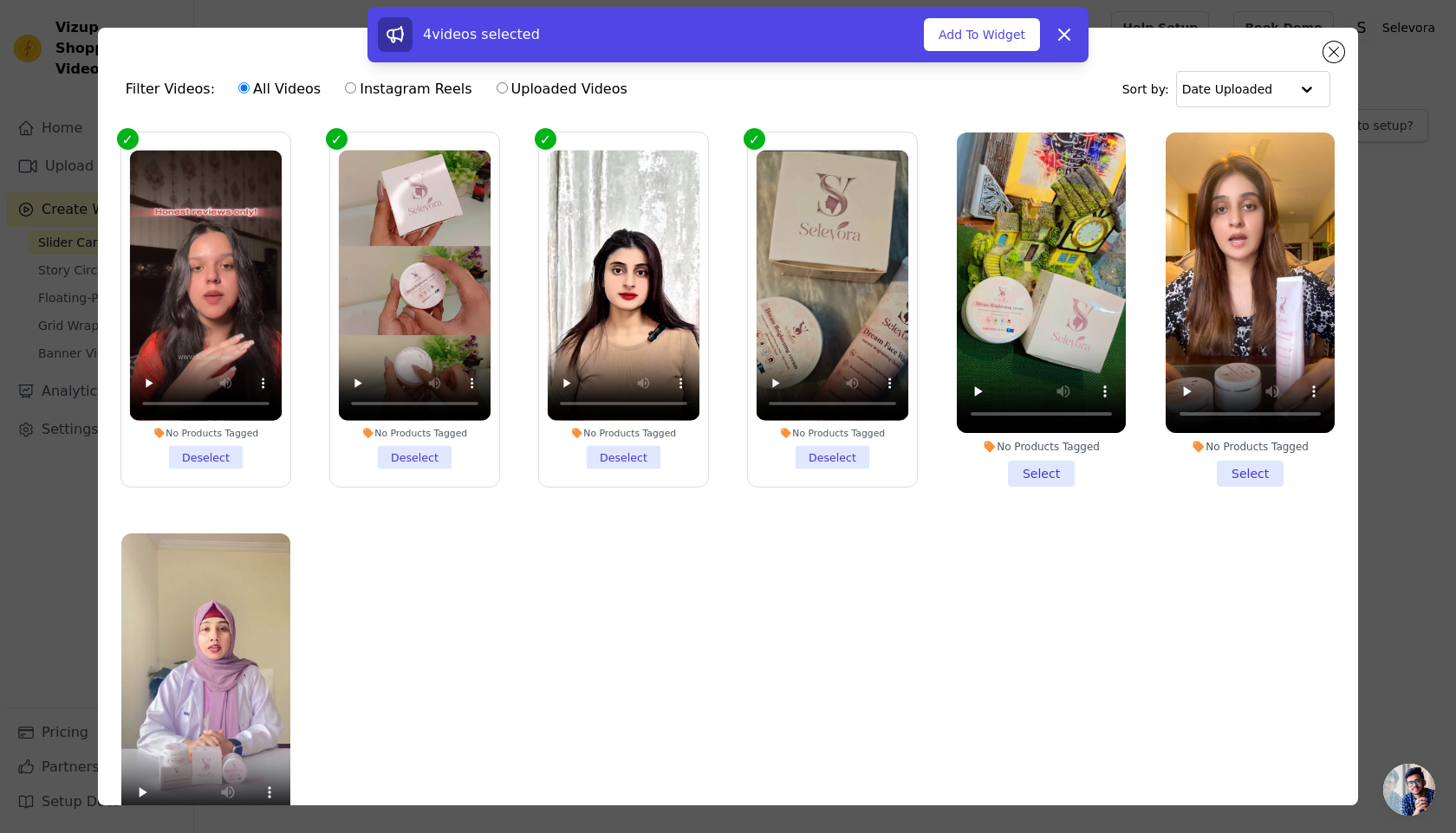
click at [1050, 469] on li "No Products Tagged Select" at bounding box center [1041, 310] width 169 height 354
click at [0, 0] on input "No Products Tagged Select" at bounding box center [0, 0] width 0 height 0
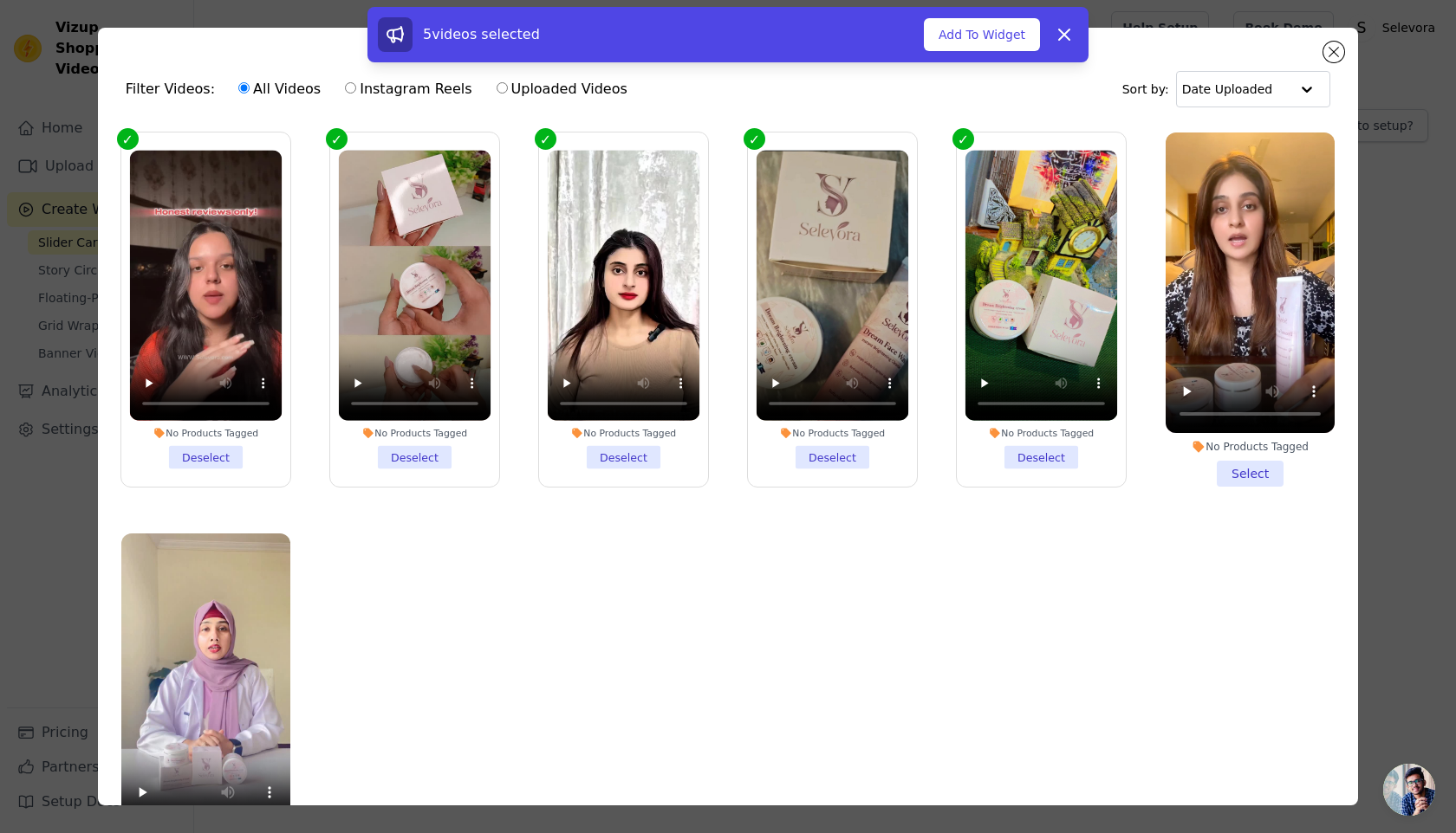
click at [1253, 471] on li "No Products Tagged Select" at bounding box center [1249, 310] width 169 height 354
click at [0, 0] on input "No Products Tagged Select" at bounding box center [0, 0] width 0 height 0
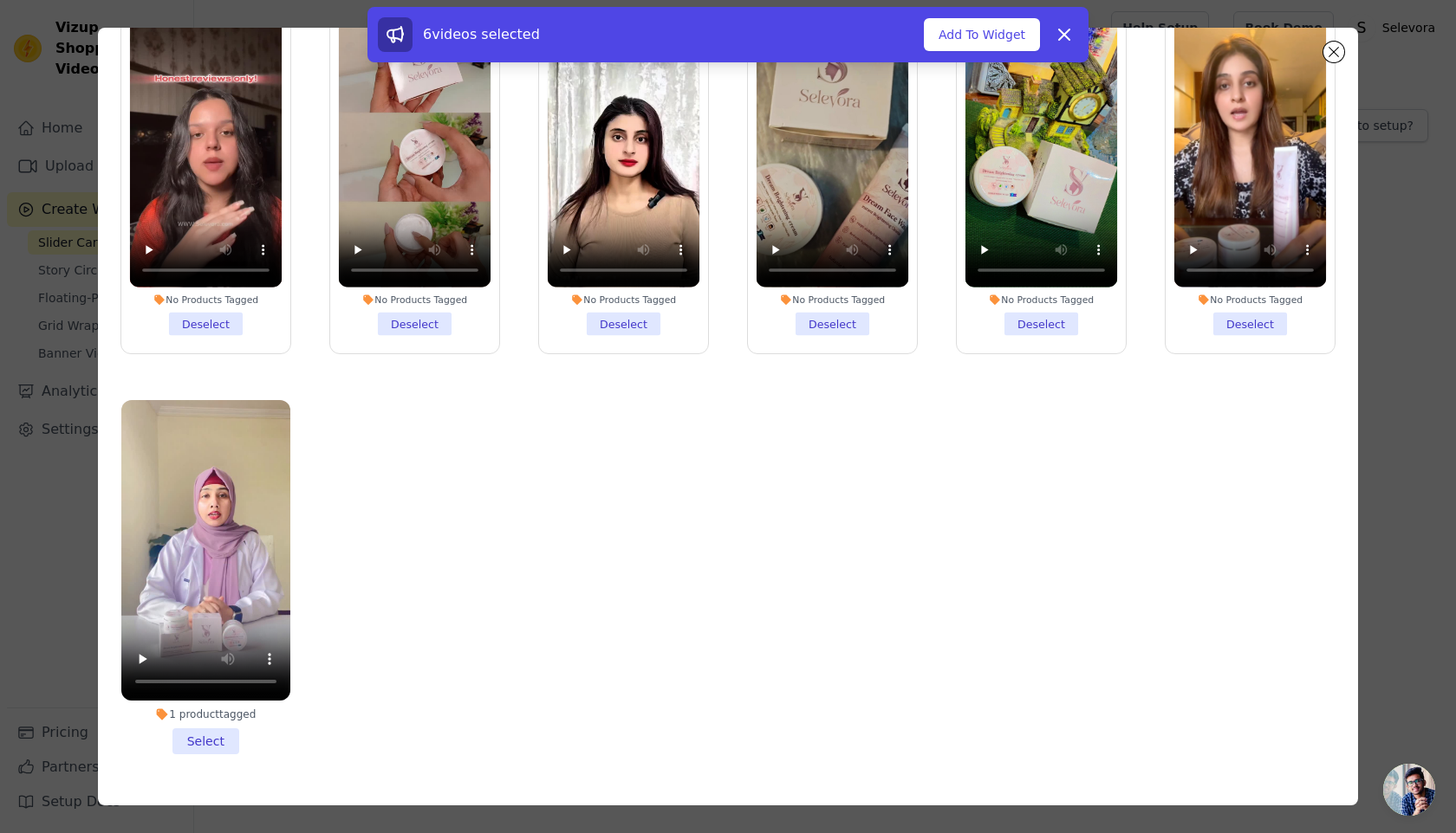
scroll to position [151, 0]
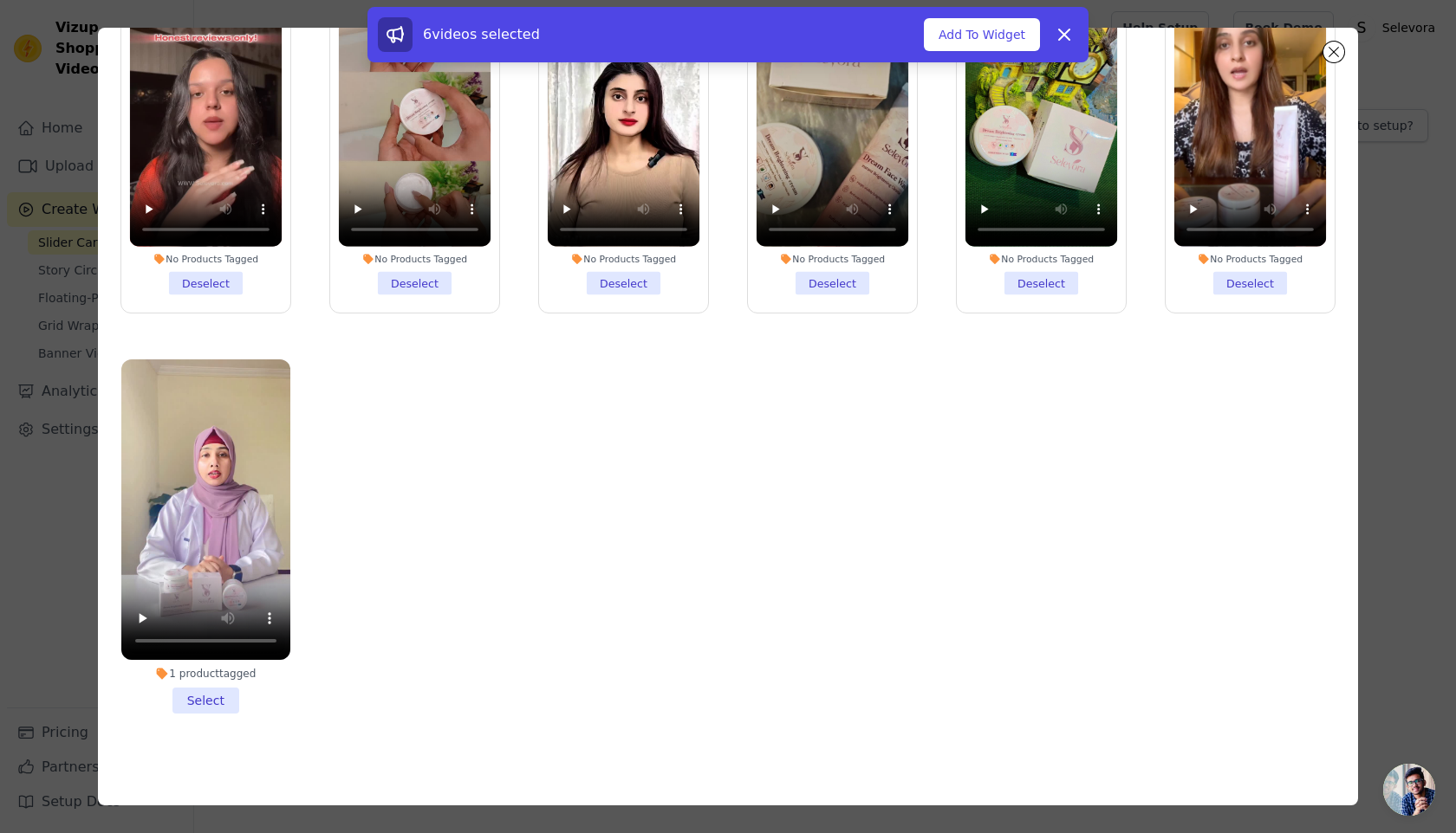
click at [206, 692] on li "1 product tagged Select" at bounding box center [206, 536] width 169 height 354
click at [0, 0] on input "1 product tagged Select" at bounding box center [0, 0] width 0 height 0
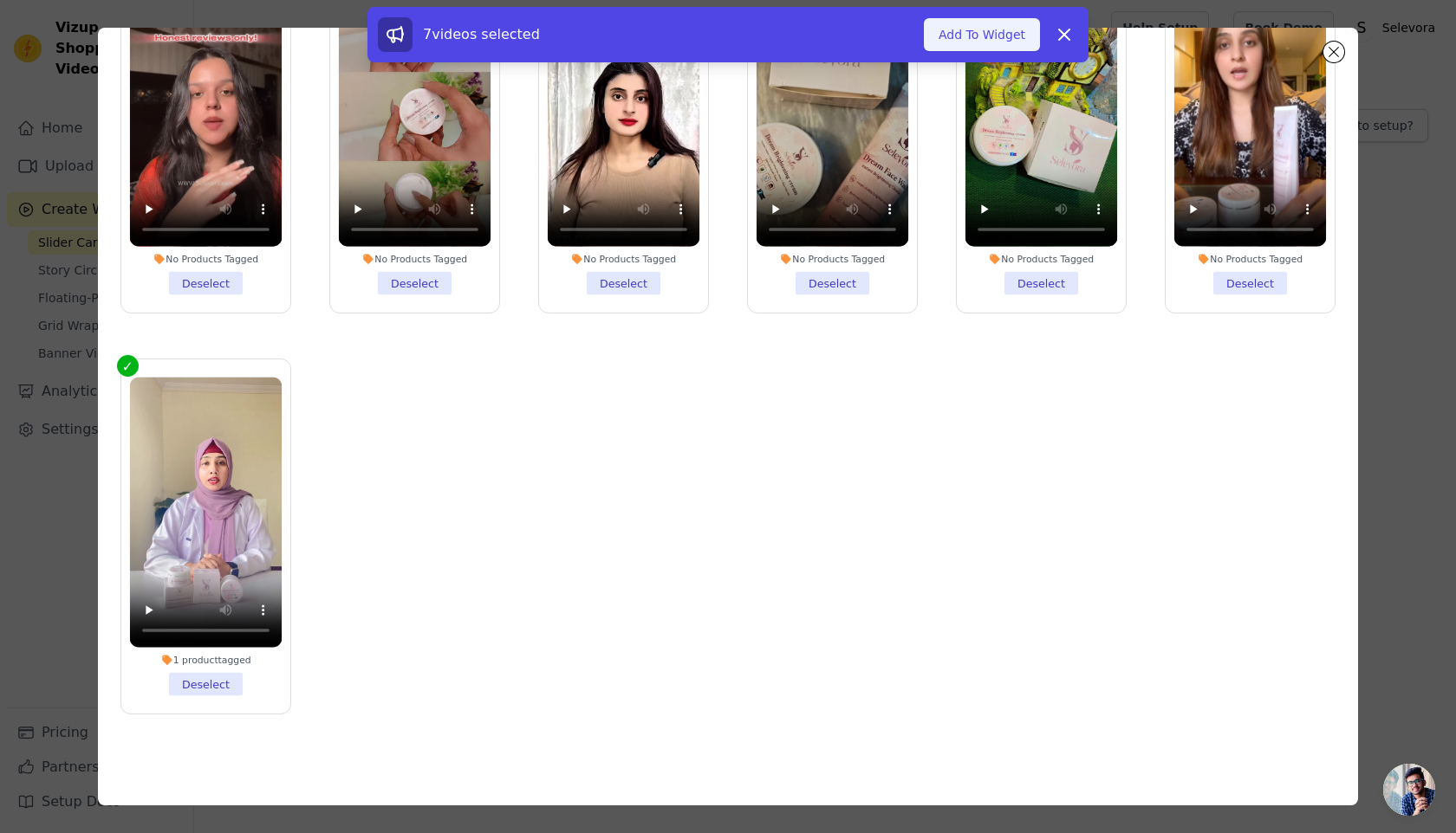
click at [987, 37] on button "Add To Widget" at bounding box center [982, 35] width 116 height 33
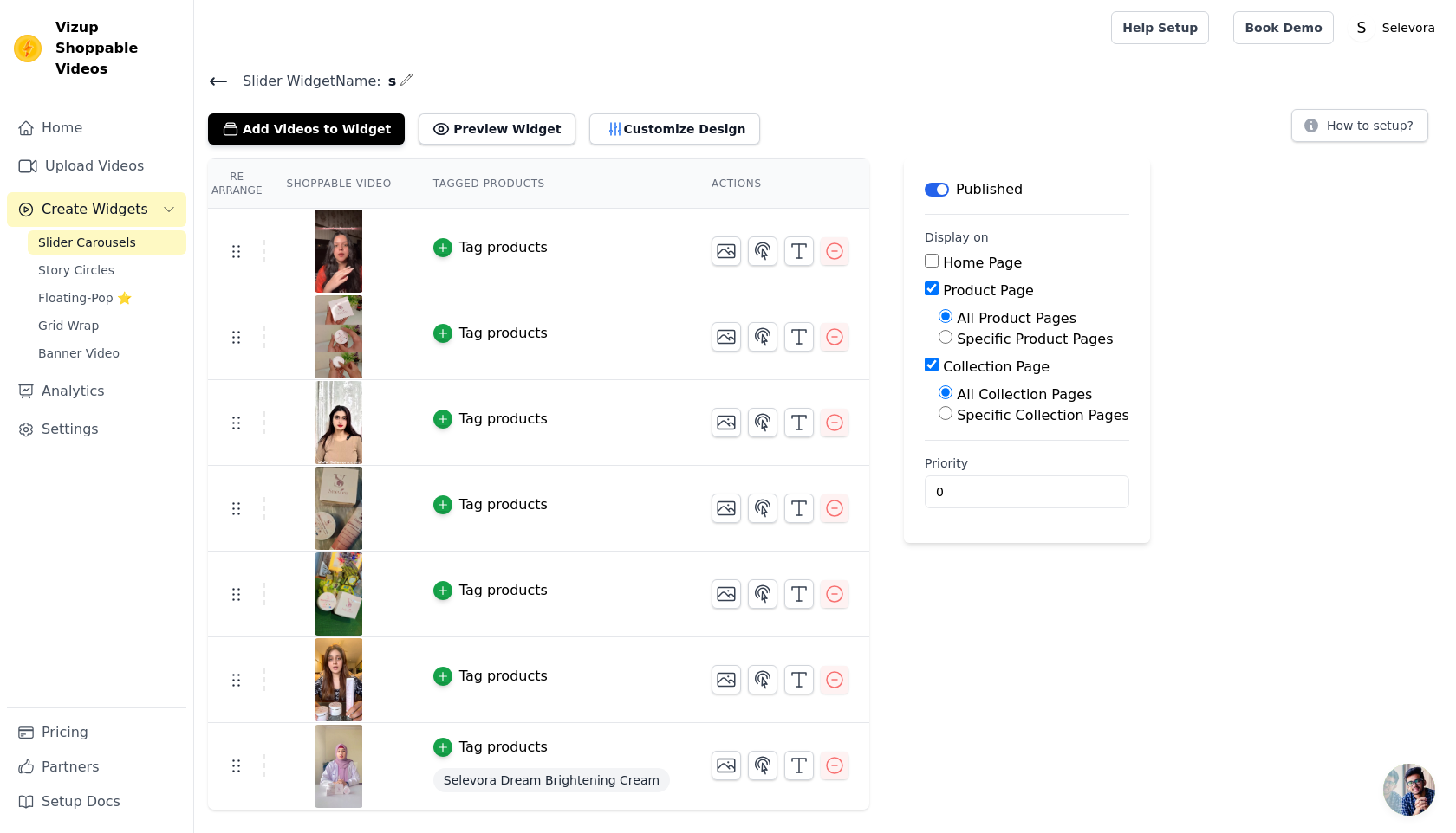
click at [223, 77] on icon at bounding box center [219, 82] width 21 height 21
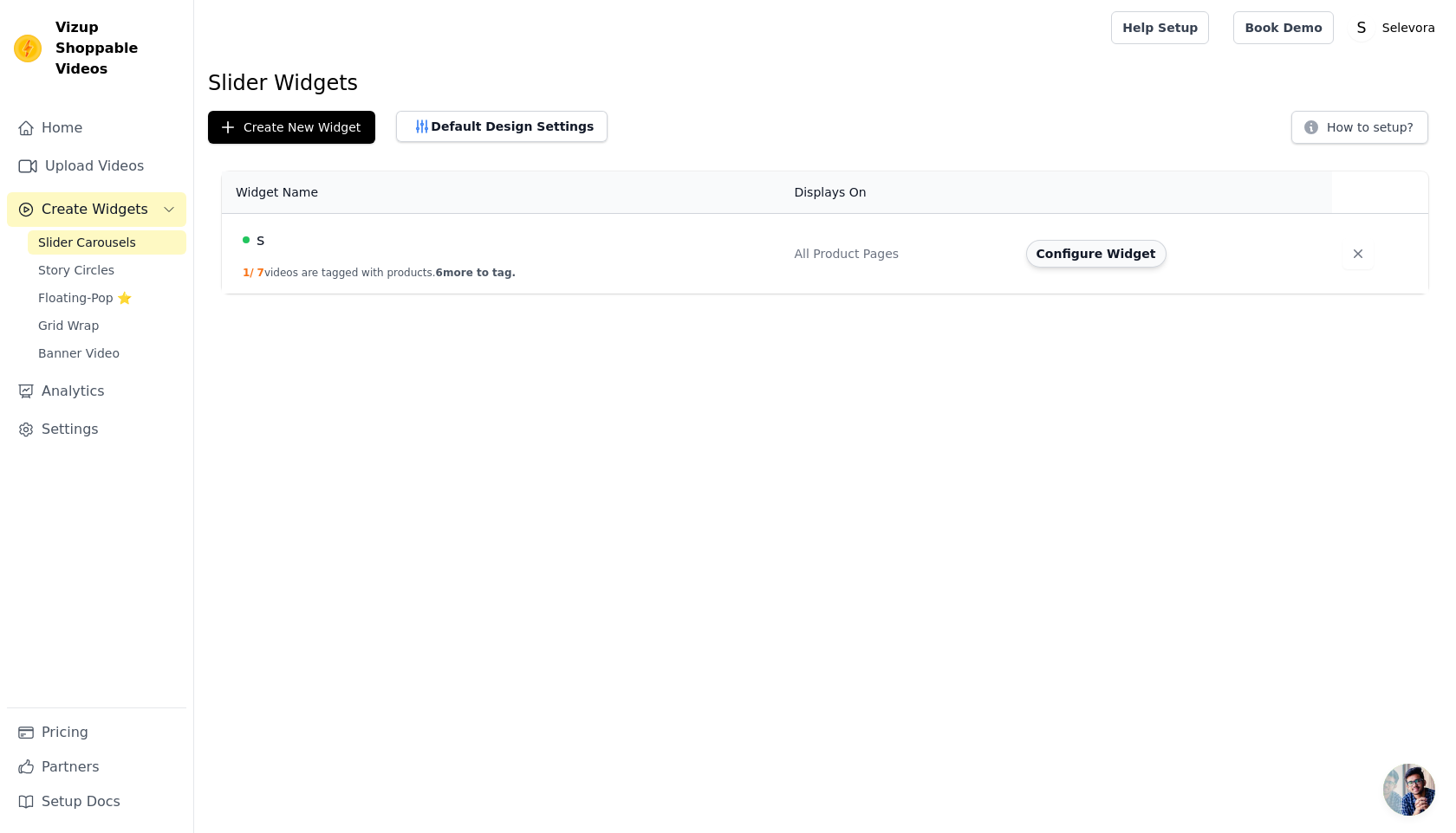
click at [1103, 259] on button "Configure Widget" at bounding box center [1097, 253] width 141 height 28
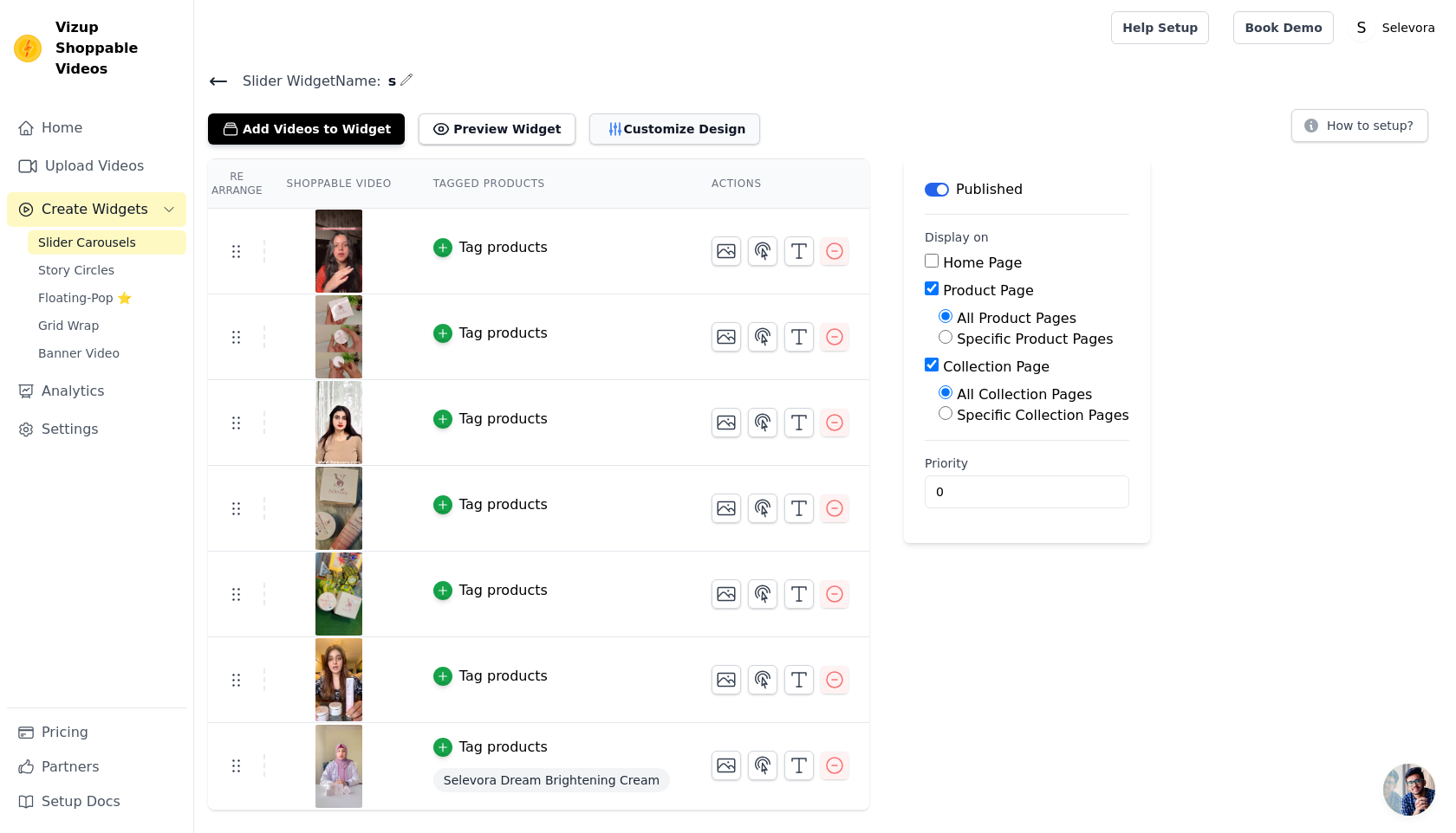
click at [628, 134] on button "Customize Design" at bounding box center [675, 129] width 171 height 31
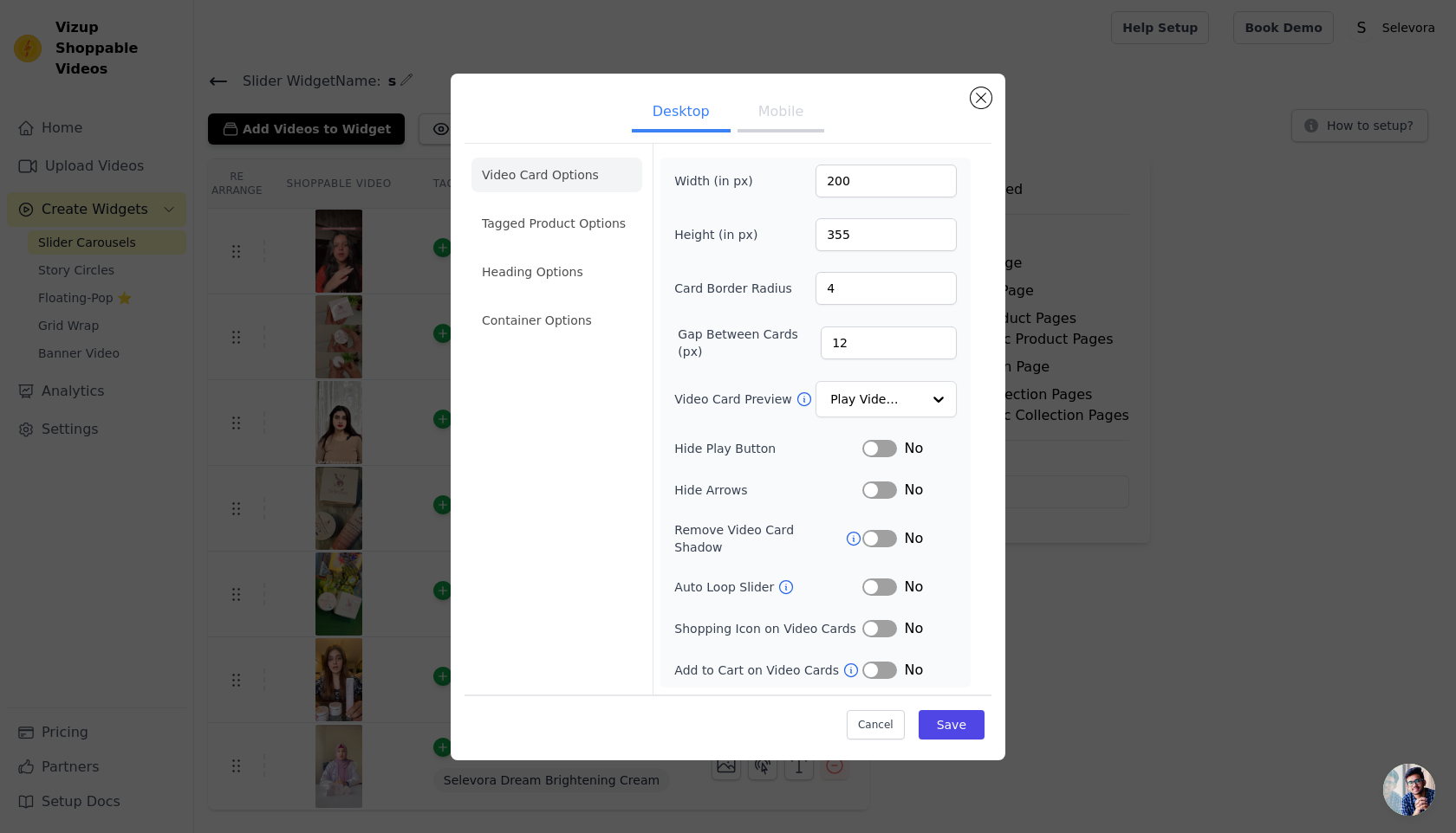
click at [889, 452] on button "Label" at bounding box center [880, 449] width 35 height 17
click at [885, 579] on button "Label" at bounding box center [880, 587] width 35 height 17
click at [881, 583] on button "Label" at bounding box center [880, 587] width 35 height 17
click at [876, 410] on input "Video Card Preview" at bounding box center [875, 399] width 89 height 35
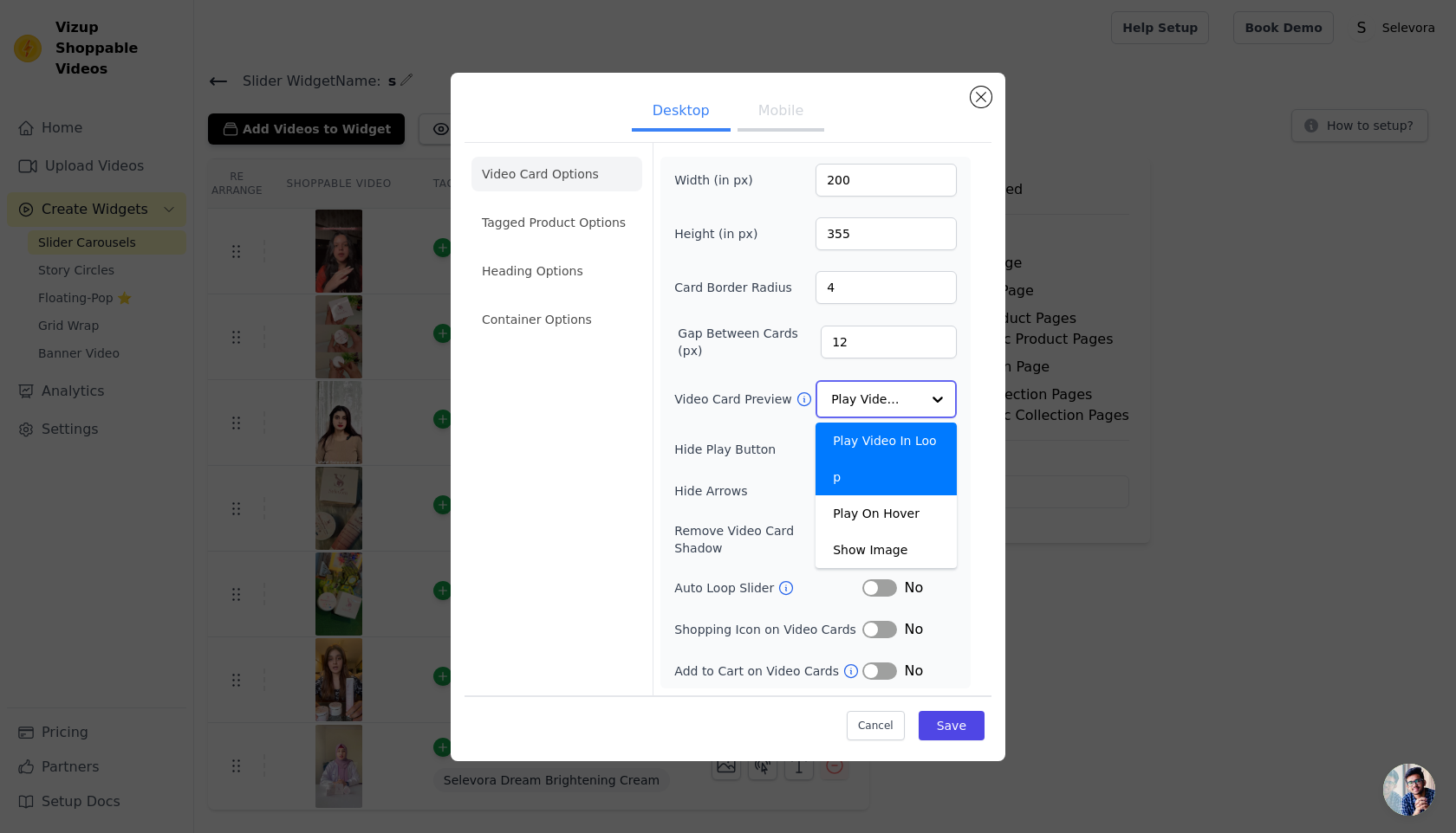
click at [877, 408] on input "Video Card Preview" at bounding box center [875, 399] width 89 height 35
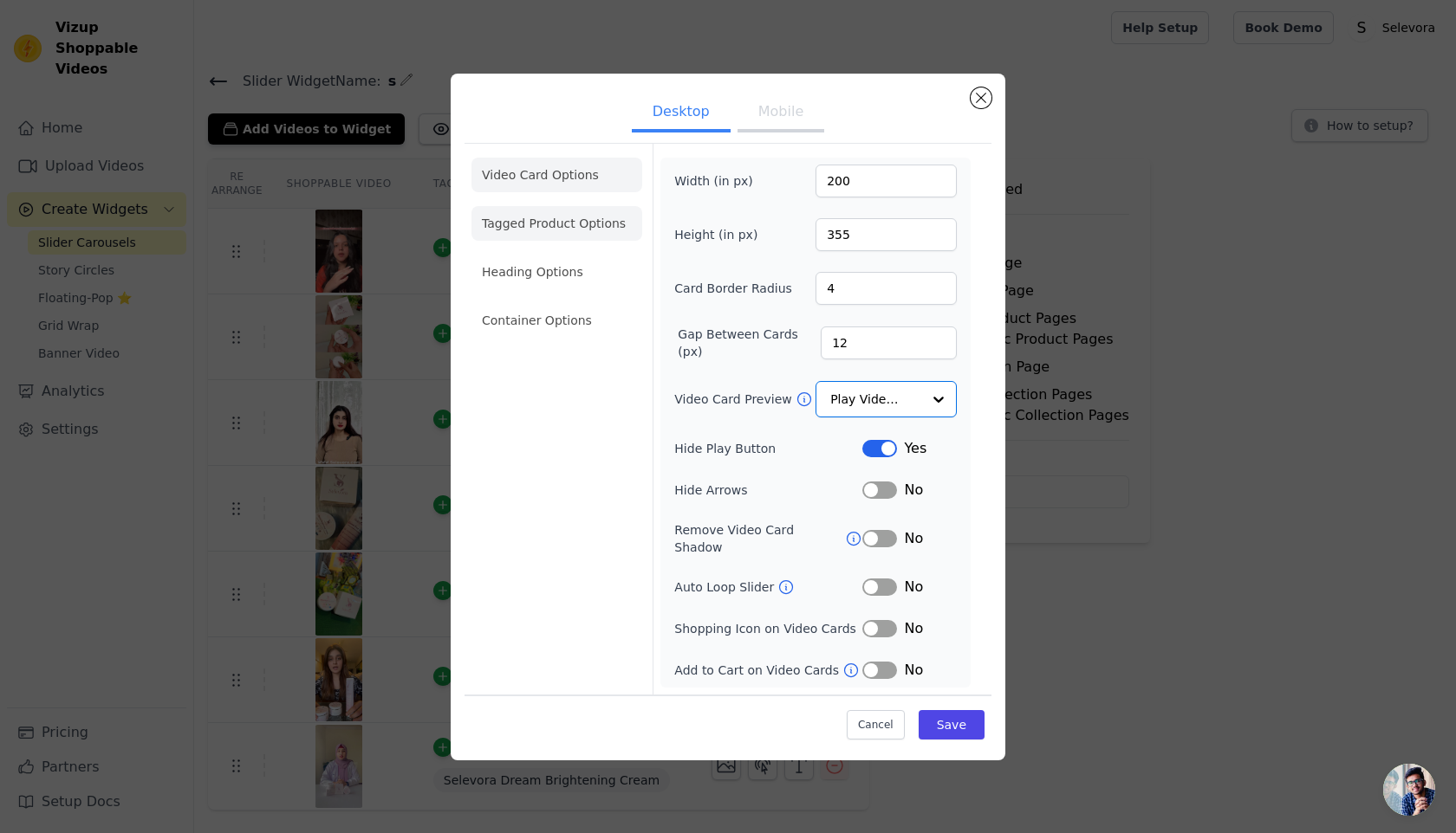
click at [531, 235] on li "Tagged Product Options" at bounding box center [557, 224] width 171 height 35
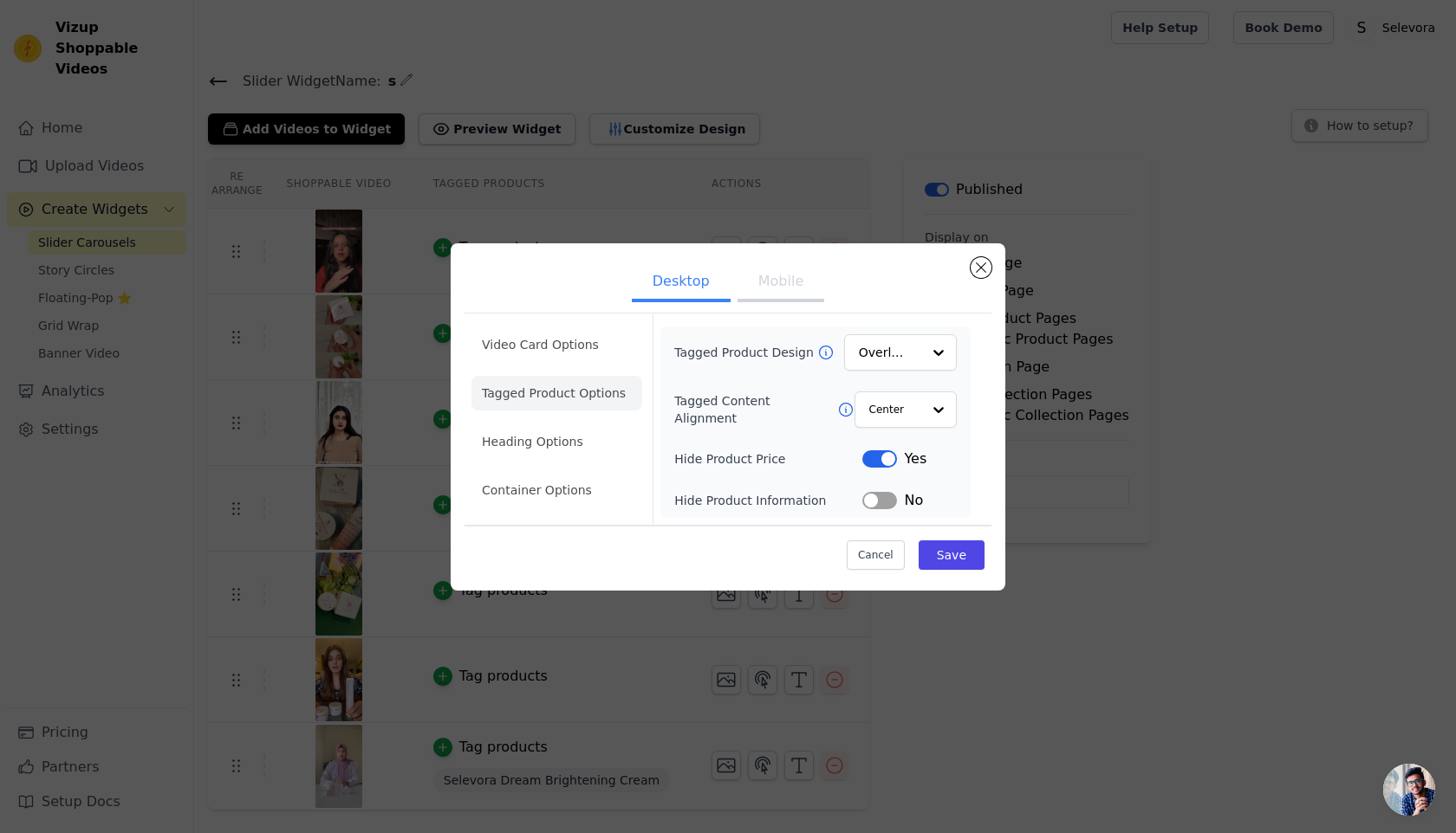
click at [883, 451] on button "Label" at bounding box center [880, 459] width 35 height 17
click at [884, 453] on button "Label" at bounding box center [880, 459] width 35 height 17
click at [945, 554] on button "Save" at bounding box center [952, 555] width 66 height 30
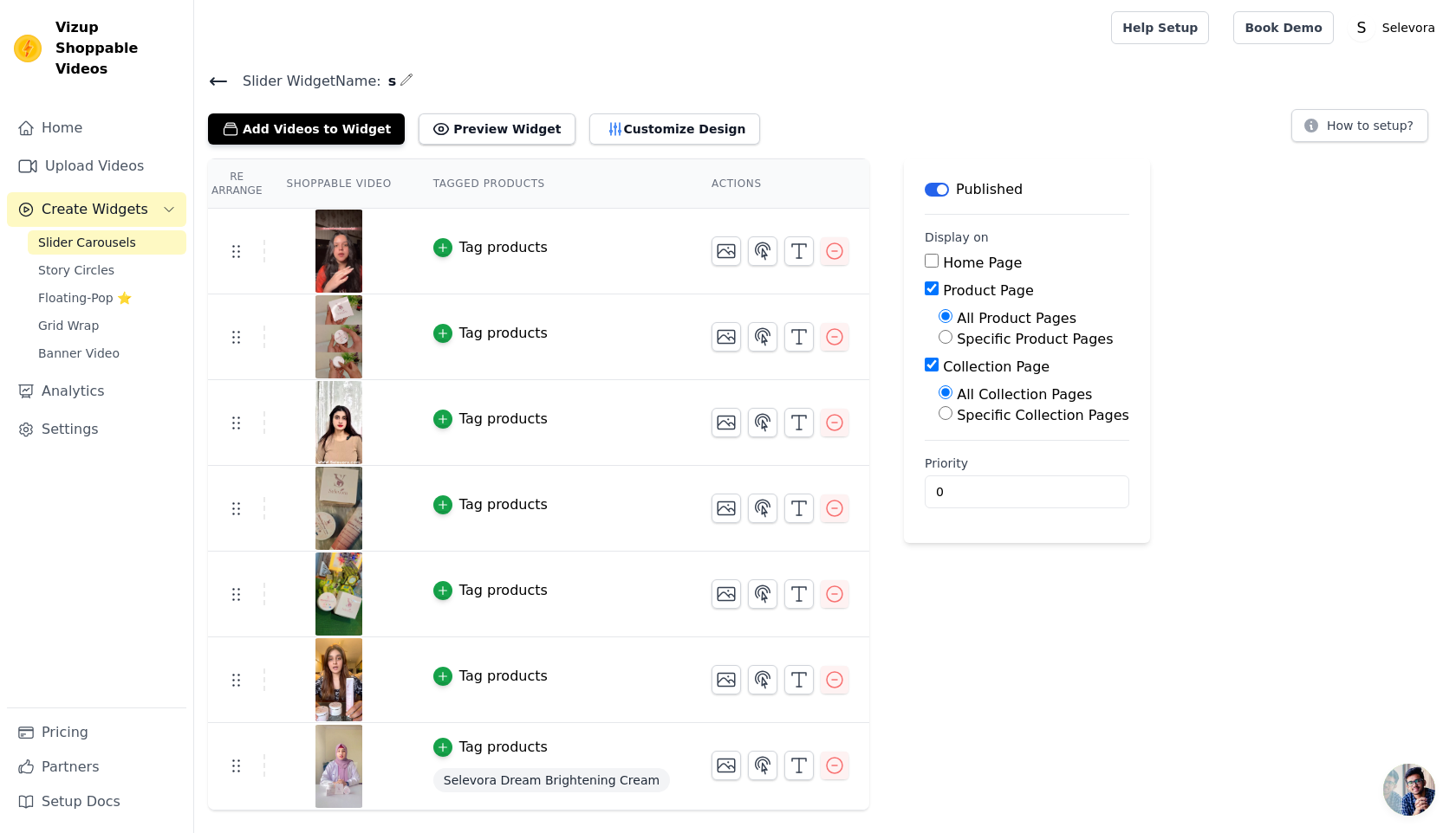
click at [224, 77] on icon at bounding box center [219, 82] width 21 height 21
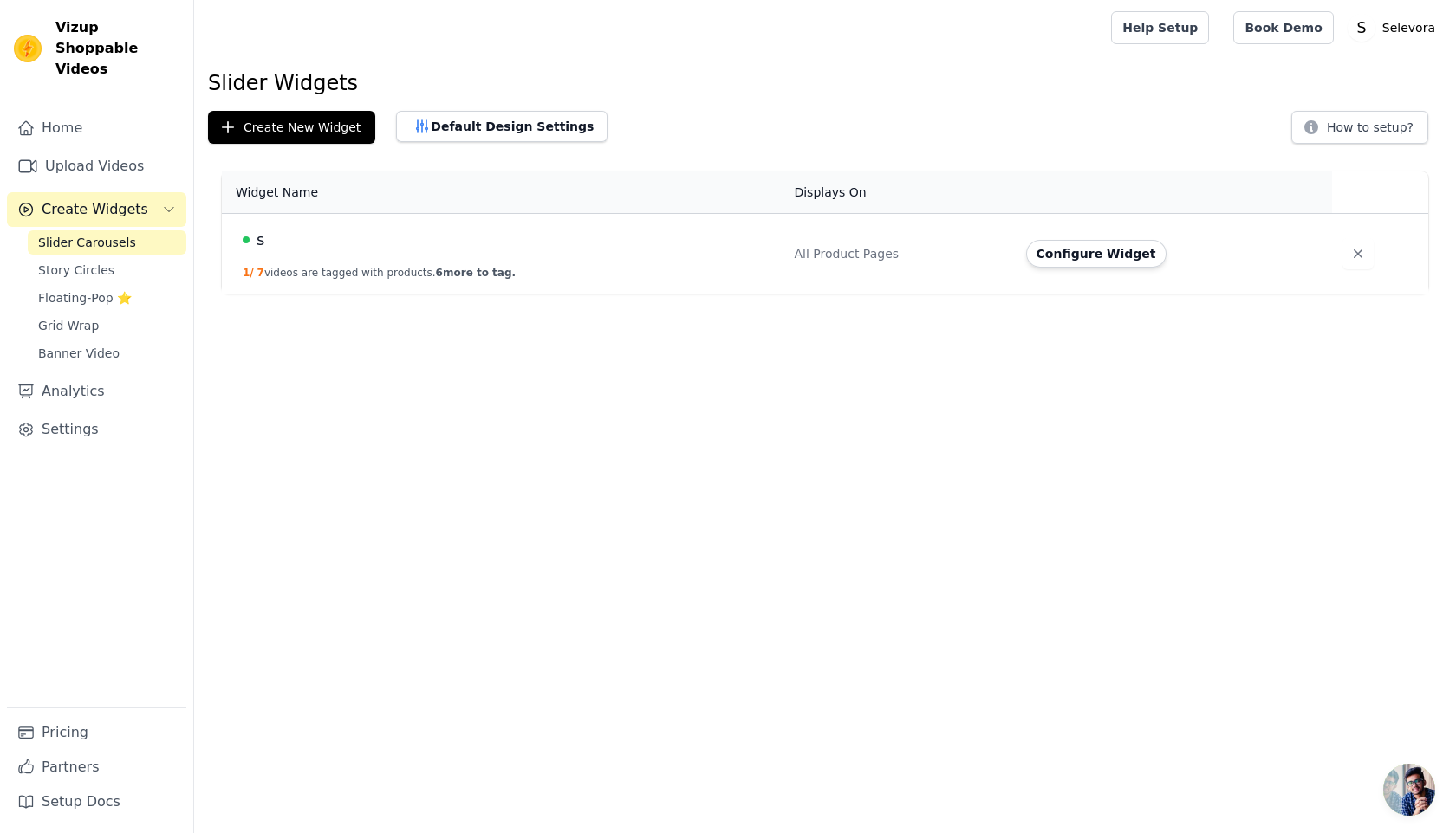
click at [1142, 268] on td "Configure Widget" at bounding box center [1174, 254] width 317 height 81
click at [1126, 253] on button "Configure Widget" at bounding box center [1097, 253] width 141 height 28
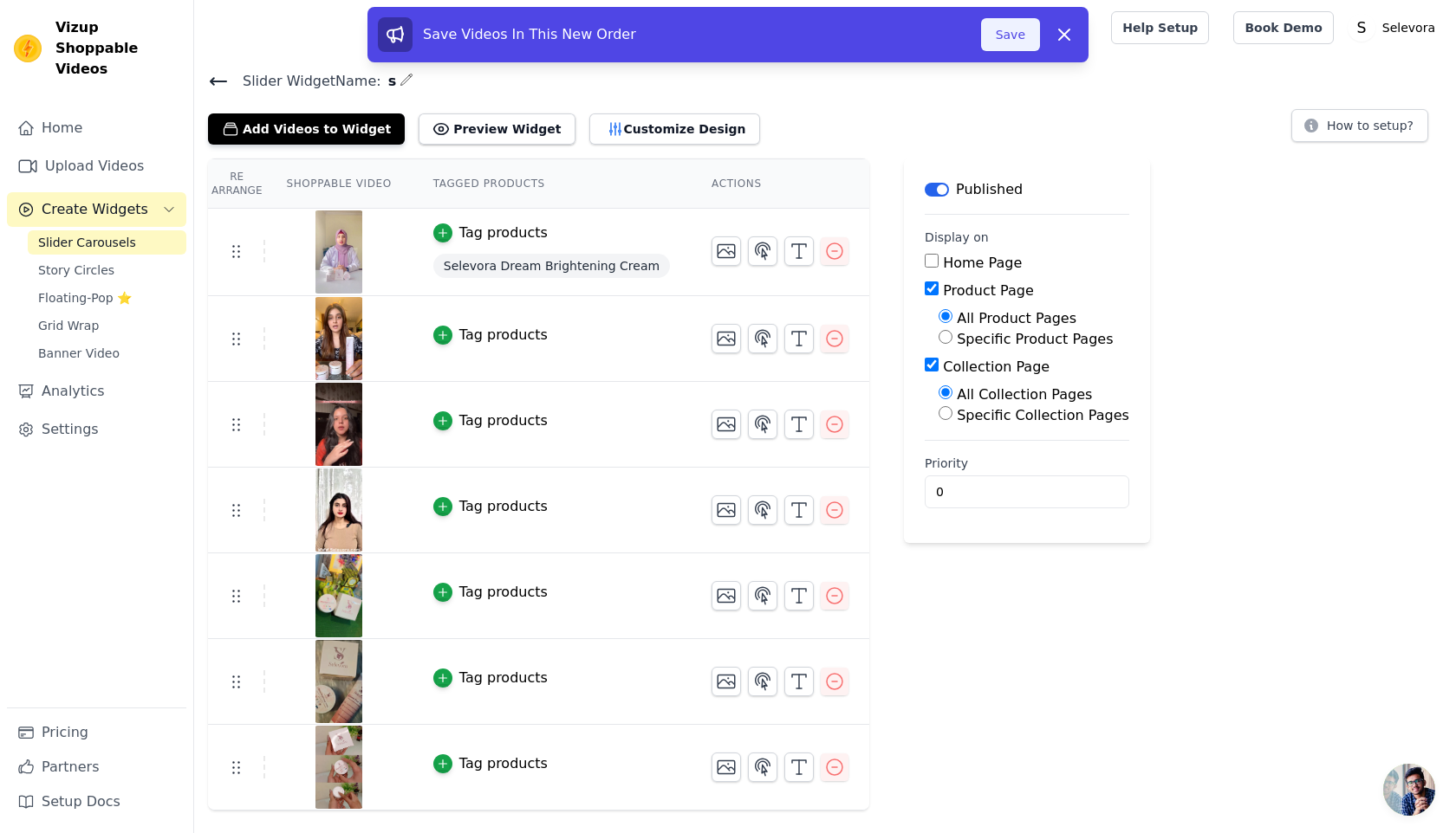
click at [1004, 40] on button "Save" at bounding box center [1011, 35] width 59 height 33
